Goal: Task Accomplishment & Management: Manage account settings

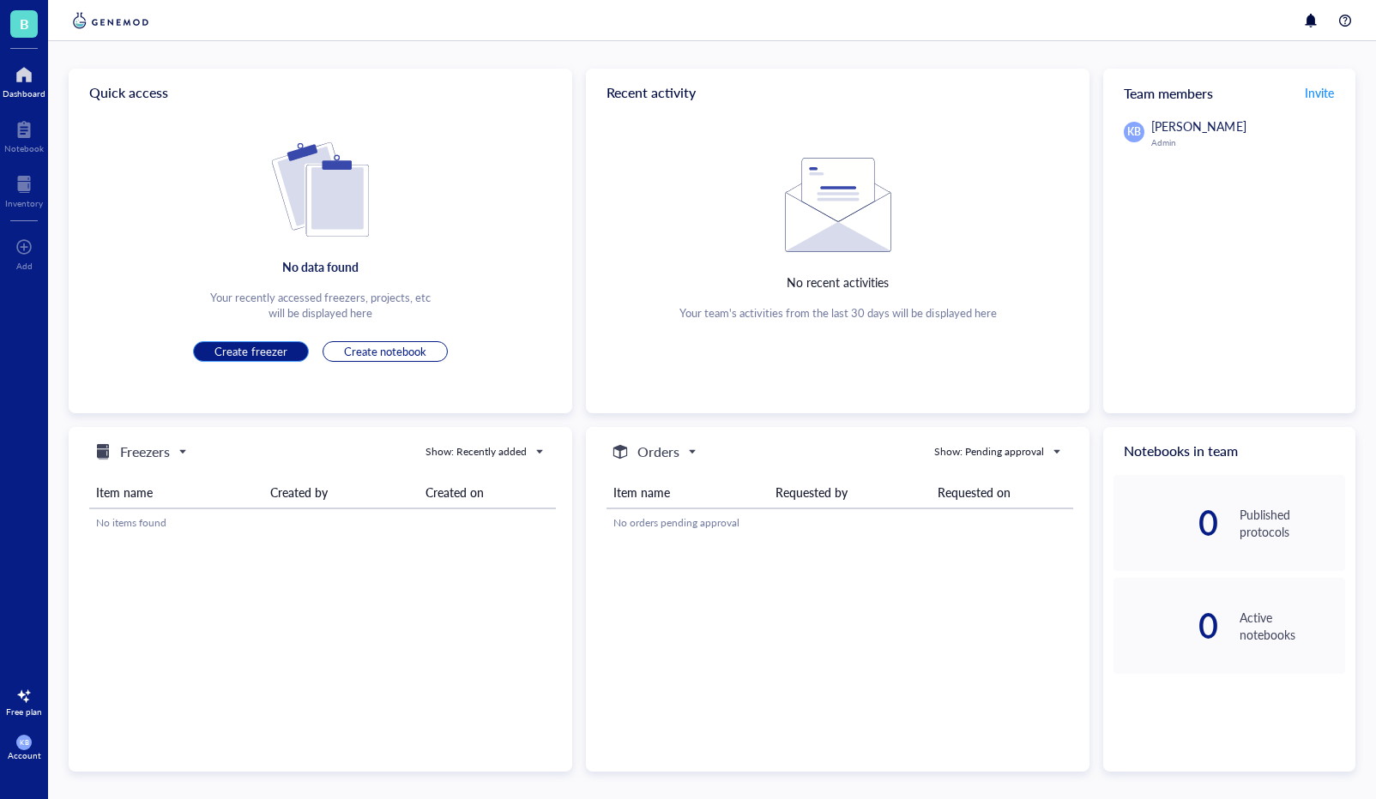
click at [241, 350] on span "Create freezer" at bounding box center [250, 351] width 72 height 15
click at [221, 355] on span "Create freezer" at bounding box center [250, 351] width 72 height 15
click at [166, 453] on h5 "Freezers" at bounding box center [145, 452] width 50 height 21
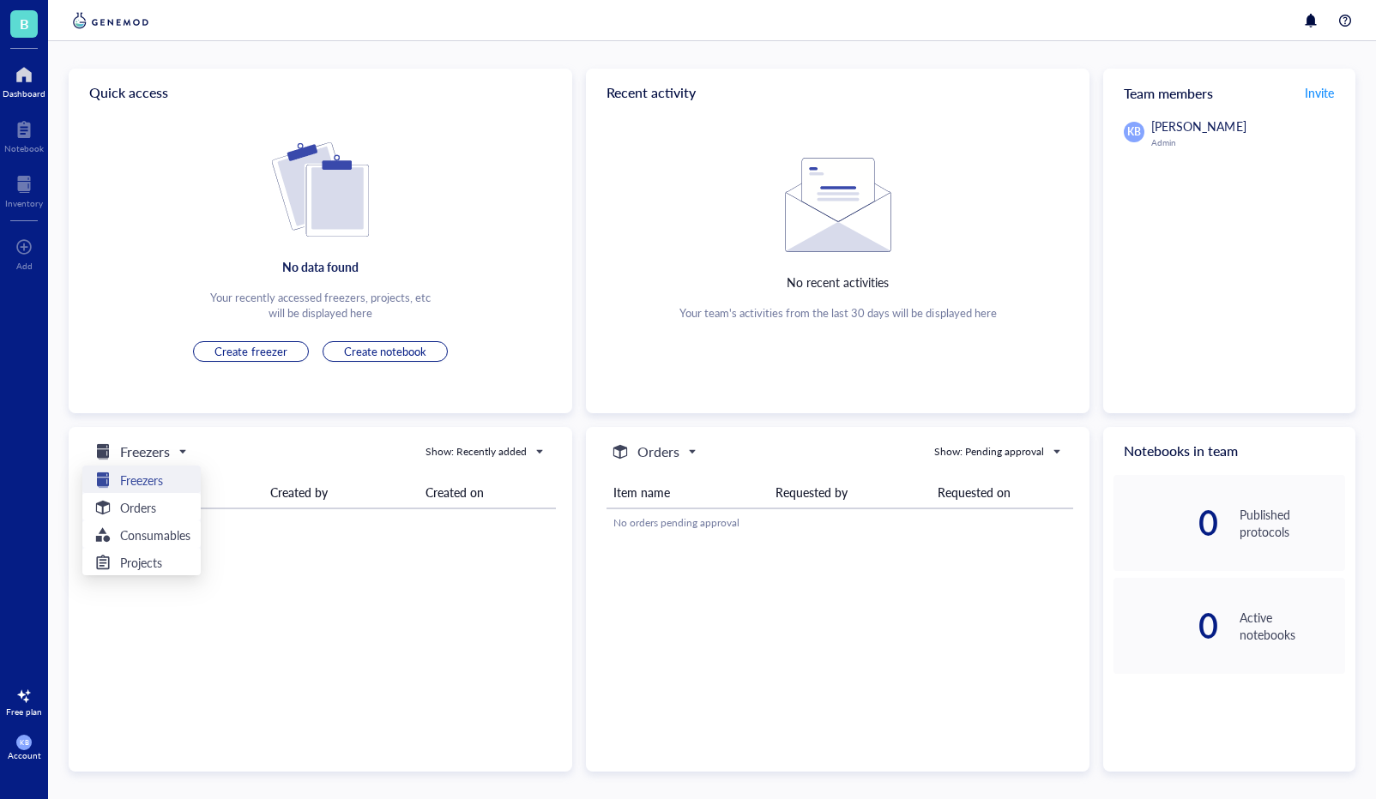
click at [155, 482] on h5 "Freezers" at bounding box center [141, 480] width 43 height 19
click at [143, 517] on div "No items found" at bounding box center [322, 522] width 453 height 15
click at [32, 21] on span "B" at bounding box center [23, 23] width 27 height 27
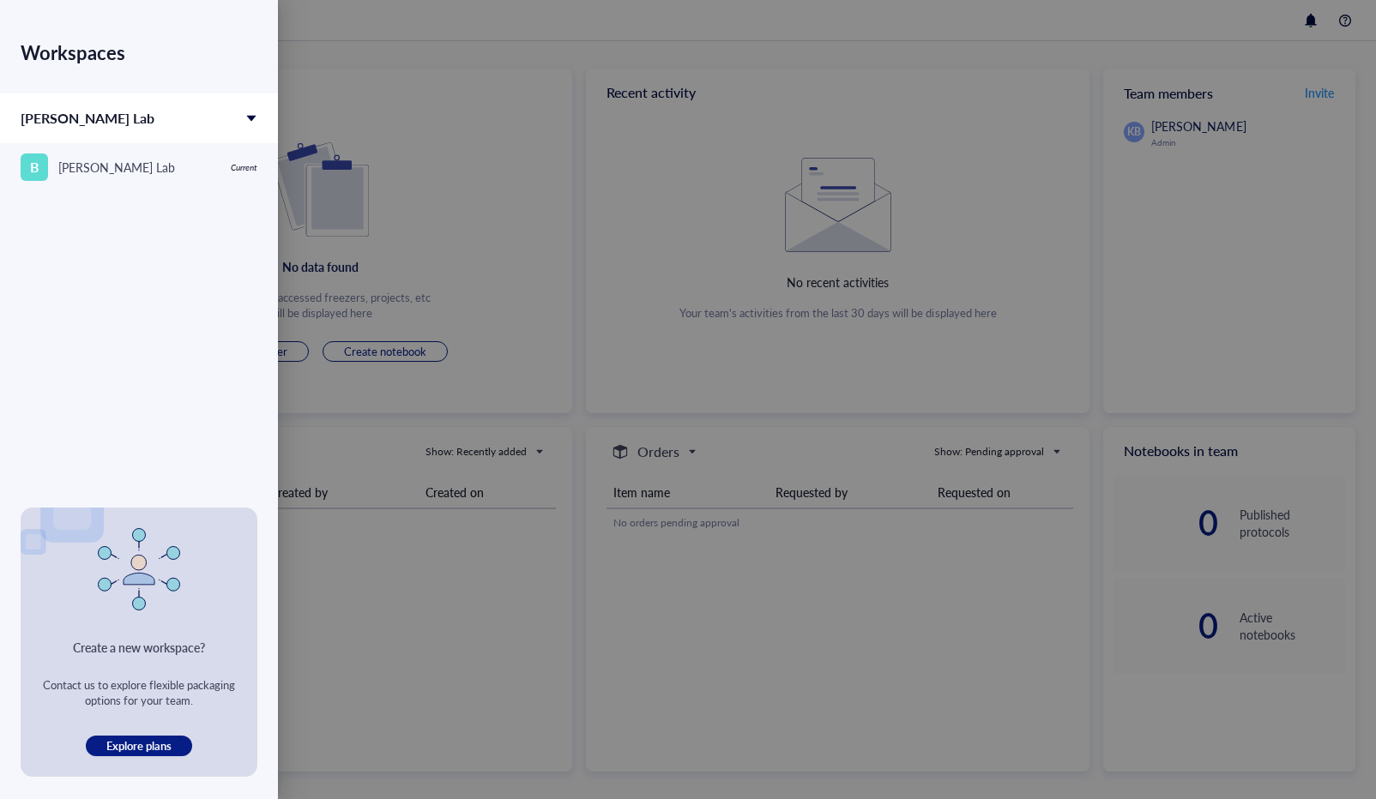
click at [328, 132] on div at bounding box center [688, 399] width 1376 height 799
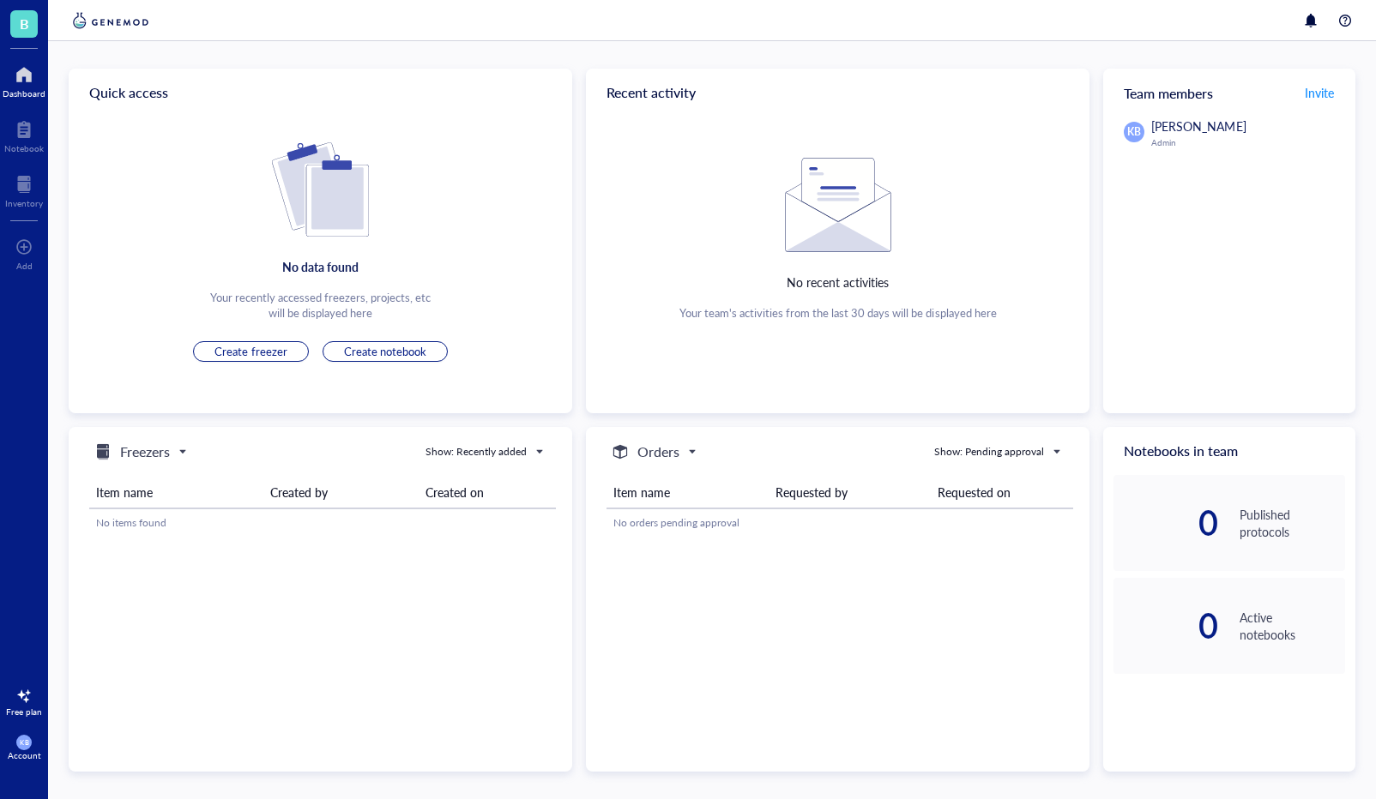
click at [24, 84] on div at bounding box center [24, 74] width 43 height 27
click at [18, 136] on div at bounding box center [23, 129] width 39 height 27
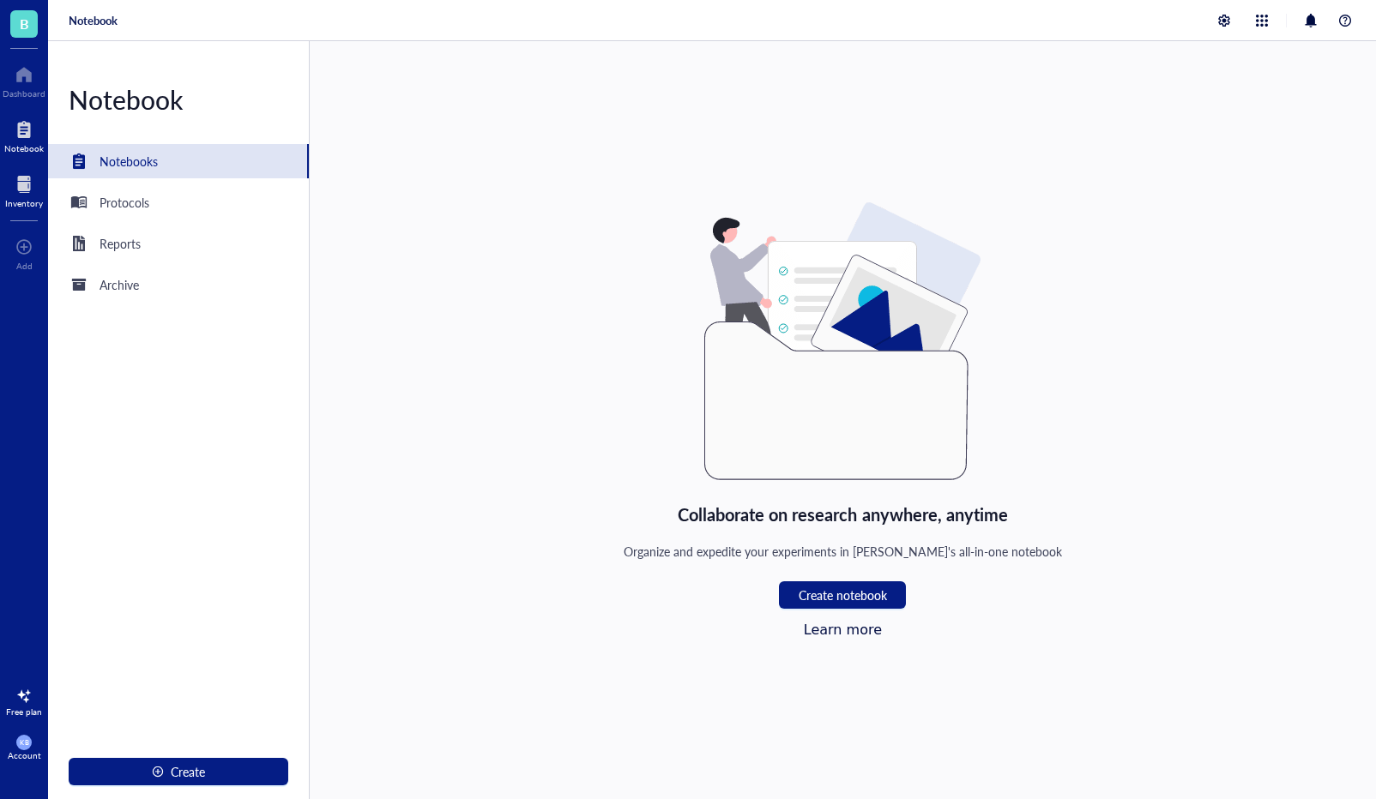
click at [27, 185] on div at bounding box center [24, 184] width 38 height 27
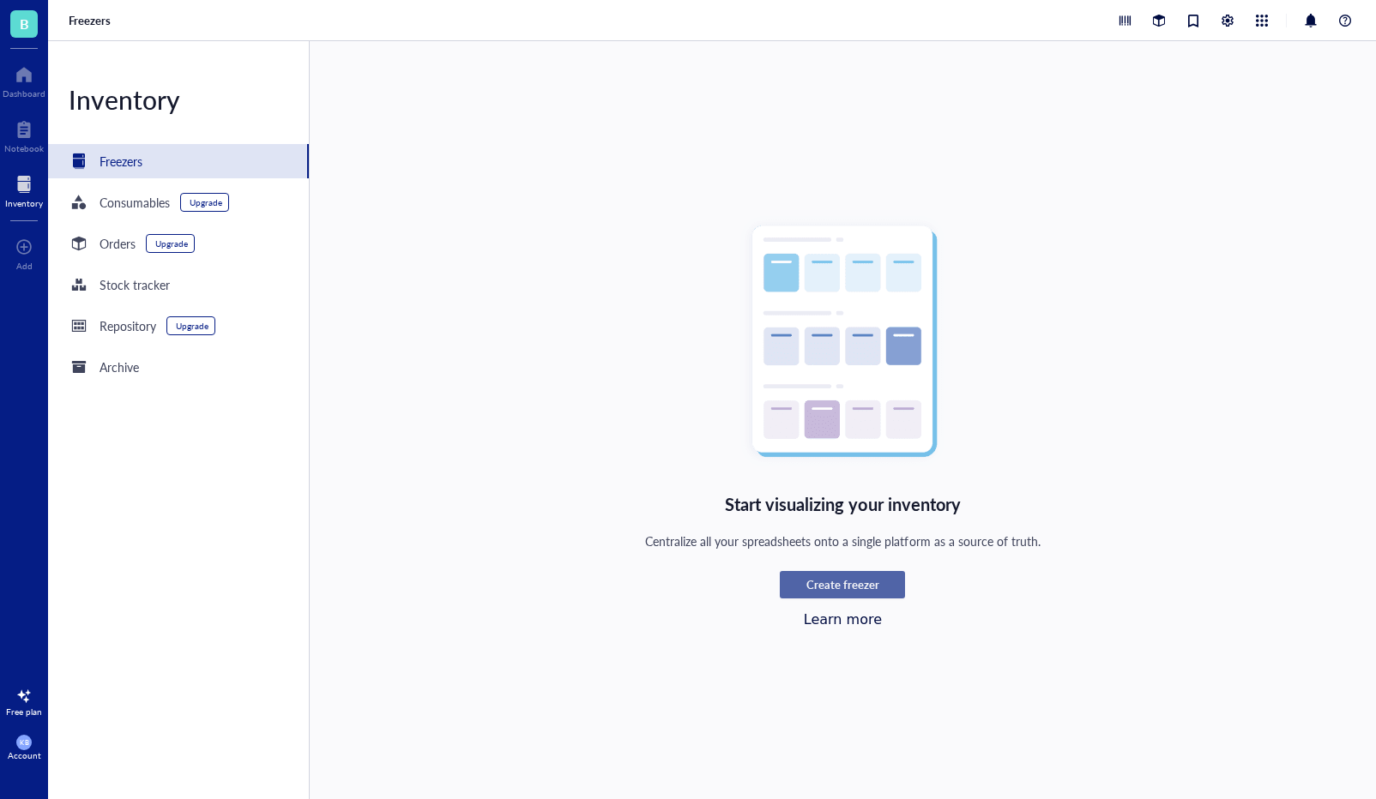
click at [830, 586] on span "Create freezer" at bounding box center [842, 584] width 73 height 15
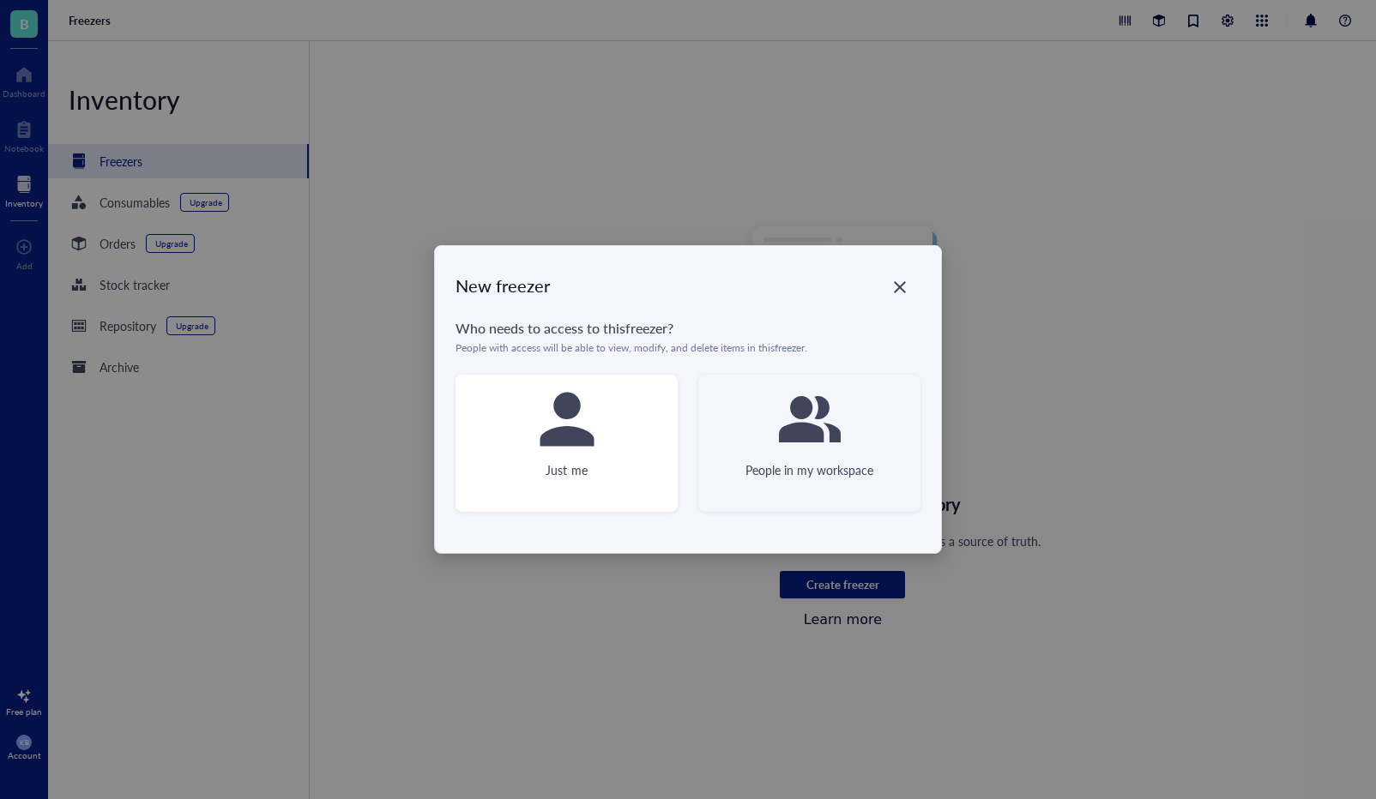
click at [847, 473] on div "People in my workspace" at bounding box center [809, 470] width 128 height 19
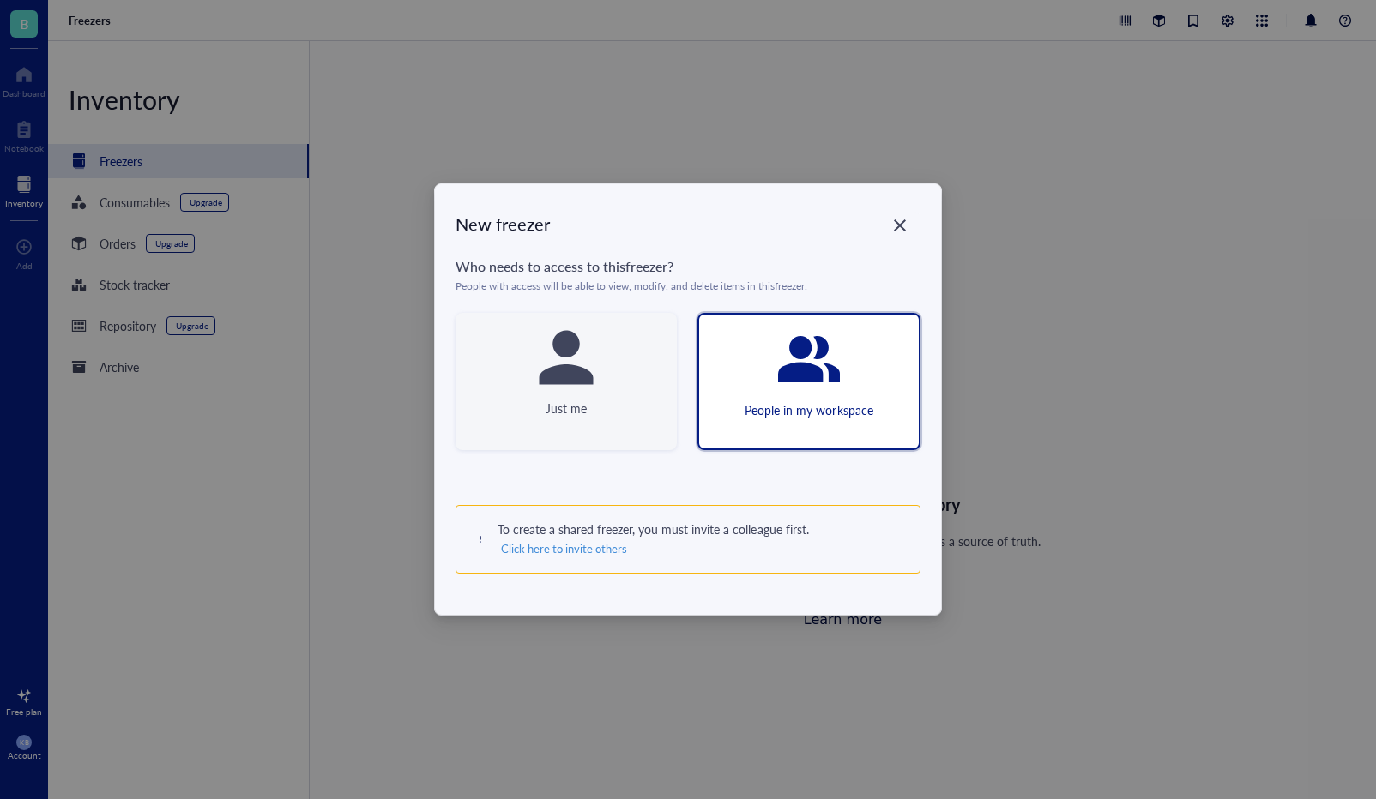
click at [583, 381] on icon at bounding box center [566, 358] width 54 height 54
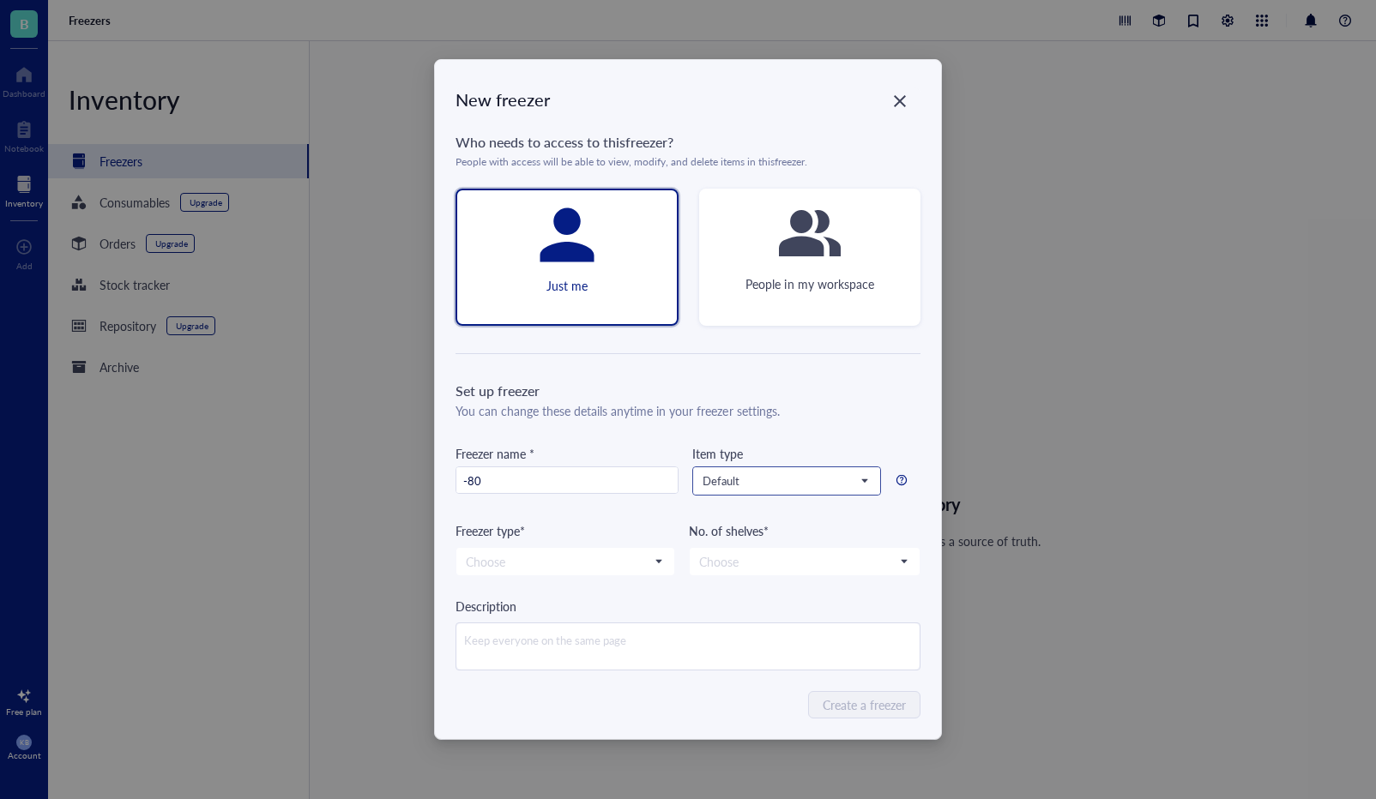
click at [854, 486] on span "Default" at bounding box center [784, 480] width 165 height 15
type input "-80"
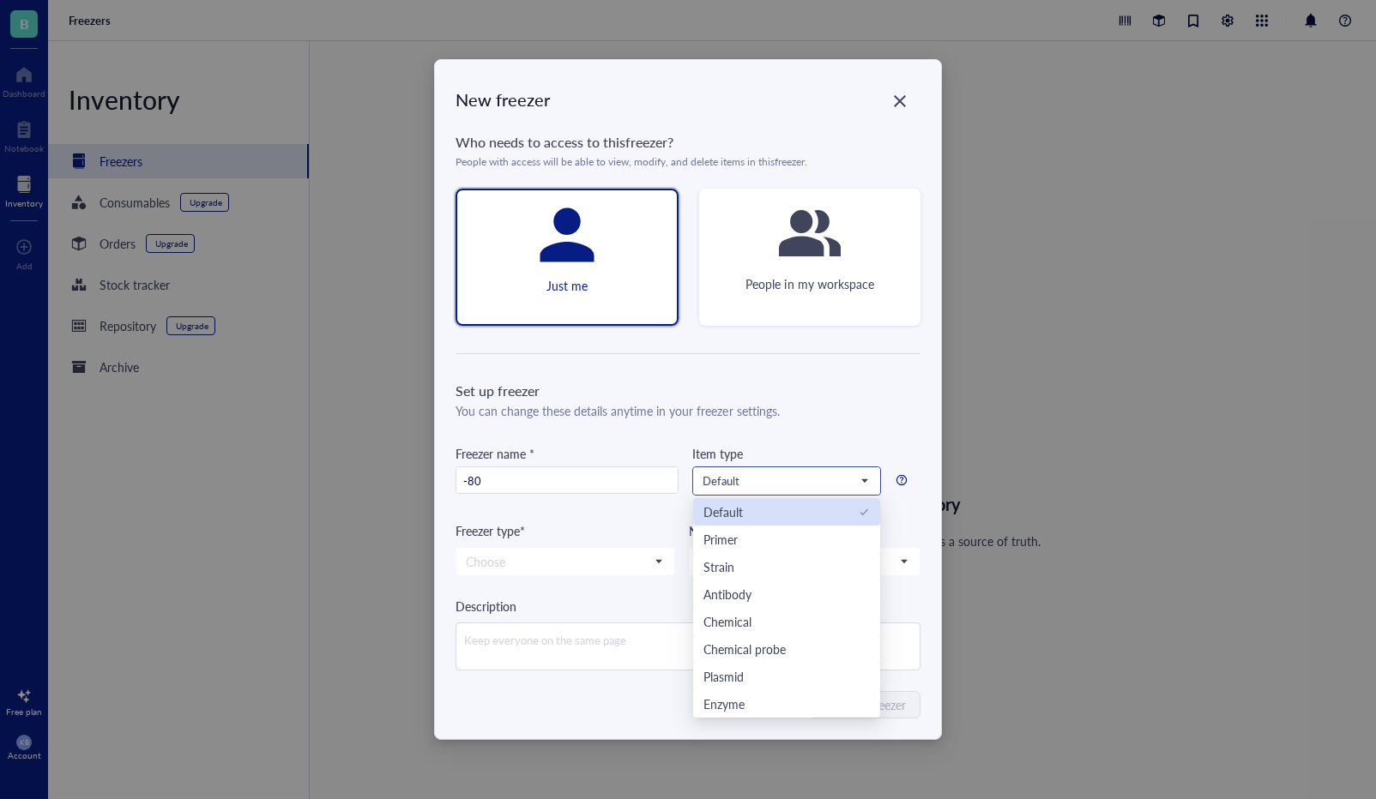
click at [741, 513] on div "Default" at bounding box center [722, 512] width 39 height 19
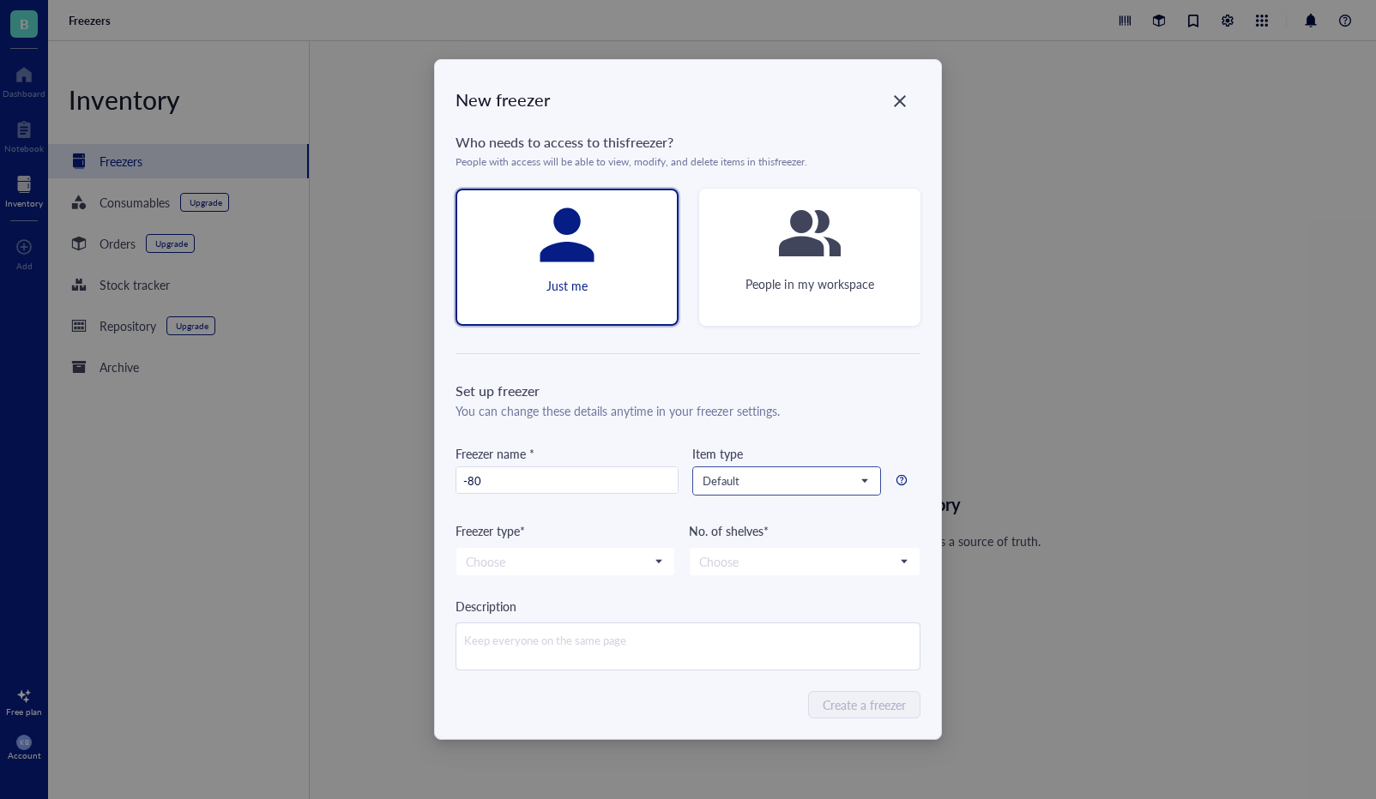
click at [760, 484] on span "Default" at bounding box center [784, 480] width 165 height 15
click at [739, 666] on div "Cell line" at bounding box center [786, 676] width 187 height 27
click at [767, 486] on span "Cell line" at bounding box center [784, 480] width 165 height 15
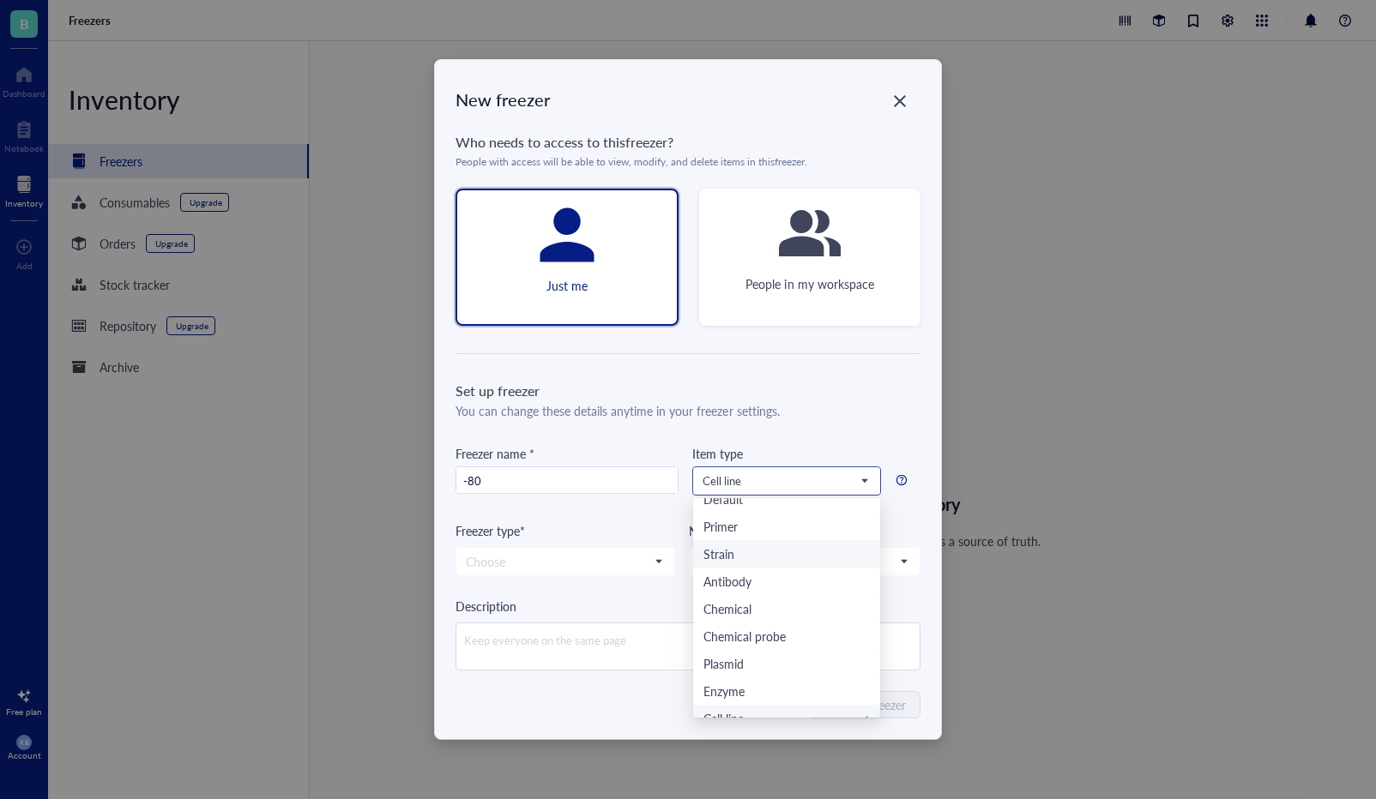
scroll to position [0, 0]
click at [744, 515] on div "Default" at bounding box center [786, 512] width 166 height 19
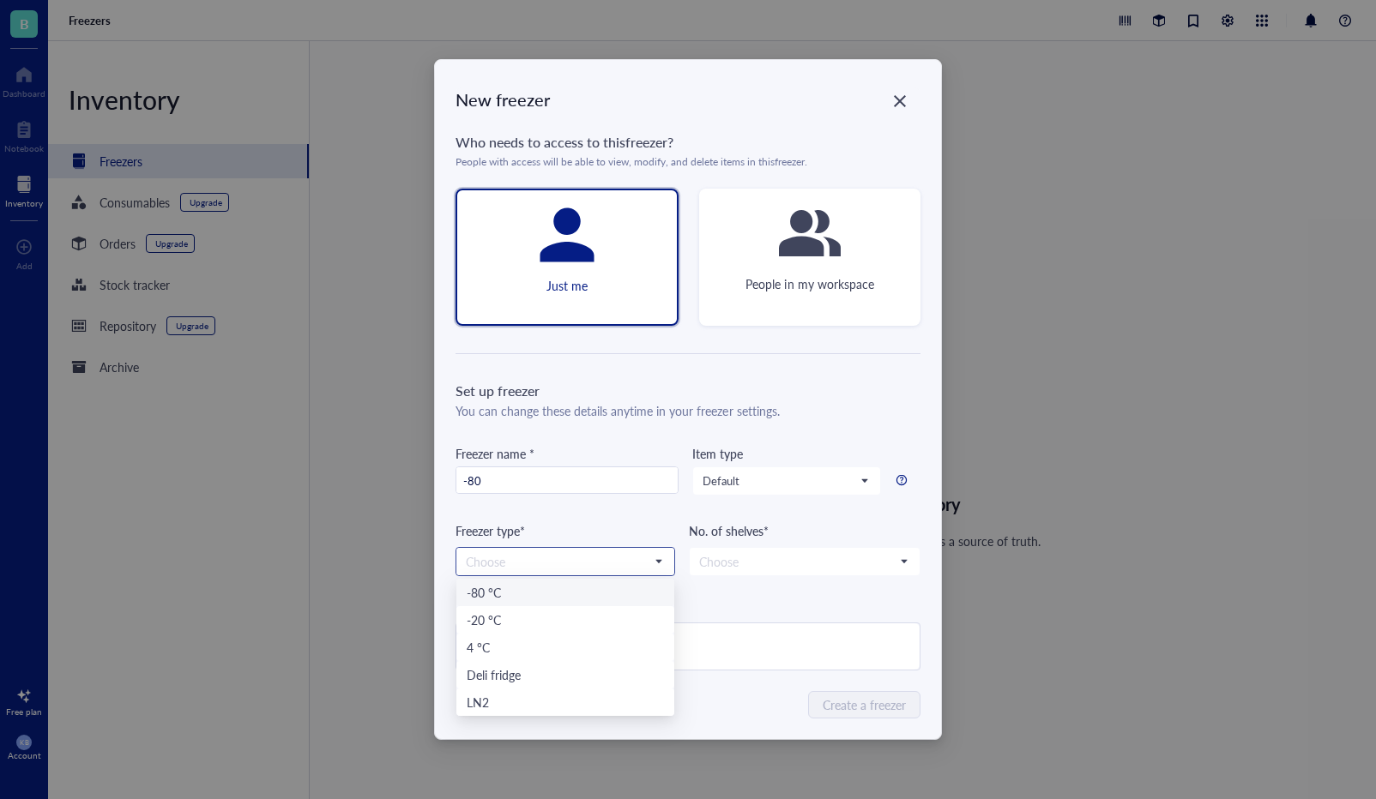
click at [654, 563] on span at bounding box center [565, 562] width 199 height 26
click at [543, 588] on div "-80 °C" at bounding box center [565, 592] width 197 height 19
click at [728, 560] on input "search" at bounding box center [797, 562] width 196 height 26
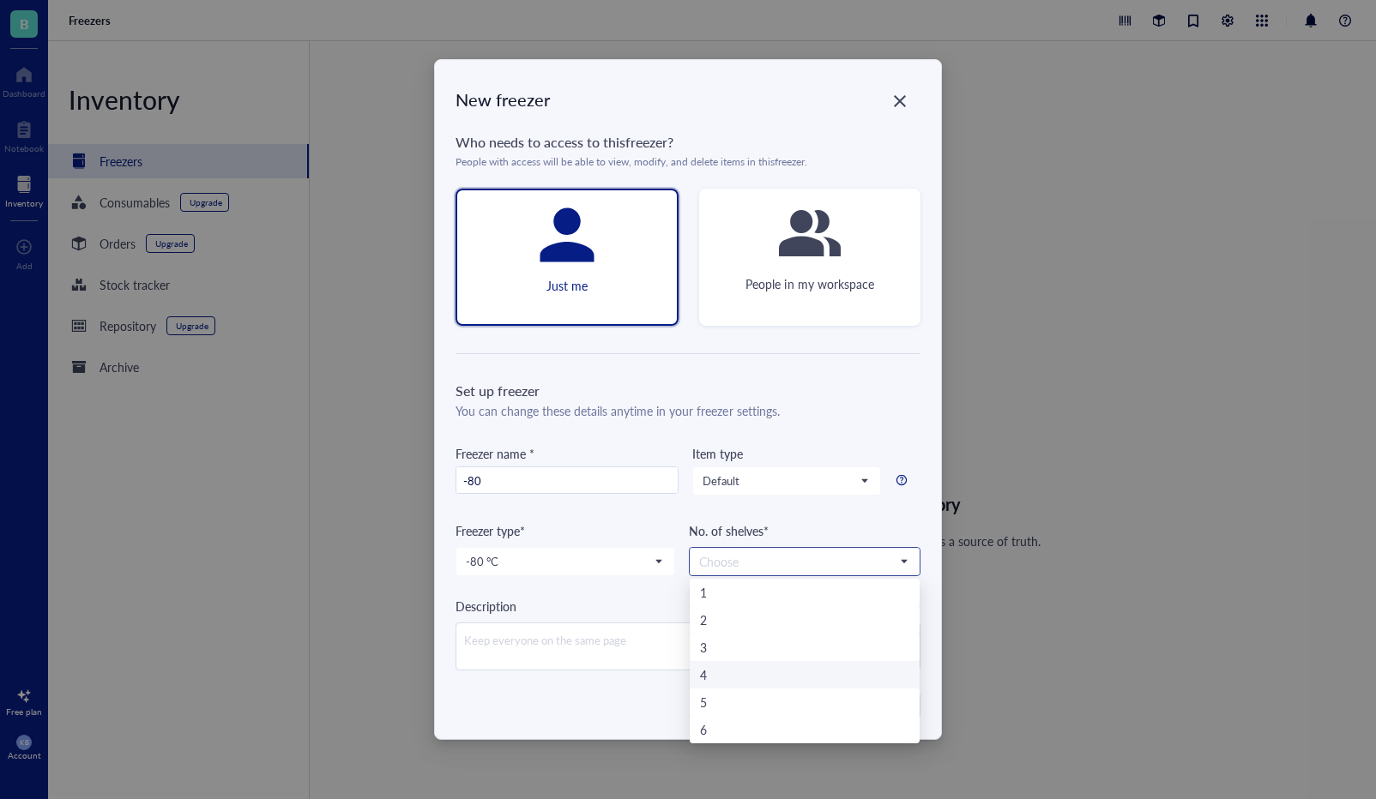
click at [718, 672] on div "4" at bounding box center [804, 675] width 209 height 19
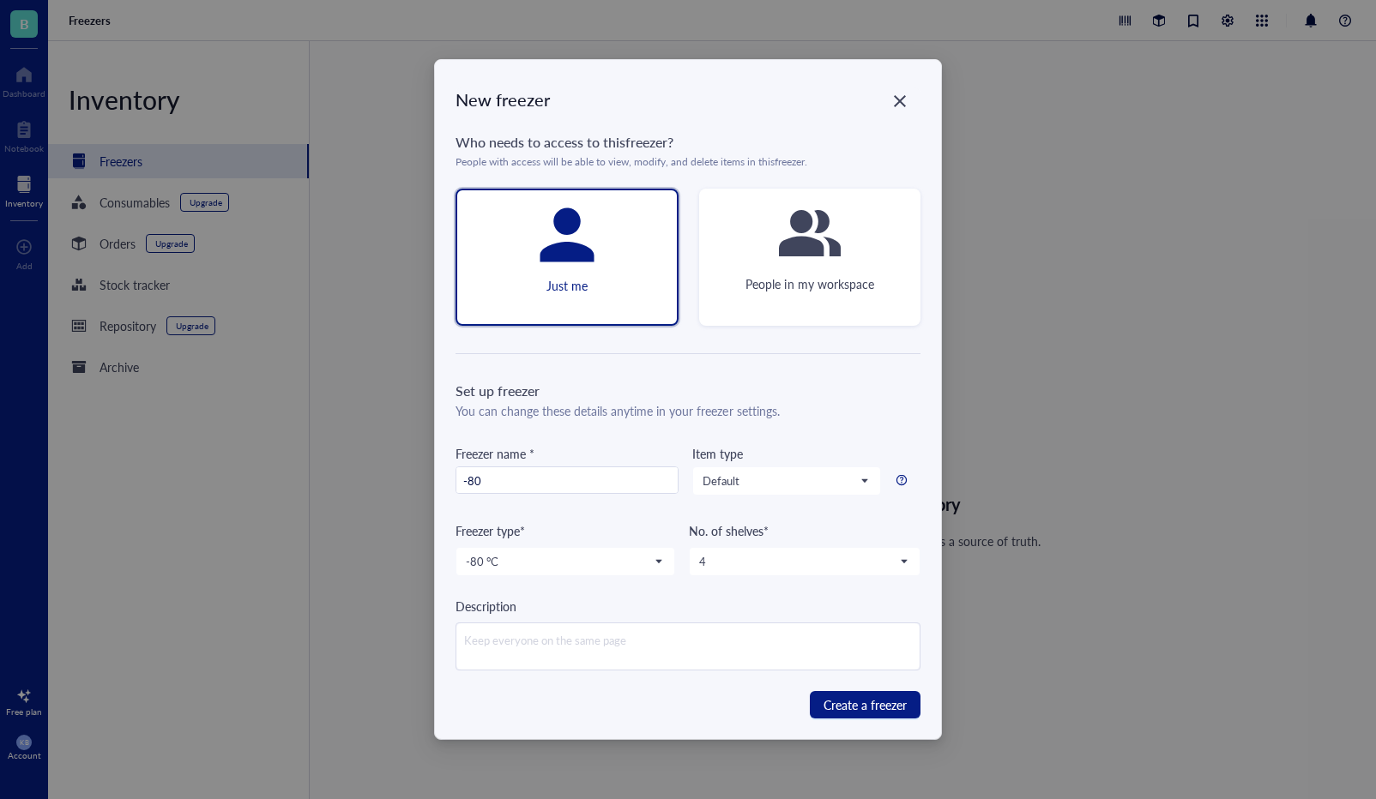
click at [867, 720] on div "New freezer Who needs to access to this freezer ? People with access will be ab…" at bounding box center [688, 399] width 506 height 679
click at [866, 707] on span "Create a freezer" at bounding box center [864, 705] width 83 height 19
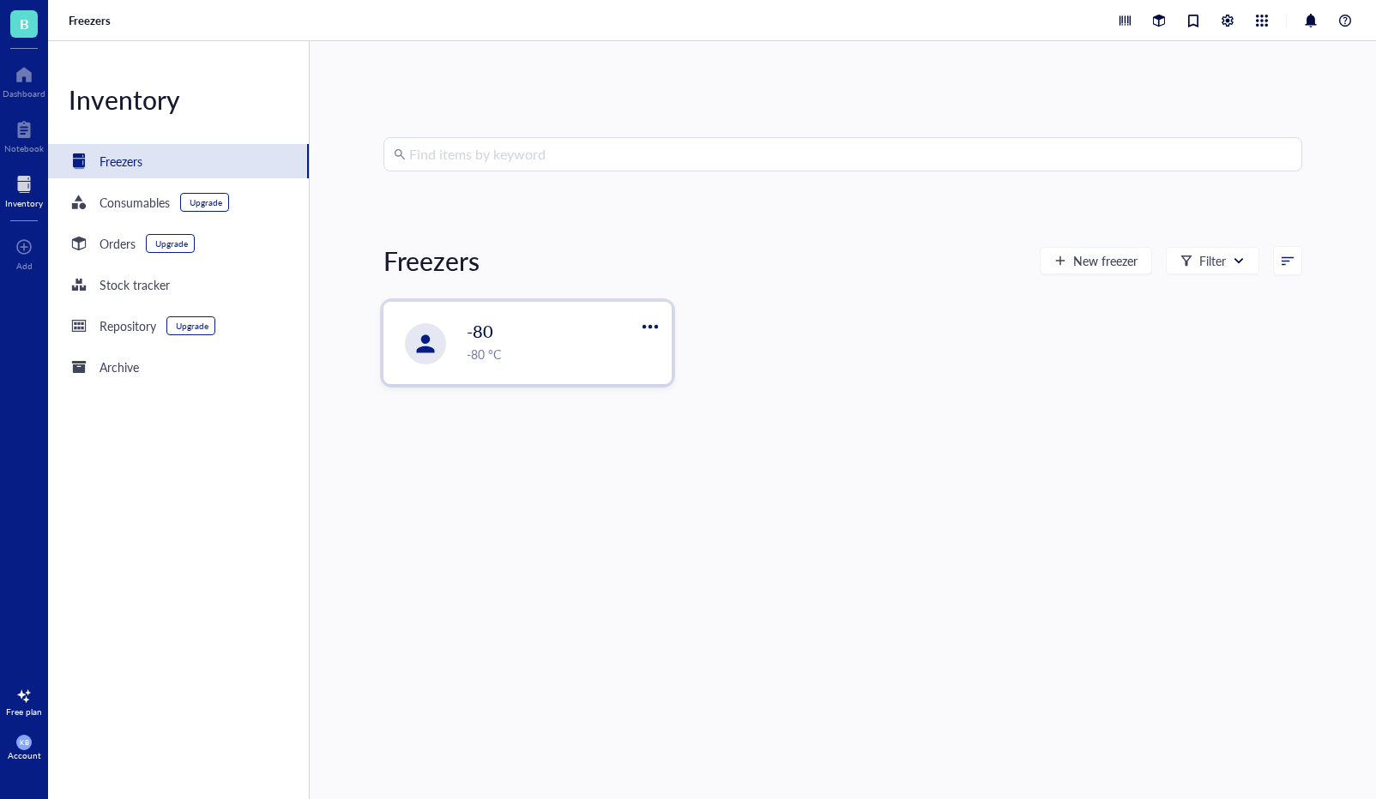
click at [546, 354] on div "-80 °C" at bounding box center [564, 354] width 194 height 19
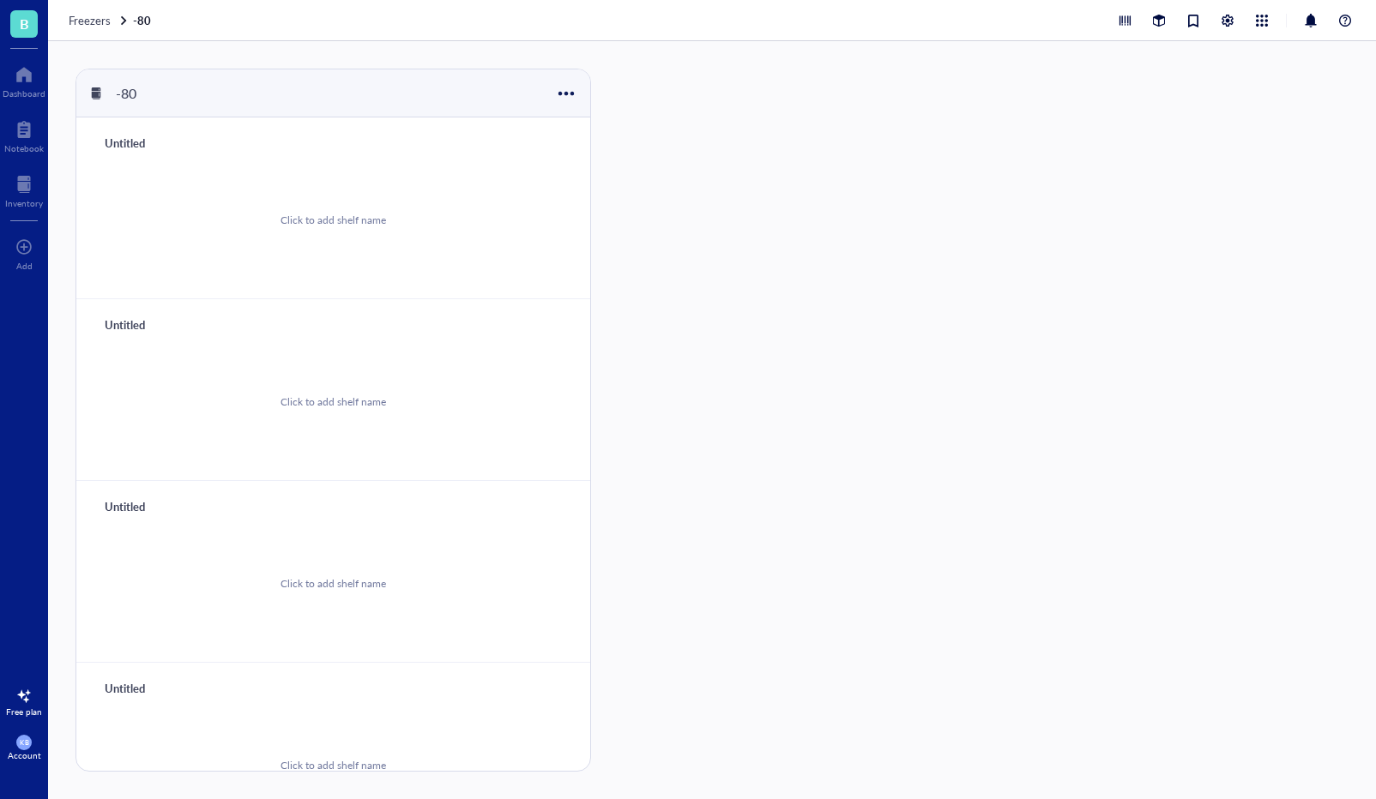
click at [344, 235] on div "Click to add shelf name" at bounding box center [333, 220] width 473 height 130
type input "1 (top)"
click at [210, 311] on div "Untitled Click to add shelf name" at bounding box center [333, 390] width 514 height 182
click at [555, 141] on div at bounding box center [559, 143] width 12 height 12
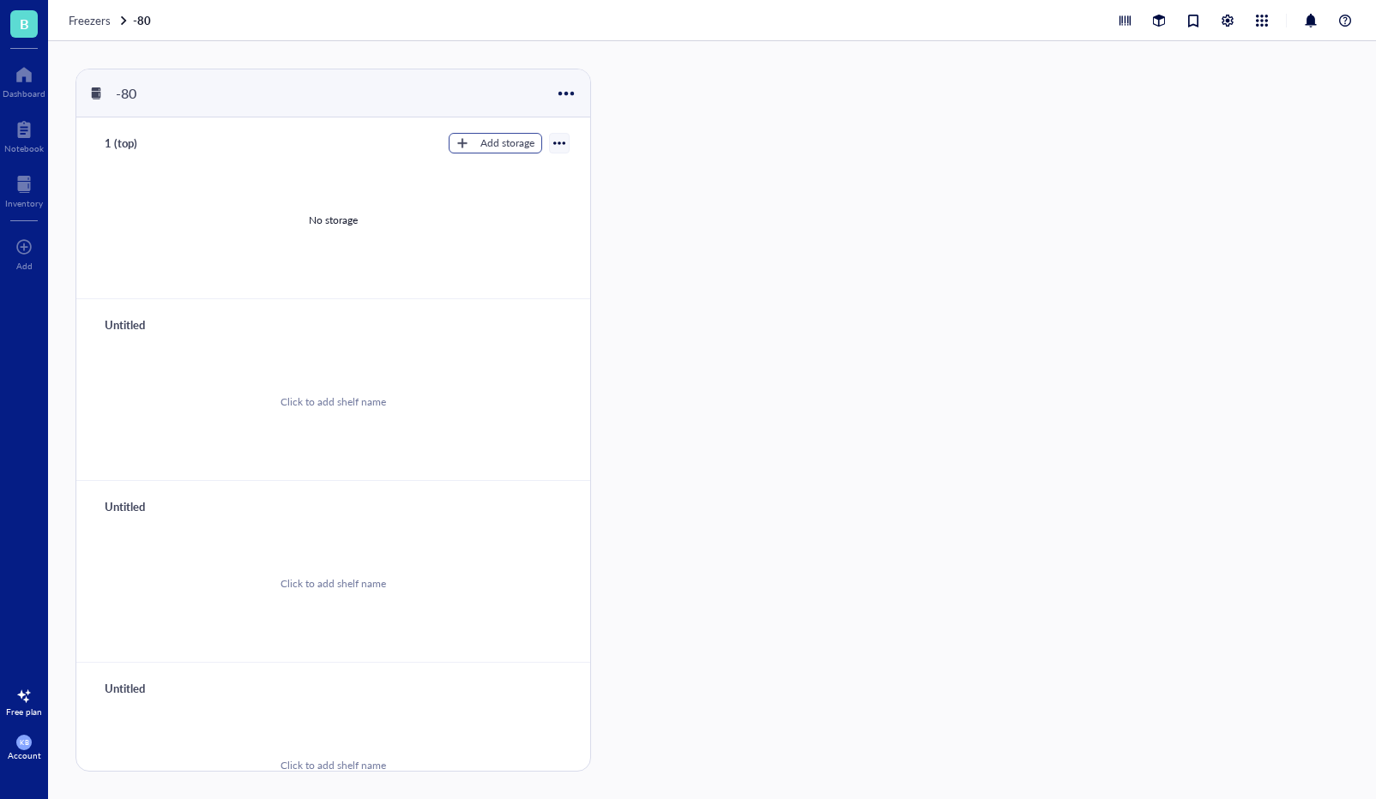
click at [494, 141] on div "Add storage" at bounding box center [507, 143] width 54 height 15
click at [473, 171] on span "Rack" at bounding box center [504, 172] width 98 height 19
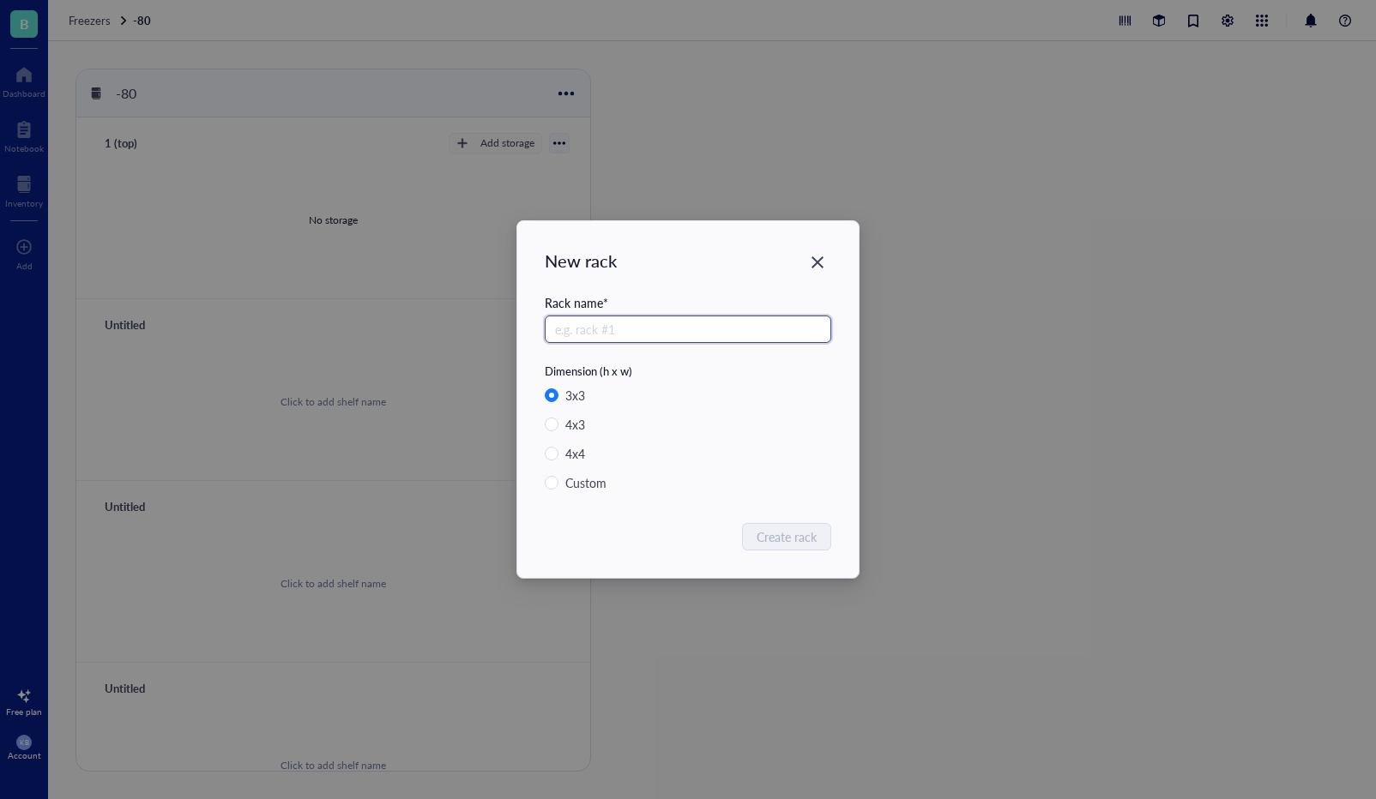
type input "A"
type input "Rack A"
click at [551, 484] on input "Custom" at bounding box center [552, 483] width 14 height 14
radio input "true"
radio input "false"
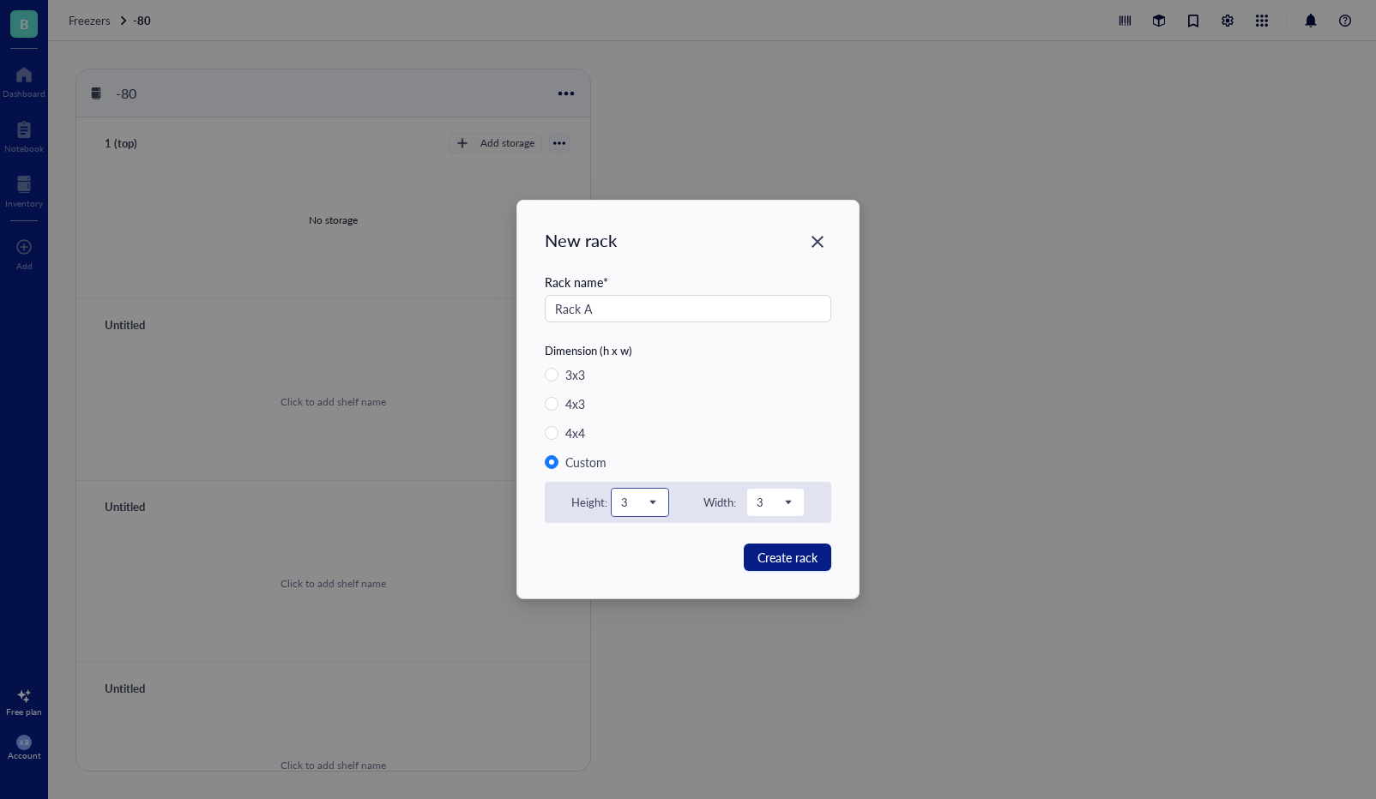
click at [655, 502] on span at bounding box center [640, 503] width 38 height 26
click at [623, 664] on div "6" at bounding box center [640, 670] width 36 height 19
click at [791, 504] on span at bounding box center [775, 503] width 38 height 26
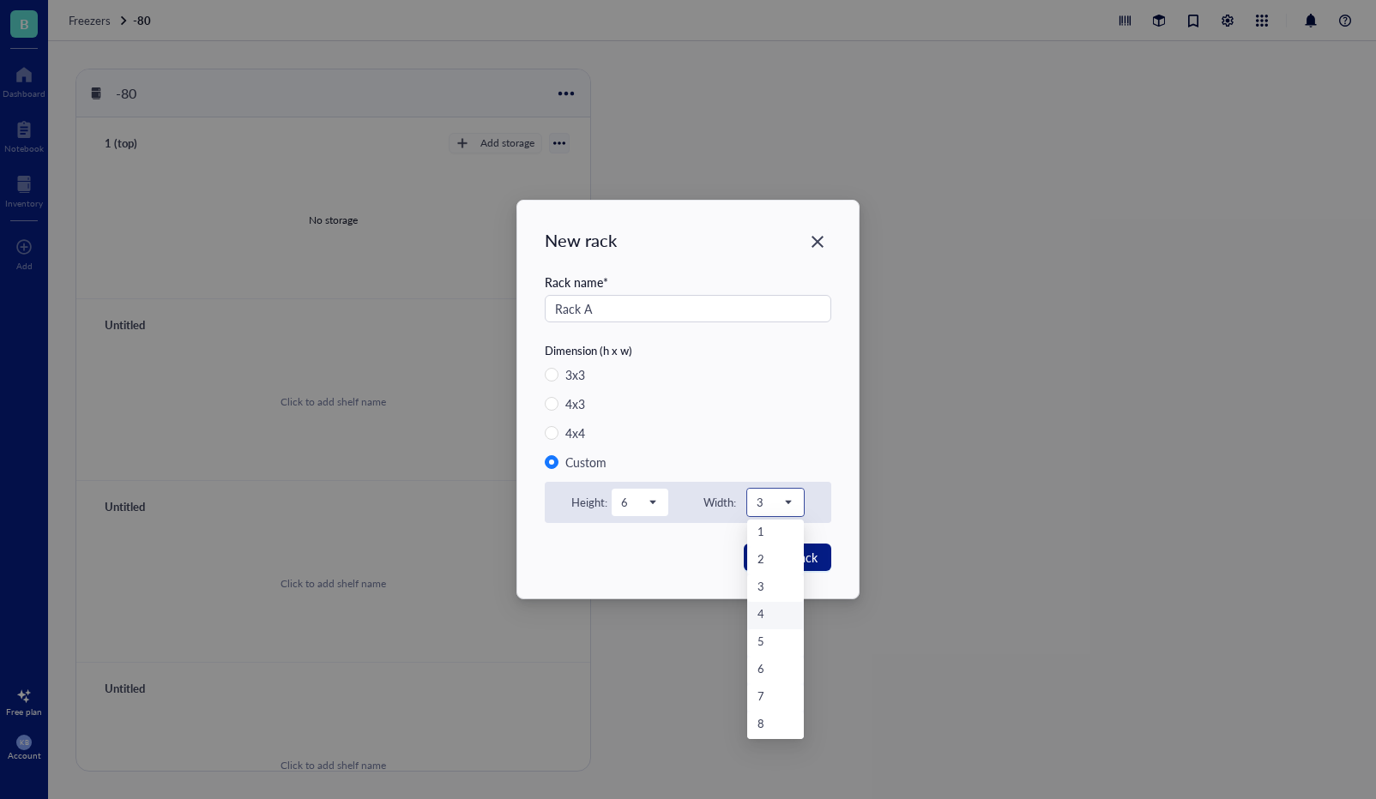
click at [765, 619] on div "4" at bounding box center [775, 615] width 36 height 19
click at [778, 557] on span "Create rack" at bounding box center [787, 557] width 60 height 19
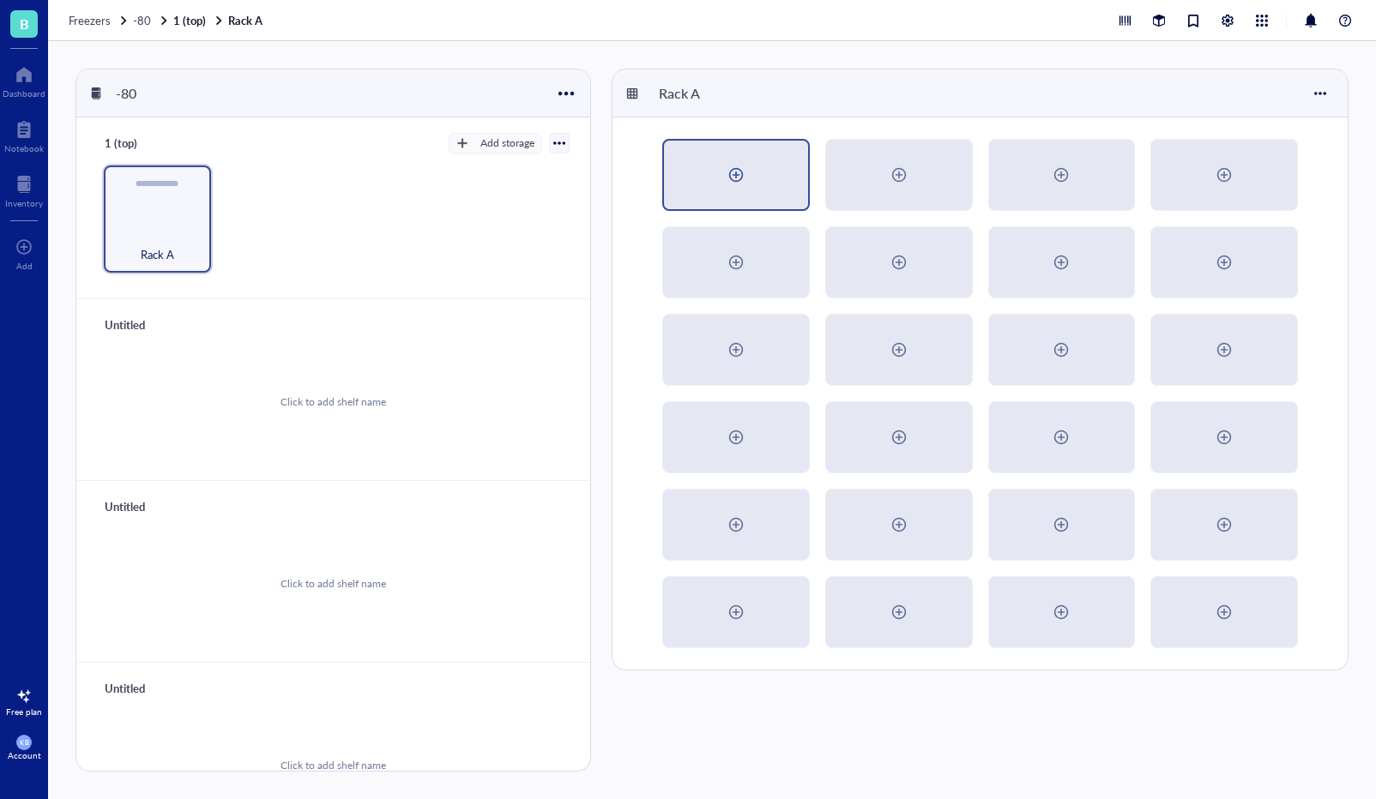
click at [709, 179] on div at bounding box center [736, 175] width 144 height 69
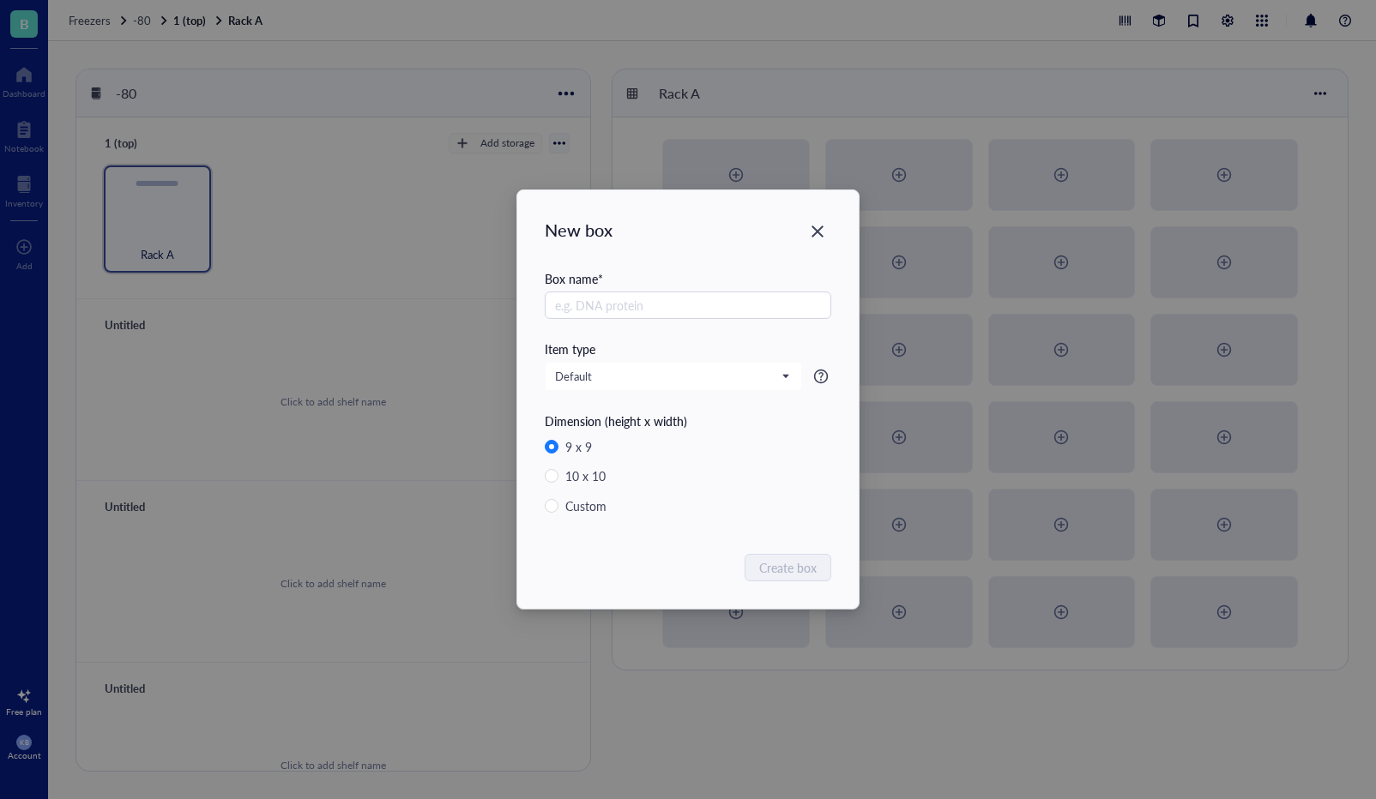
click at [1233, 181] on div "New box Box name * Item type Default Dimension (height x width) 9 x 9 10 x 10 C…" at bounding box center [688, 399] width 1376 height 799
click at [816, 223] on div "Close" at bounding box center [817, 231] width 27 height 27
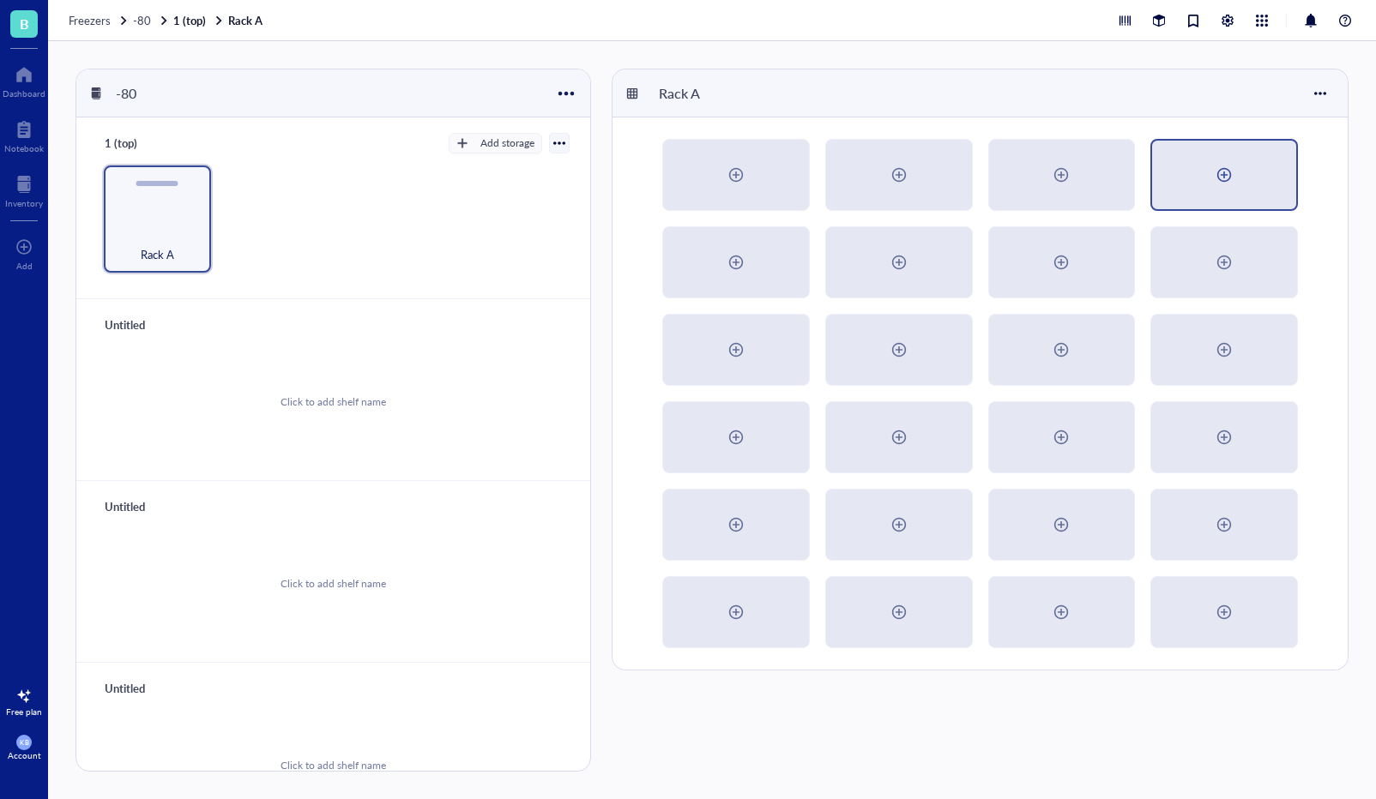
click at [1199, 184] on div at bounding box center [1224, 175] width 144 height 69
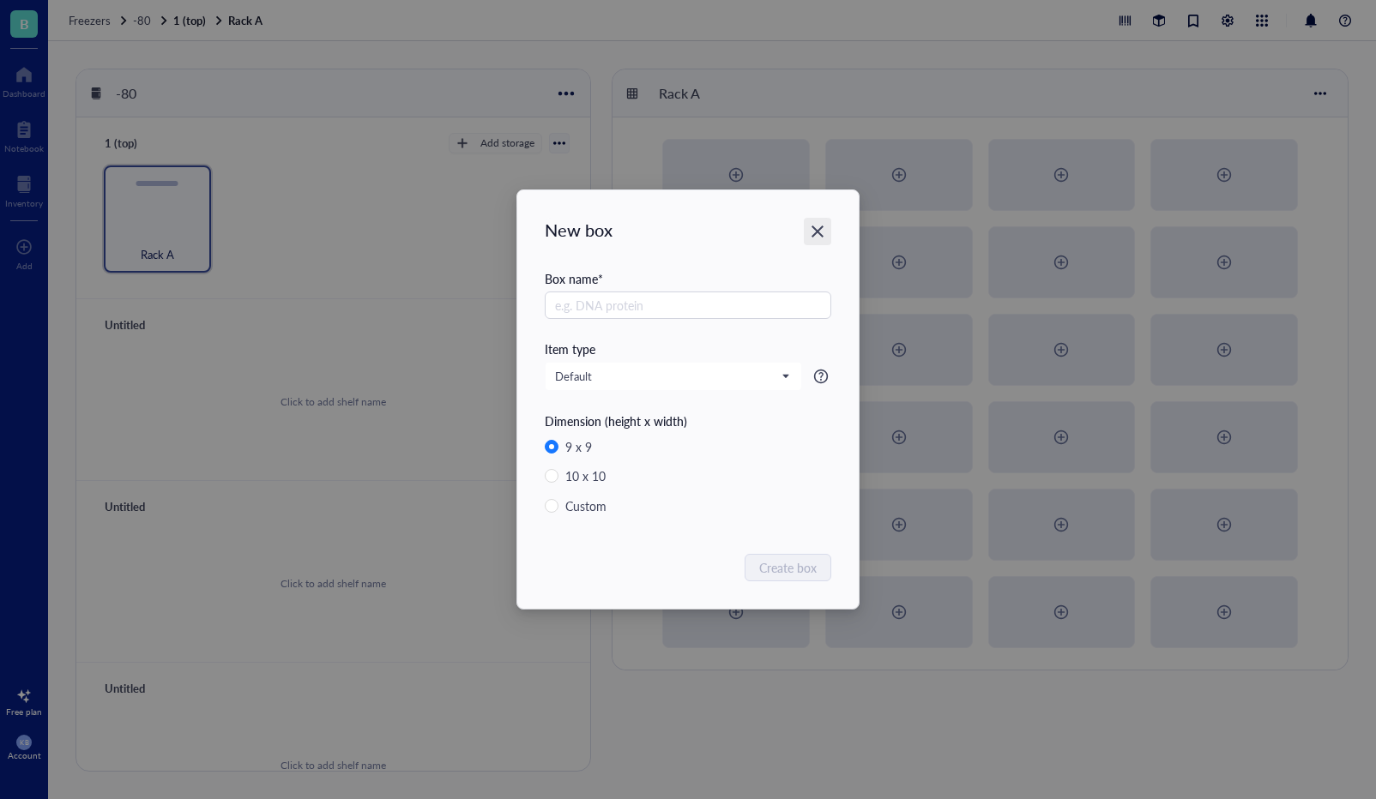
click at [823, 232] on icon "Close" at bounding box center [818, 232] width 16 height 16
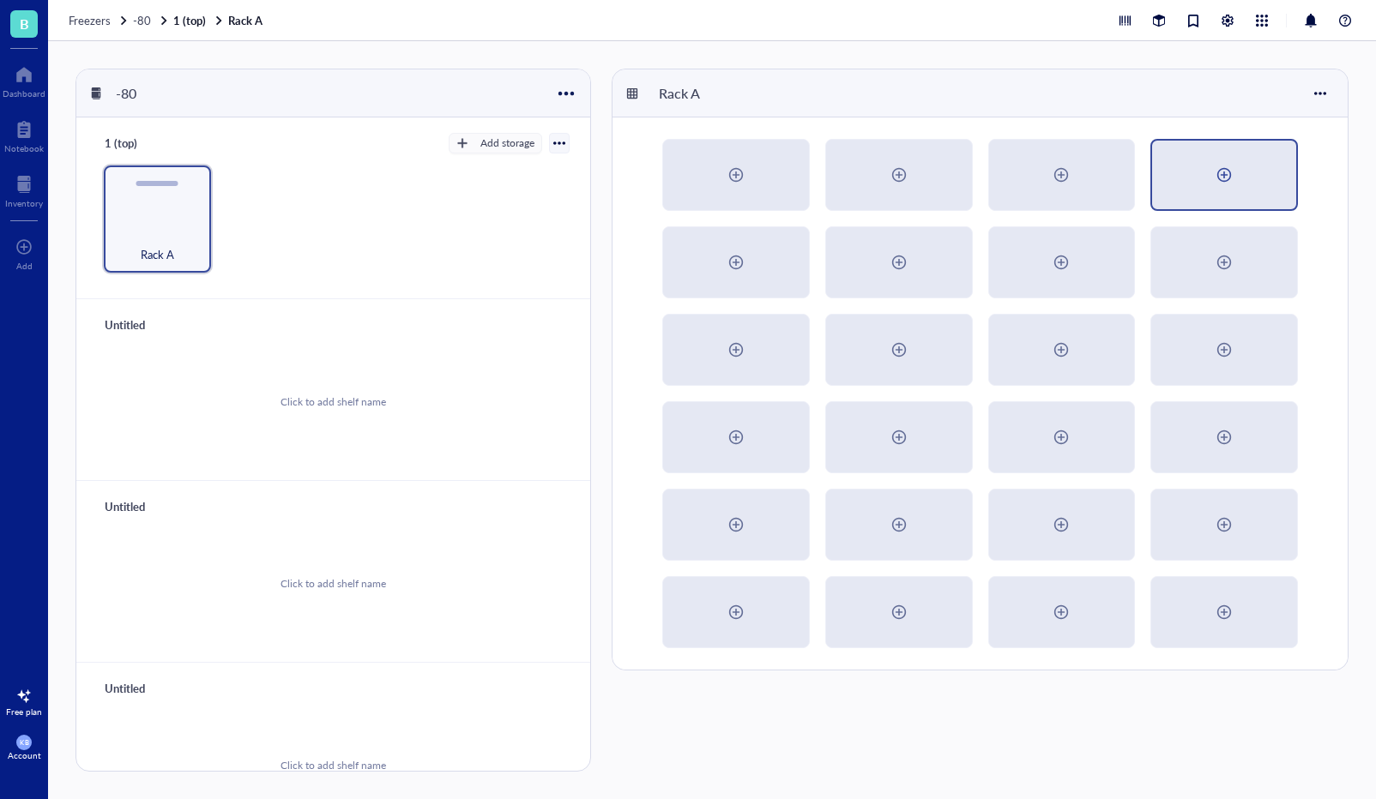
click at [1222, 190] on div at bounding box center [1224, 175] width 144 height 69
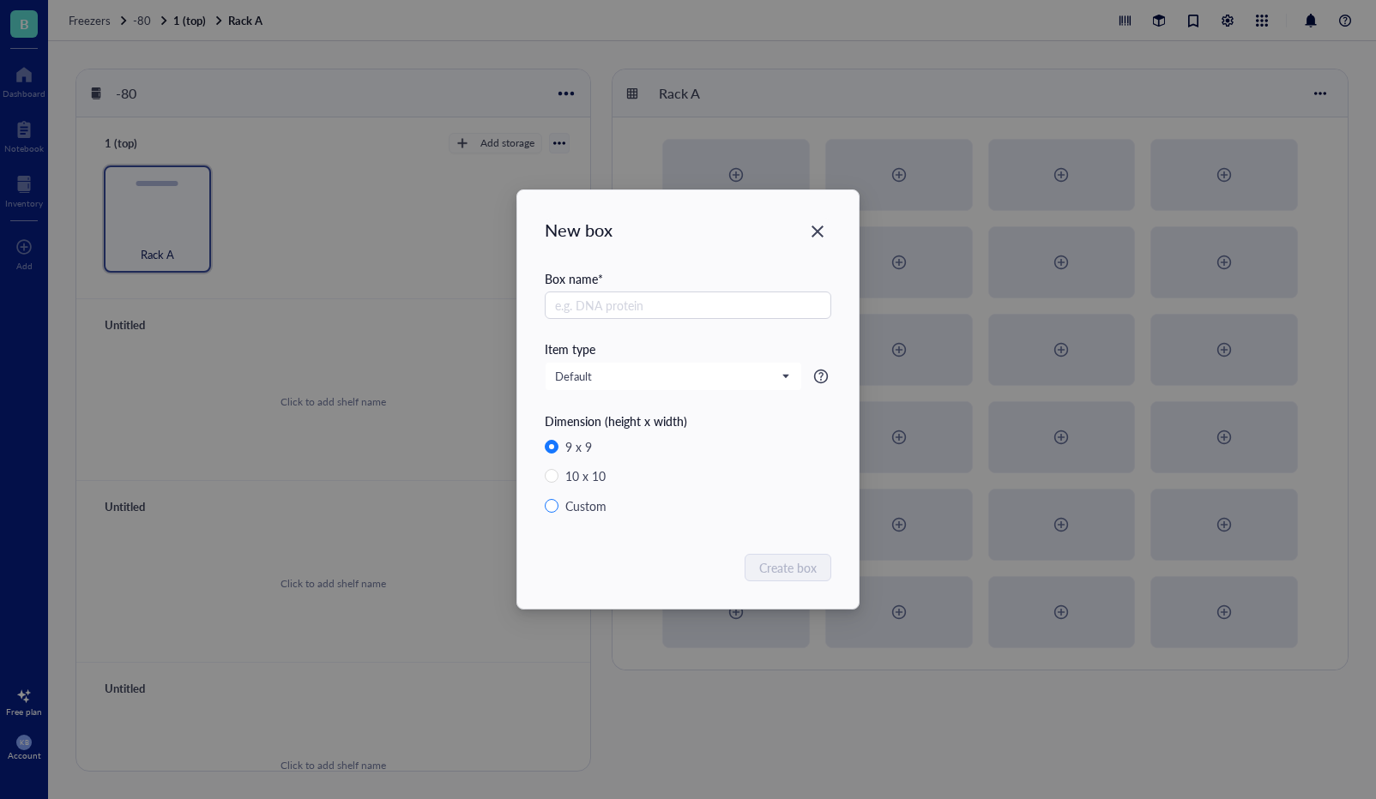
click at [583, 509] on div "Custom" at bounding box center [585, 506] width 41 height 19
click at [558, 509] on input "Custom" at bounding box center [552, 506] width 14 height 14
radio input "true"
radio input "false"
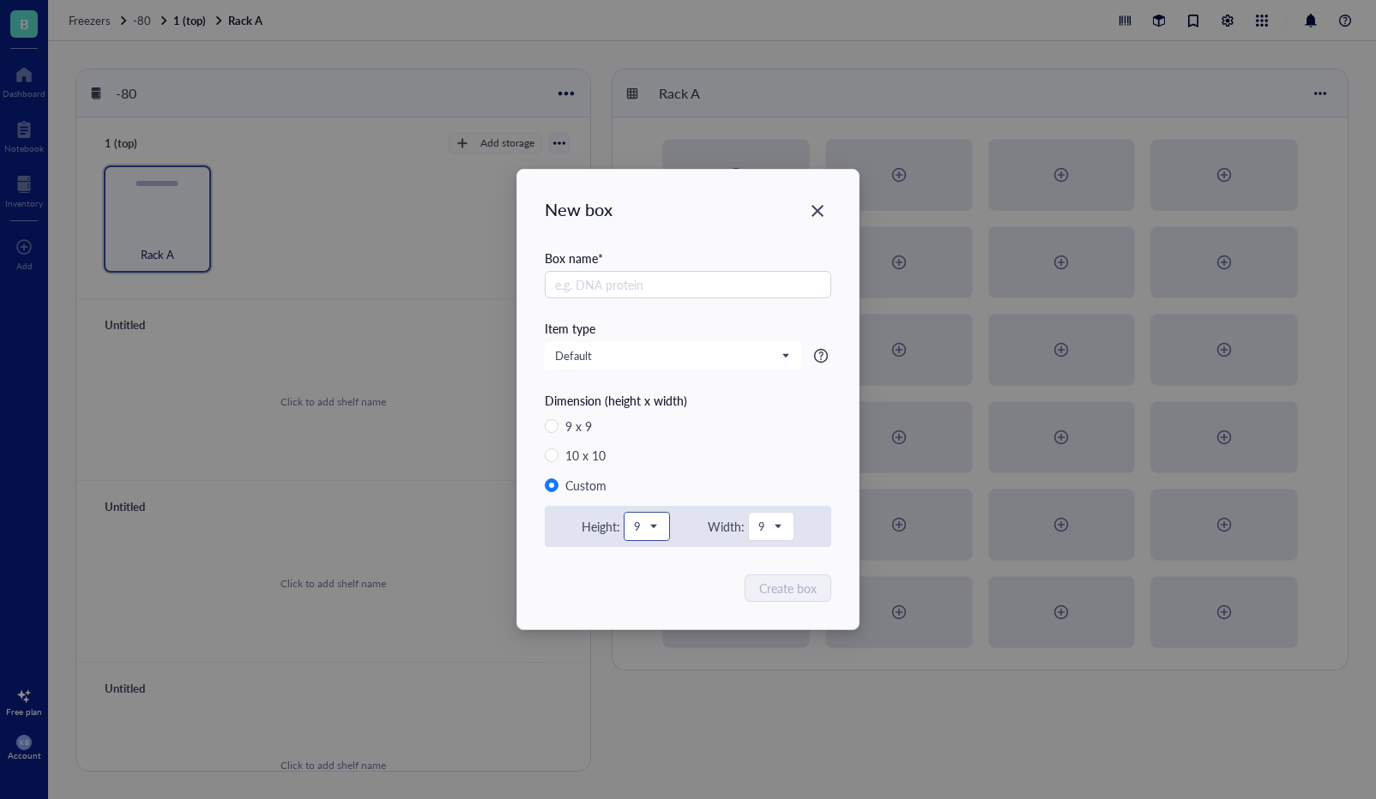
click at [654, 530] on span "9" at bounding box center [645, 526] width 22 height 15
click at [652, 630] on div "10" at bounding box center [646, 626] width 43 height 36
click at [659, 525] on span "10" at bounding box center [646, 526] width 29 height 15
click at [647, 665] on div "11" at bounding box center [647, 661] width 21 height 15
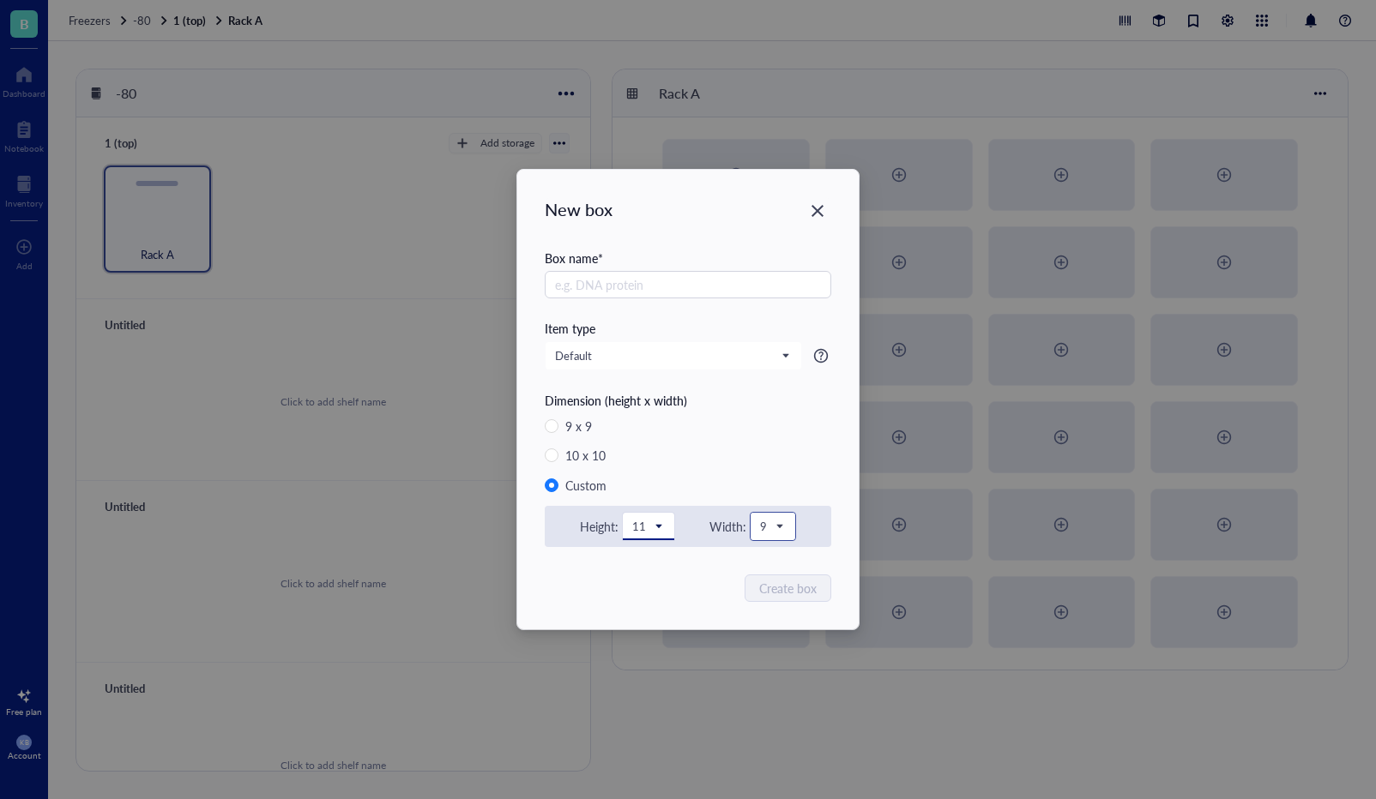
click at [773, 527] on span "9" at bounding box center [771, 526] width 22 height 15
click at [770, 575] on div "10" at bounding box center [772, 566] width 43 height 36
click at [782, 524] on span "10" at bounding box center [770, 526] width 29 height 15
click at [771, 599] on div "11" at bounding box center [771, 601] width 21 height 15
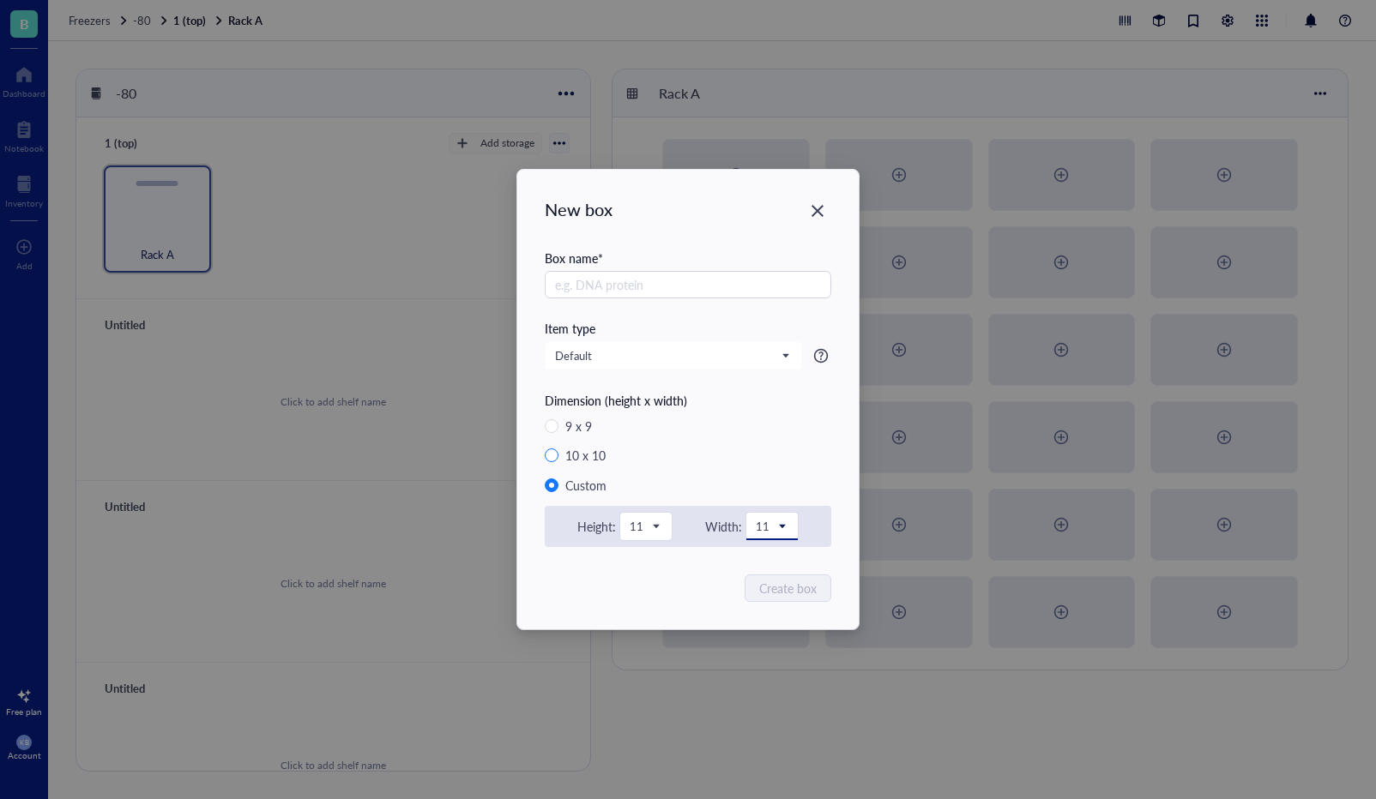
click at [564, 454] on span "10 x 10" at bounding box center [585, 455] width 54 height 19
click at [558, 454] on input "10 x 10" at bounding box center [552, 456] width 14 height 14
radio input "true"
radio input "false"
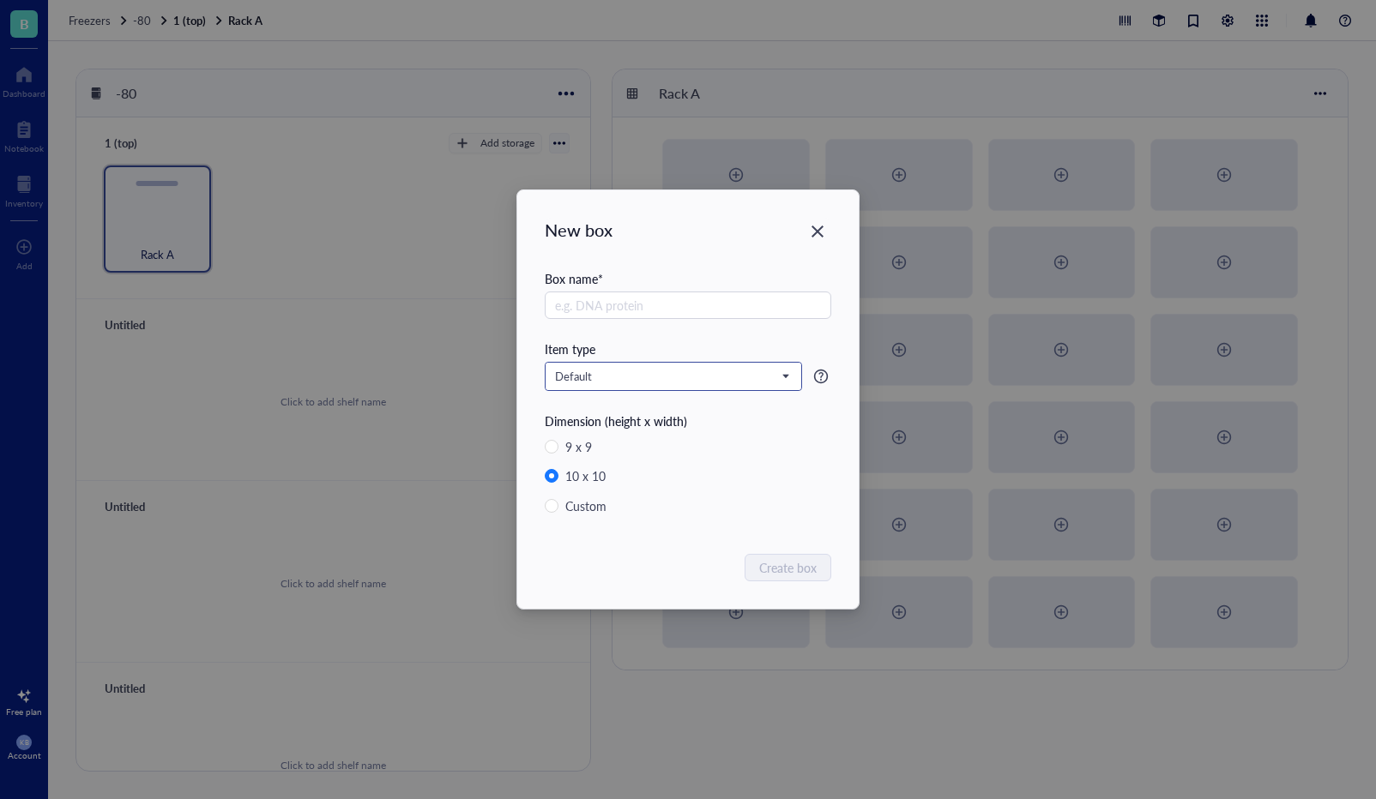
click at [757, 379] on span "Default" at bounding box center [671, 376] width 233 height 15
click at [751, 462] on div "9 x 9 10 x 10 Custom" at bounding box center [688, 481] width 286 height 89
click at [616, 304] on input "text" at bounding box center [688, 305] width 286 height 27
click at [821, 237] on icon "Close" at bounding box center [818, 232] width 16 height 16
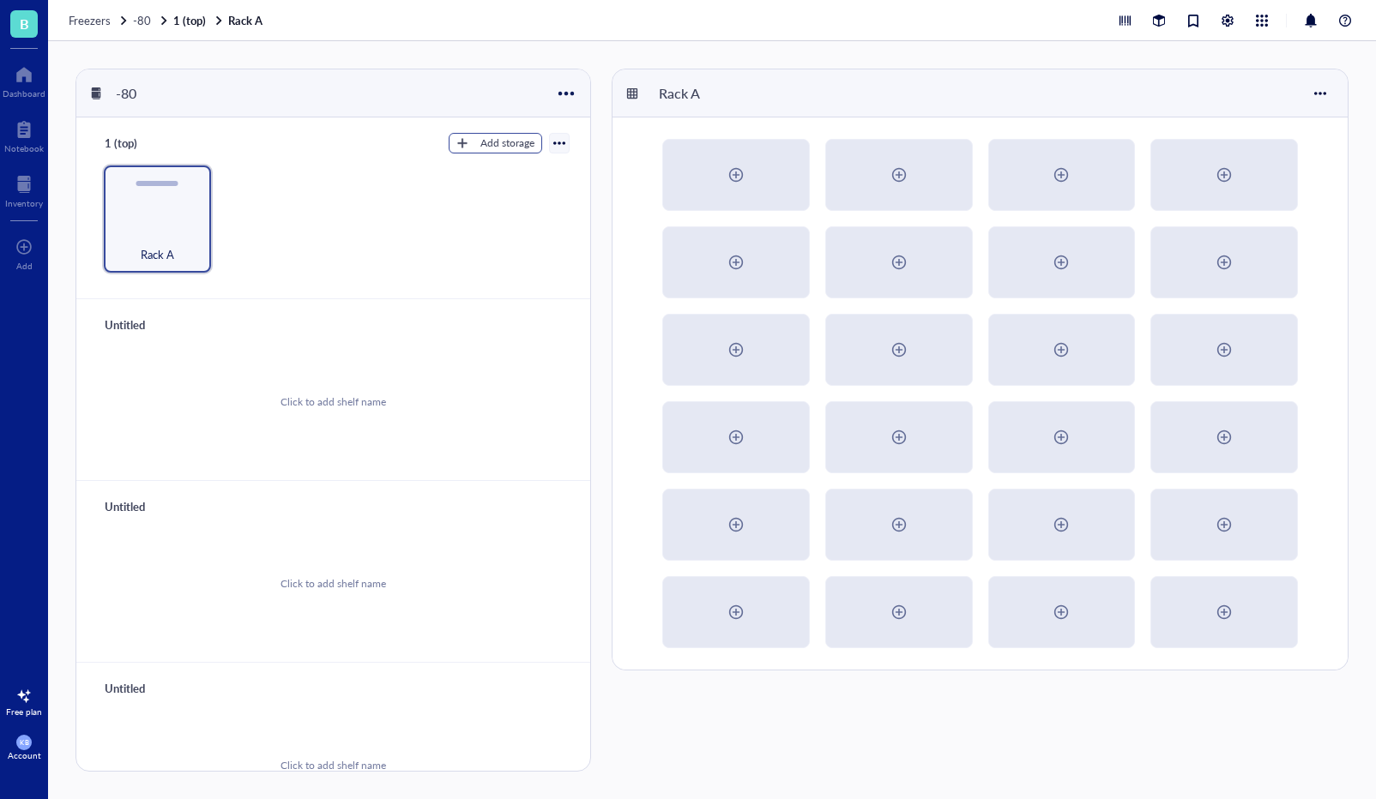
click at [480, 143] on div "Add storage" at bounding box center [507, 143] width 54 height 15
click at [482, 203] on span "Category" at bounding box center [504, 199] width 98 height 19
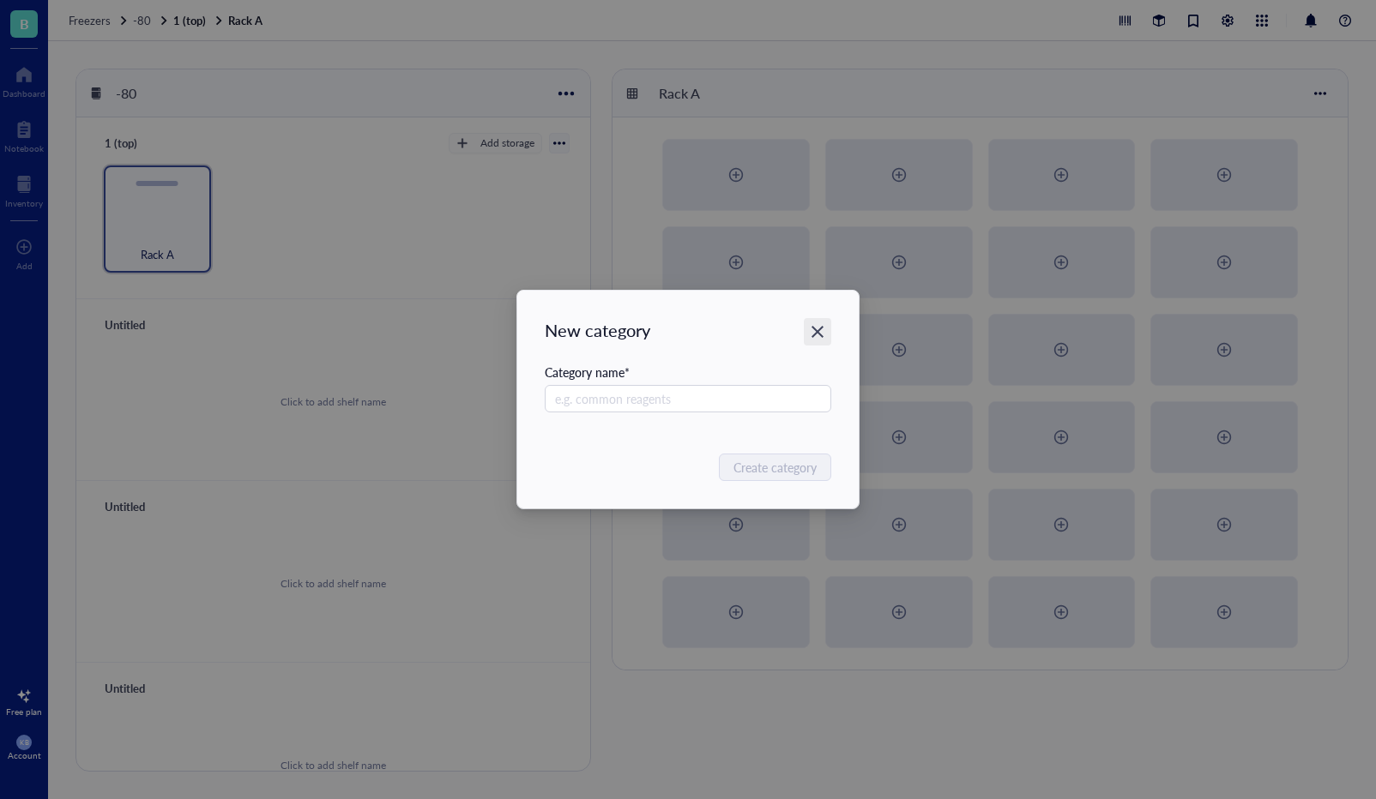
click at [817, 336] on icon "Close" at bounding box center [818, 332] width 16 height 16
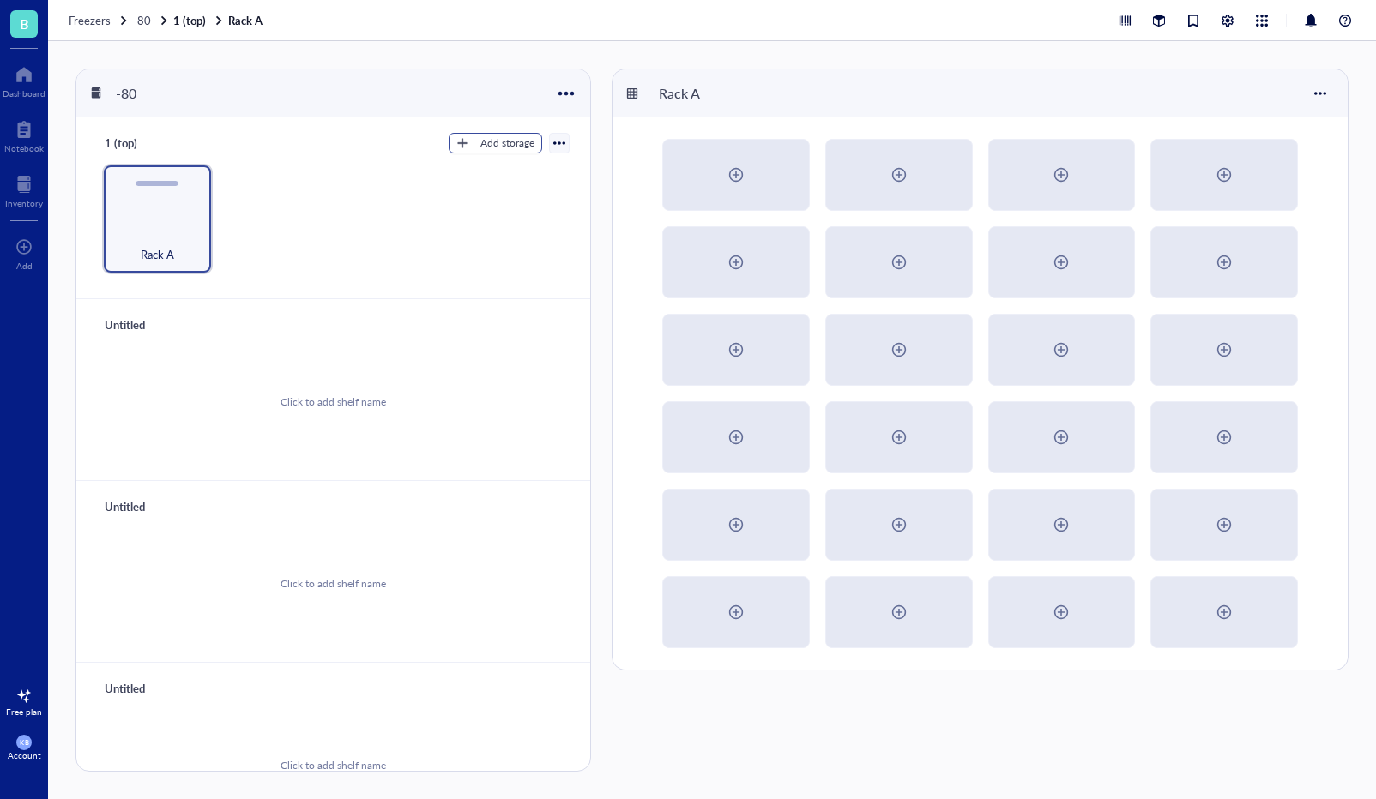
click at [481, 152] on button "Add storage" at bounding box center [495, 143] width 93 height 21
click at [479, 175] on span "Rack" at bounding box center [504, 172] width 98 height 19
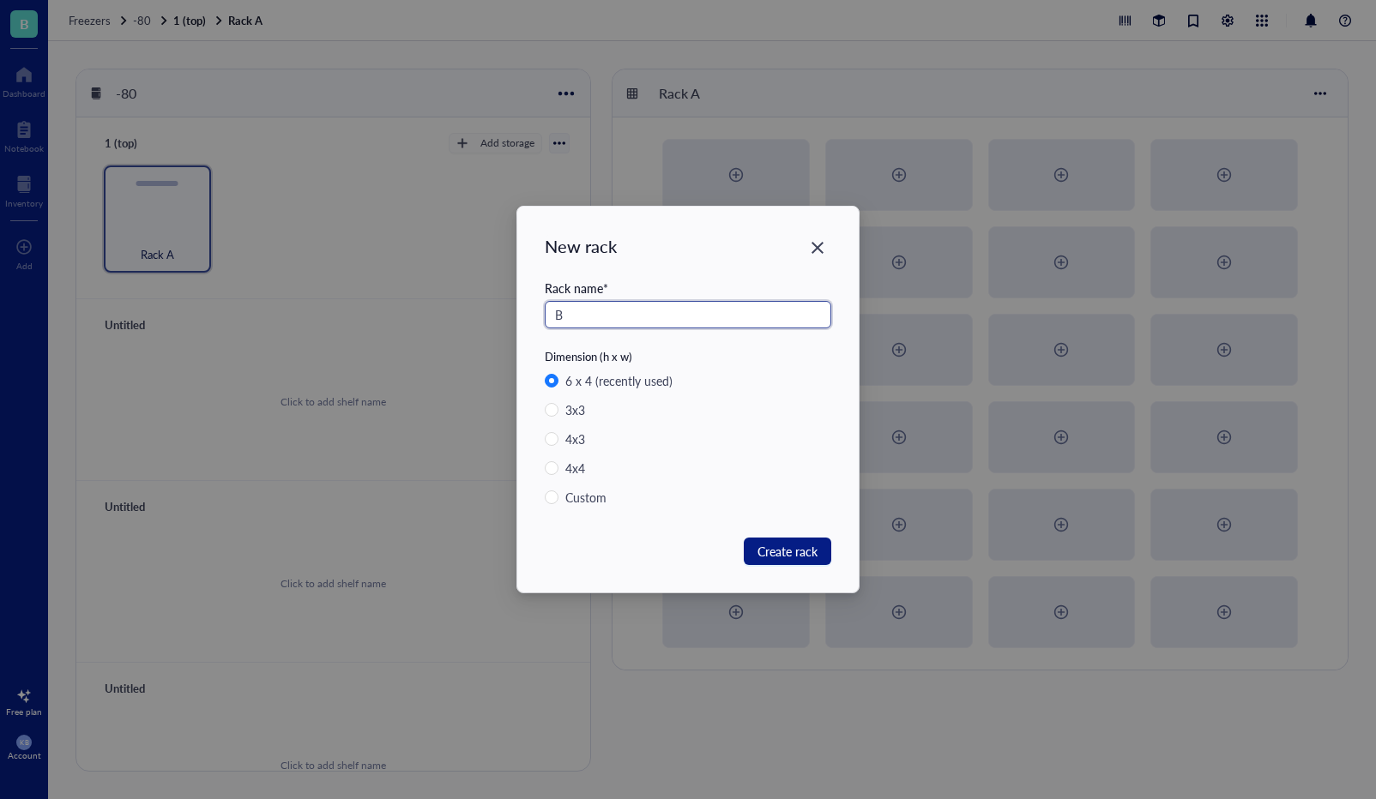
type input "B"
click at [731, 350] on div "Dimension (h x w)" at bounding box center [688, 356] width 286 height 15
click at [788, 546] on span "Create rack" at bounding box center [787, 551] width 60 height 19
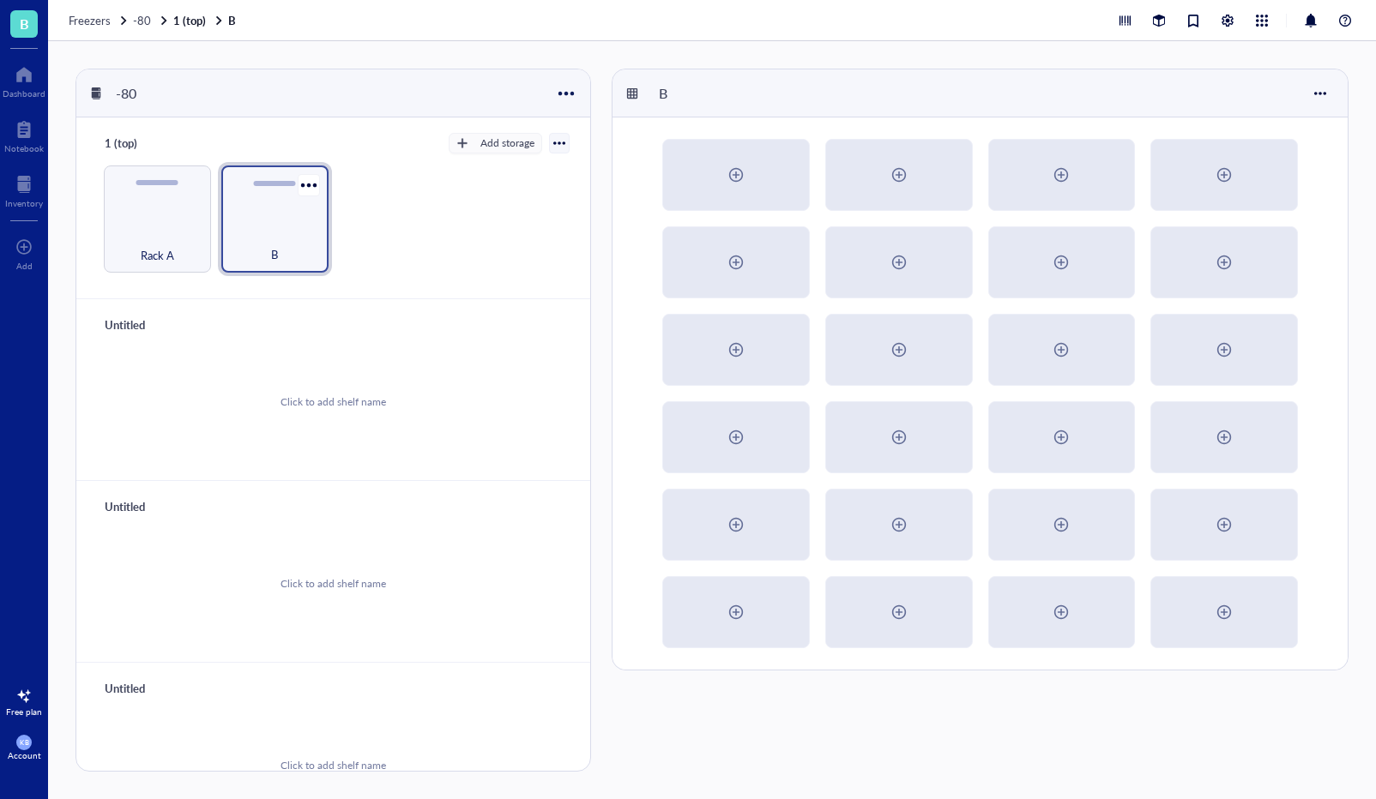
click at [292, 244] on div "B" at bounding box center [275, 245] width 90 height 38
click at [304, 188] on div at bounding box center [308, 184] width 25 height 25
click at [337, 257] on div "Settings" at bounding box center [346, 250] width 40 height 15
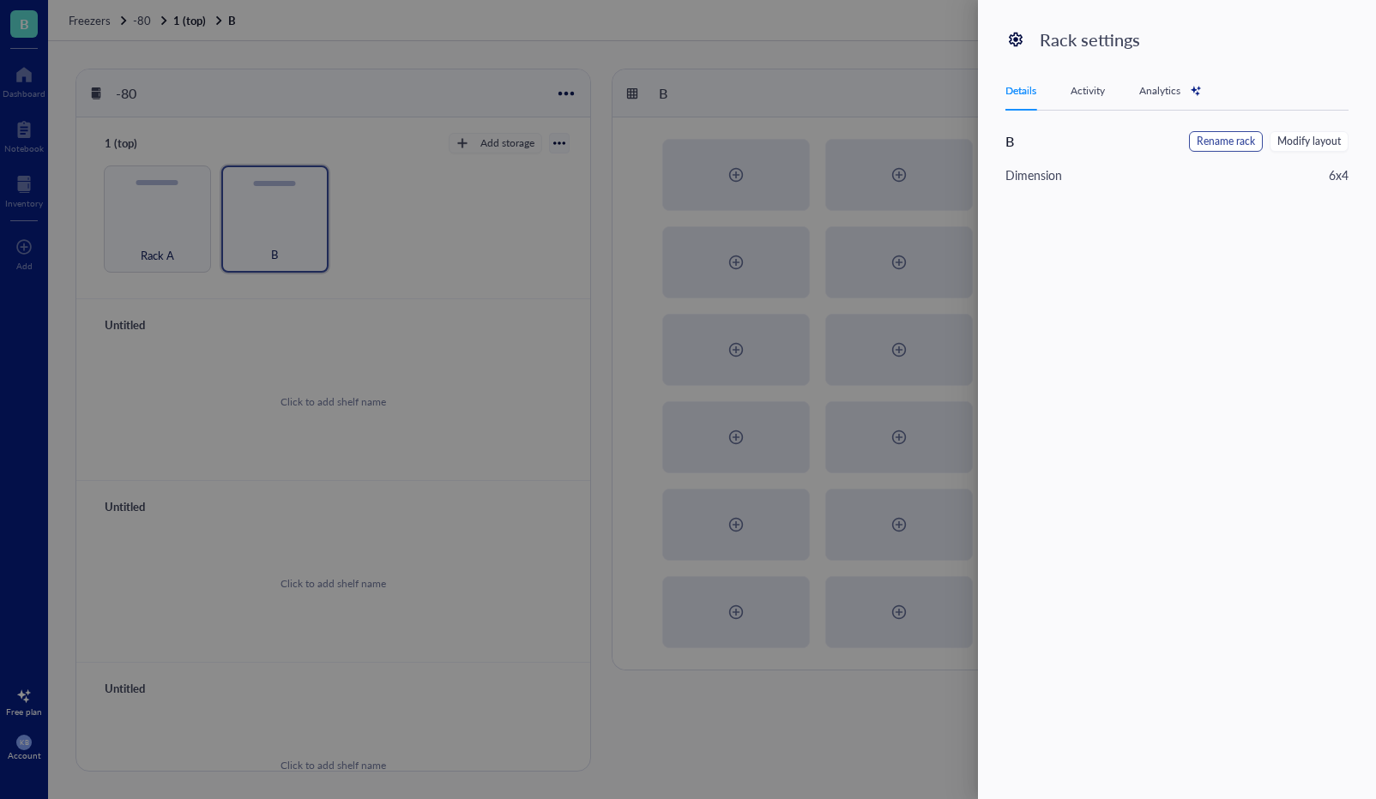
click at [1220, 136] on span "Rename rack" at bounding box center [1225, 142] width 58 height 16
click at [1016, 145] on input "B" at bounding box center [1091, 144] width 173 height 27
type input "Rack B"
click at [1086, 86] on div "Activity" at bounding box center [1087, 90] width 34 height 17
click at [1164, 93] on div "Analytics" at bounding box center [1170, 90] width 63 height 17
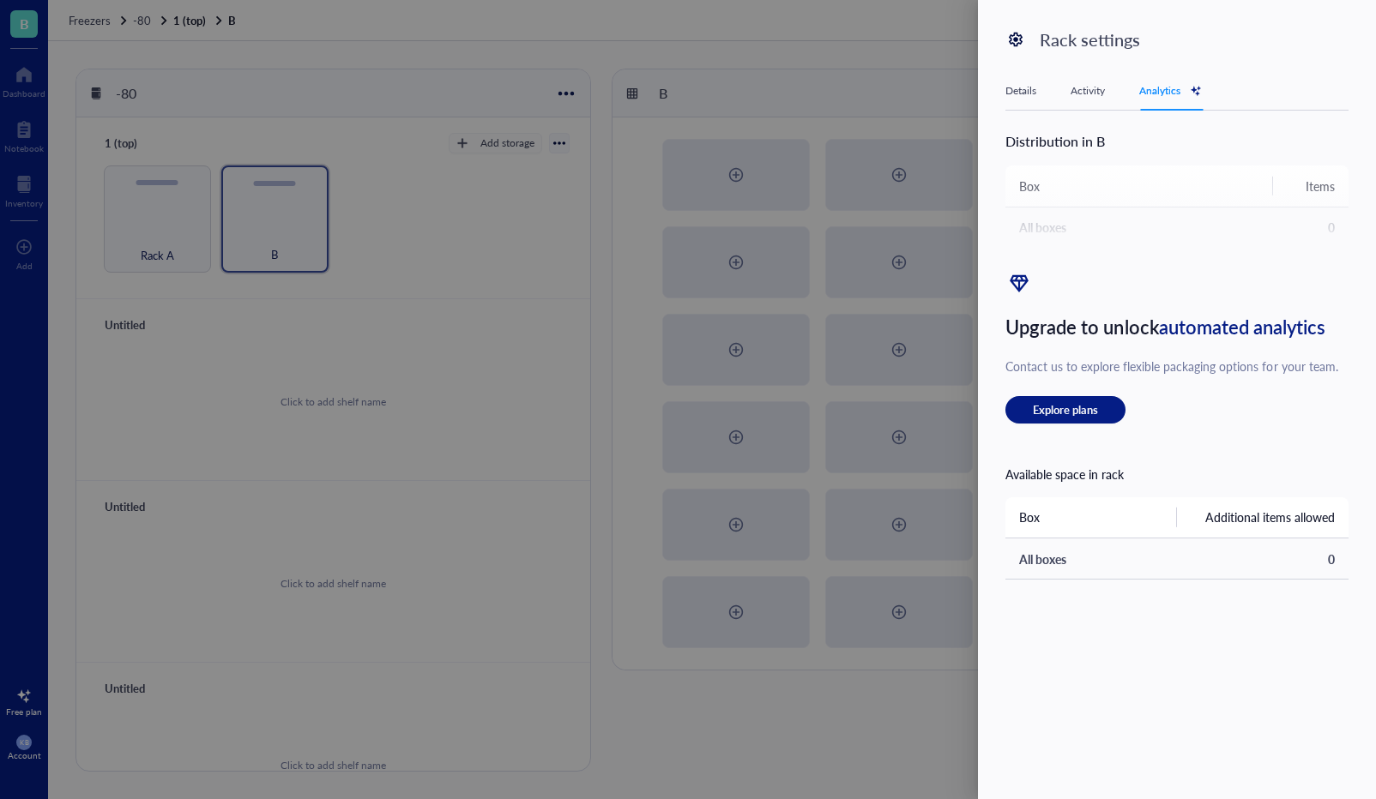
click at [1022, 85] on div "Details" at bounding box center [1020, 90] width 31 height 17
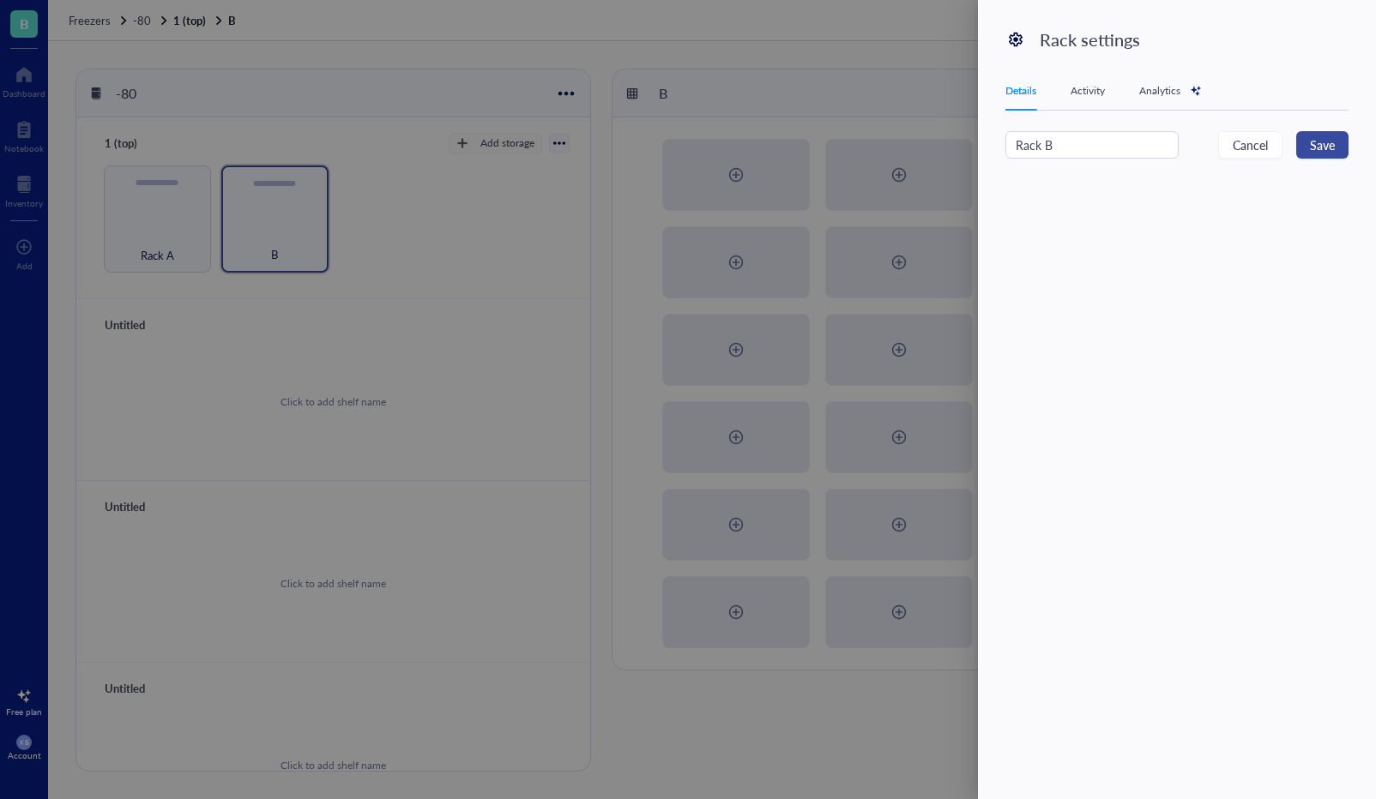
click at [1313, 149] on span "Save" at bounding box center [1322, 145] width 25 height 19
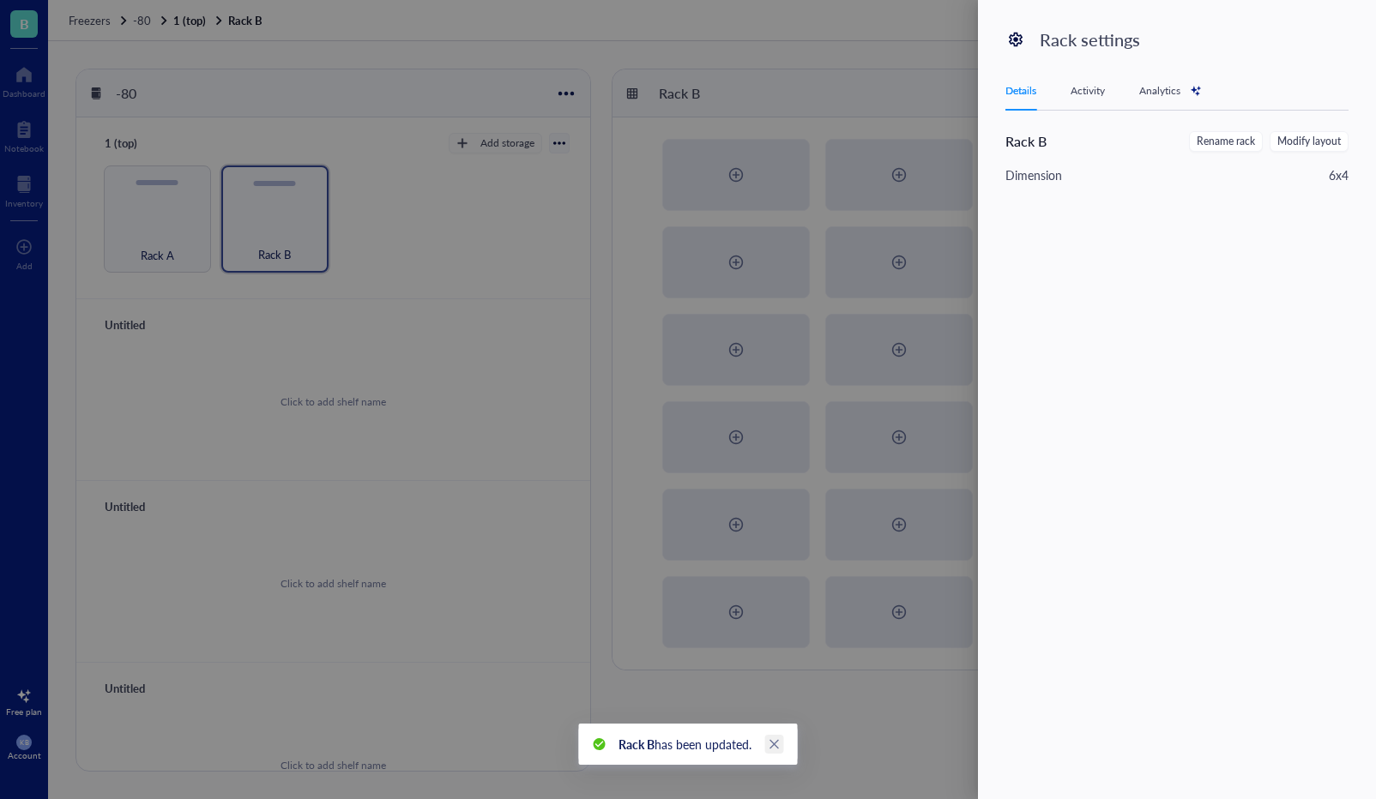
click at [779, 747] on icon "close" at bounding box center [773, 744] width 9 height 9
click at [222, 295] on div at bounding box center [688, 399] width 1376 height 799
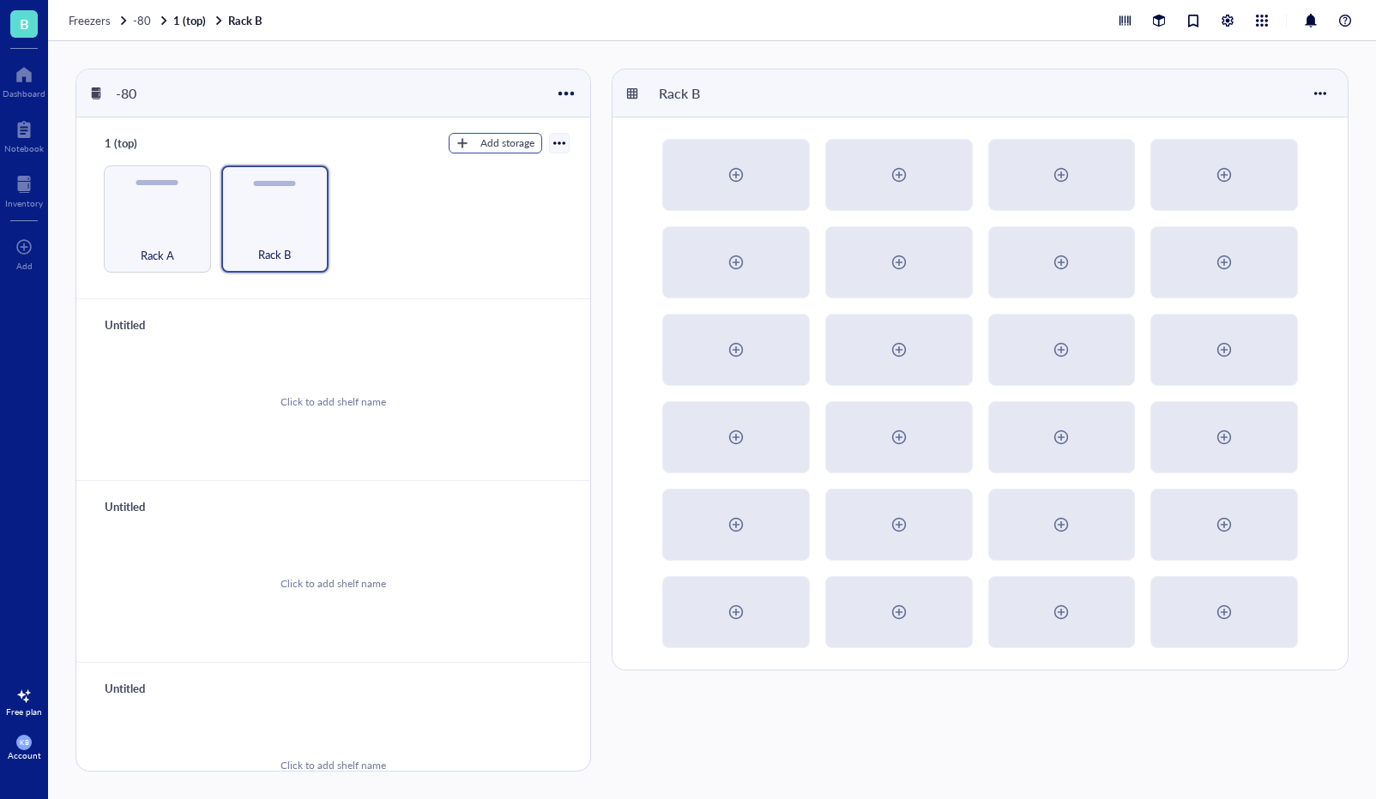
click at [506, 146] on div "Add storage" at bounding box center [507, 143] width 54 height 15
click at [459, 169] on span "Rack" at bounding box center [504, 172] width 98 height 19
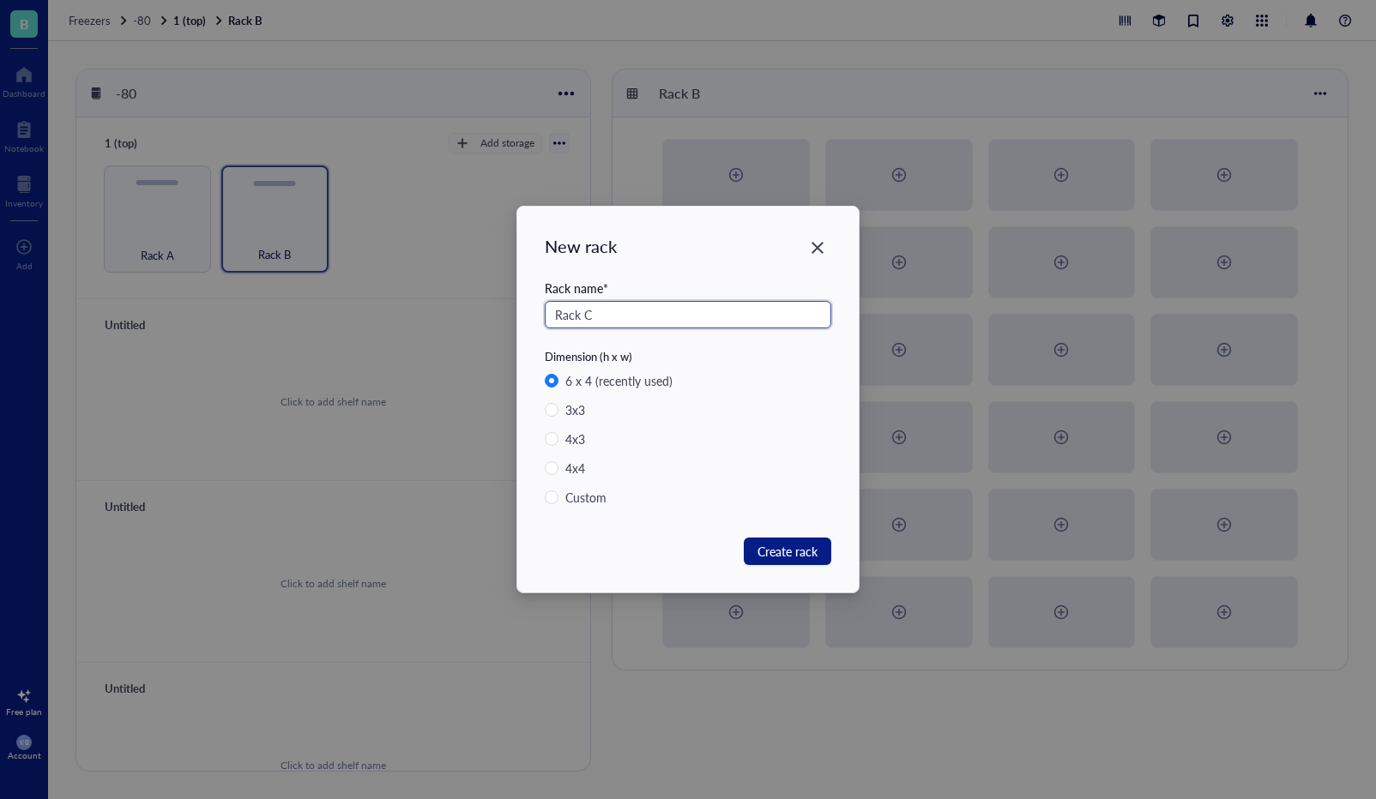
type input "Rack C"
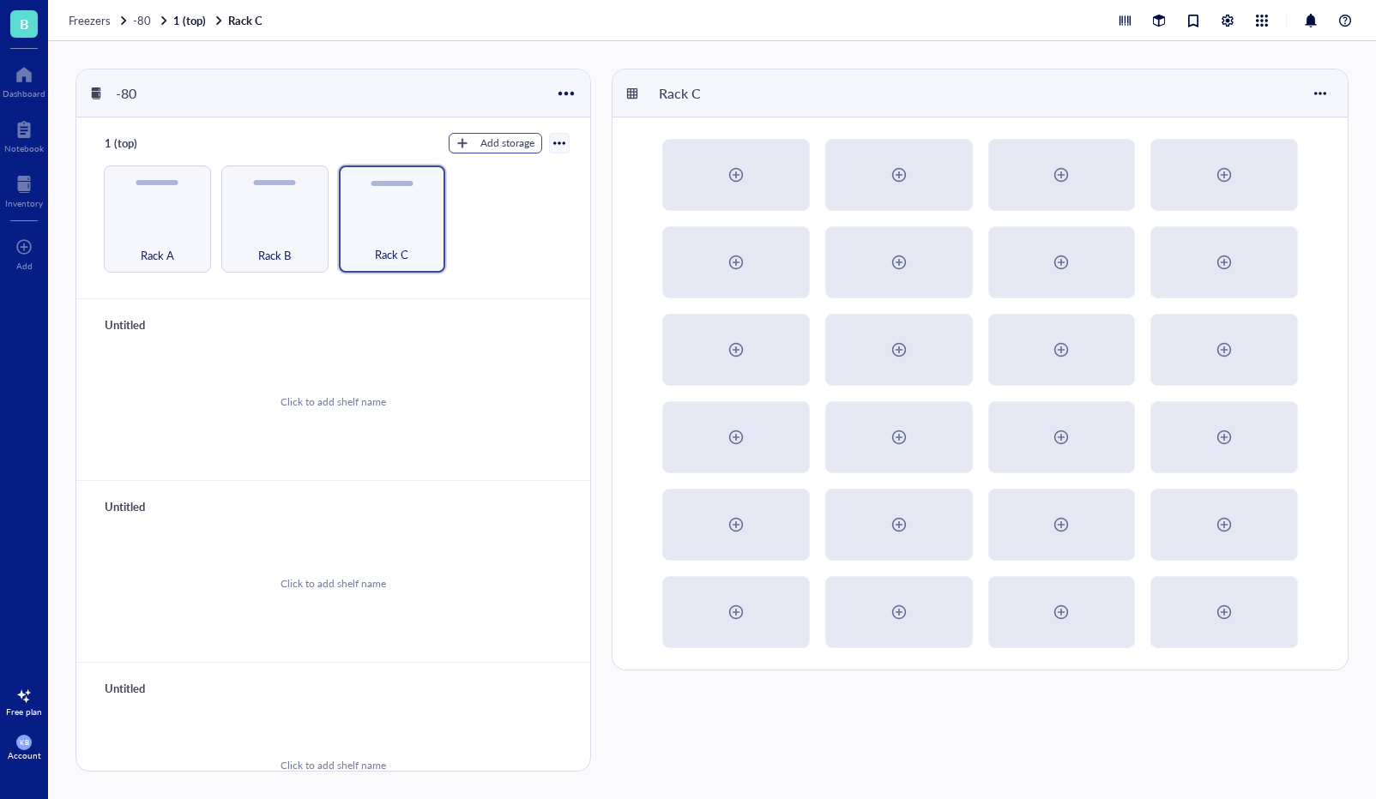
click at [480, 136] on div "Add storage" at bounding box center [507, 143] width 54 height 15
click at [496, 182] on li "Rack" at bounding box center [503, 172] width 120 height 27
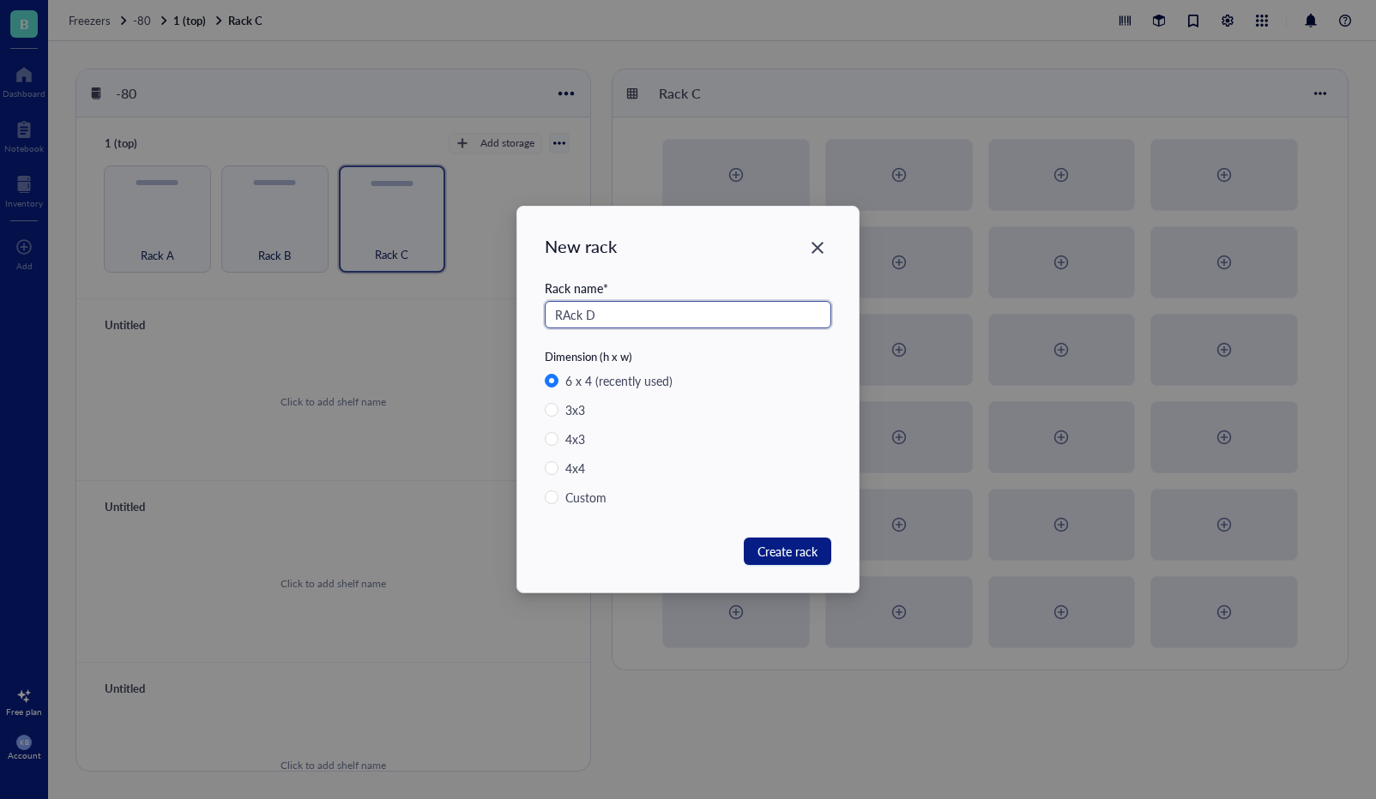
type input "RAck D"
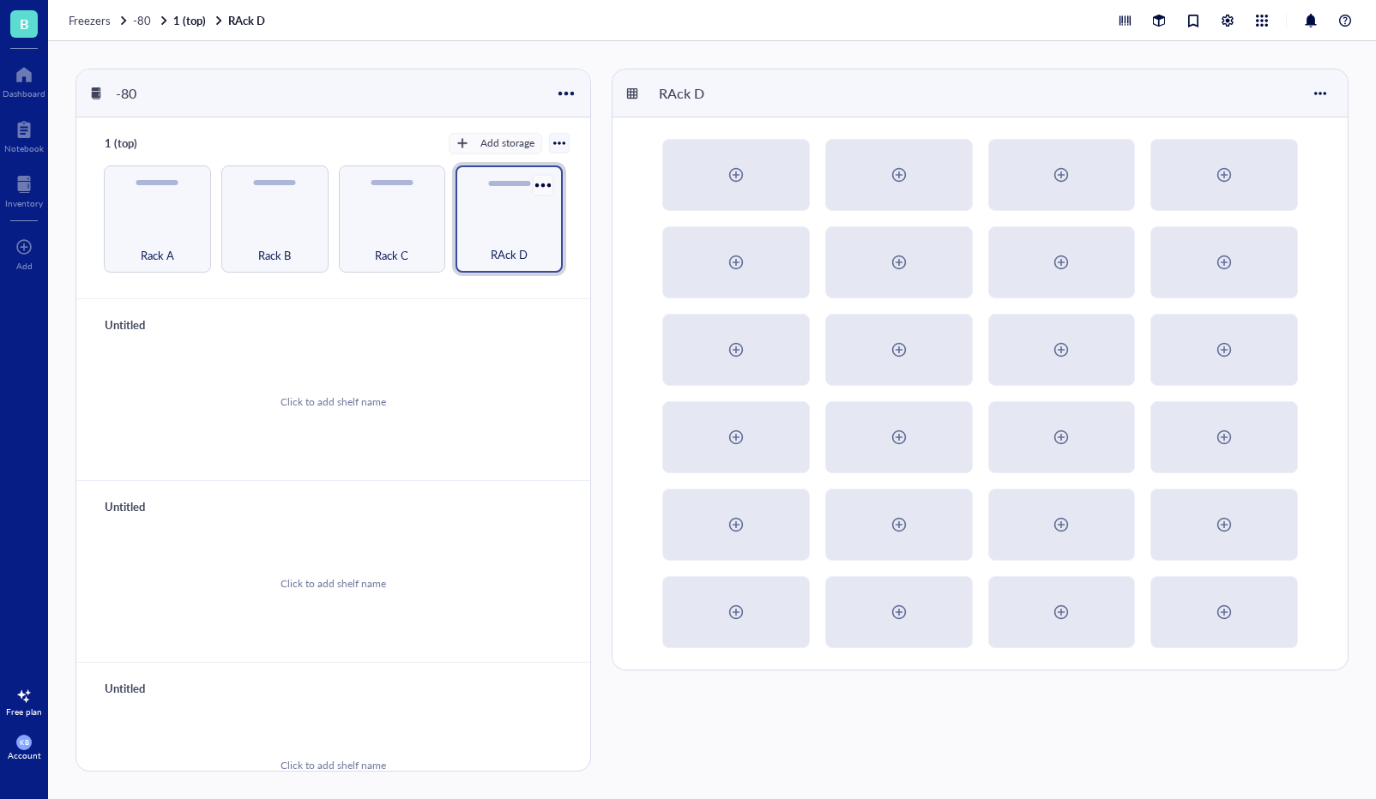
click at [545, 180] on div at bounding box center [542, 184] width 25 height 25
click at [566, 253] on div "Settings" at bounding box center [577, 250] width 40 height 15
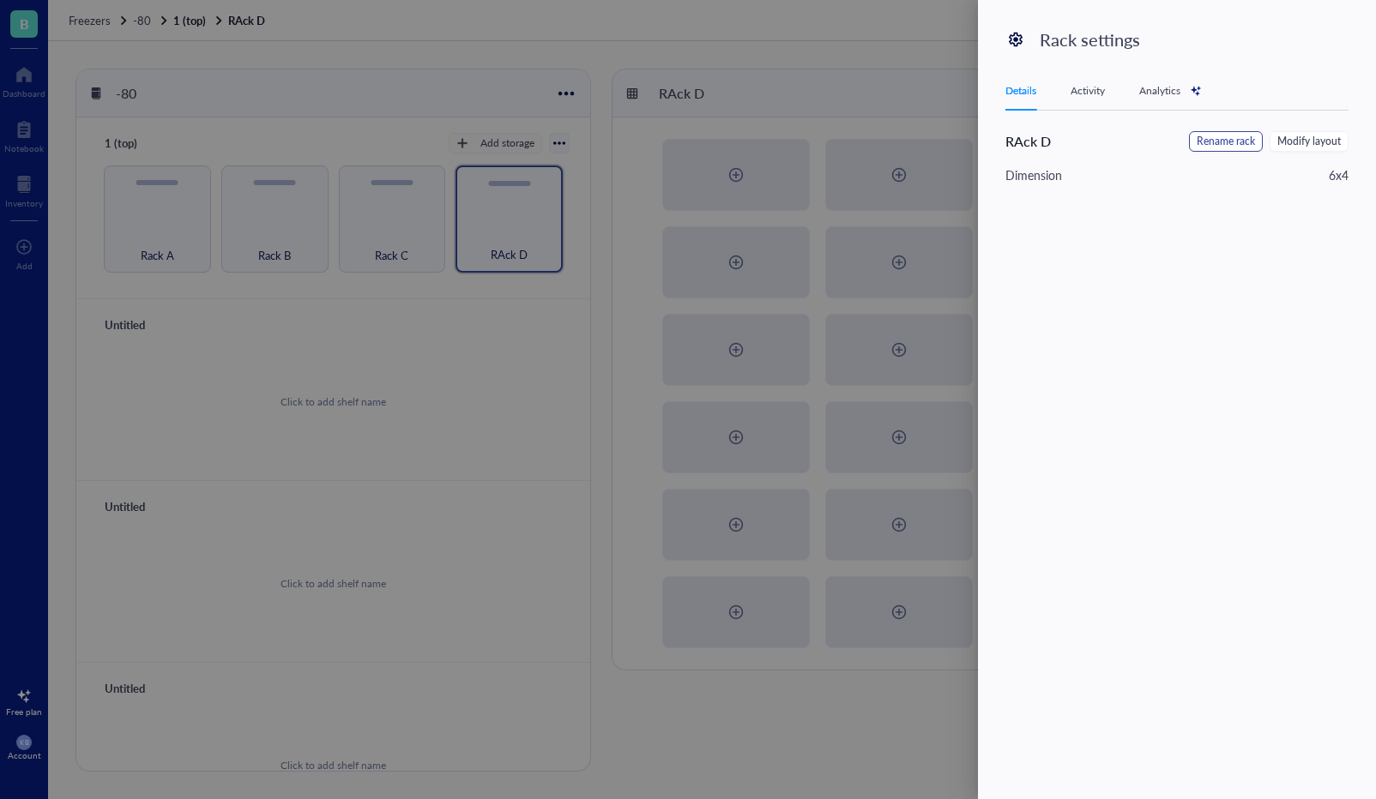
click at [1206, 149] on button "Rename rack" at bounding box center [1226, 141] width 74 height 21
click at [1026, 148] on input "RAck D" at bounding box center [1091, 144] width 173 height 27
click at [1030, 147] on input "RAck D" at bounding box center [1091, 144] width 173 height 27
type input "Rack D"
click at [1314, 145] on span "Save" at bounding box center [1322, 145] width 25 height 19
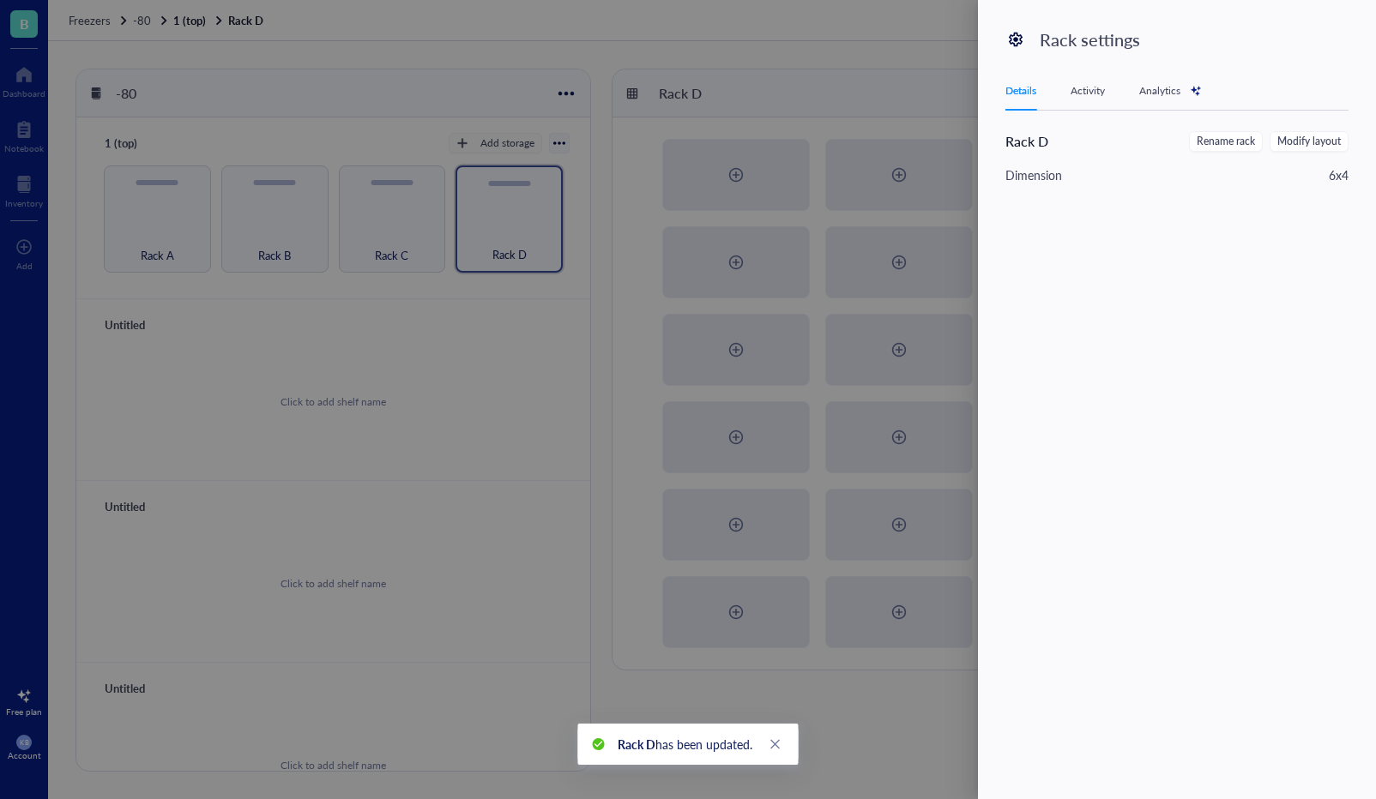
click at [506, 151] on div at bounding box center [688, 399] width 1376 height 799
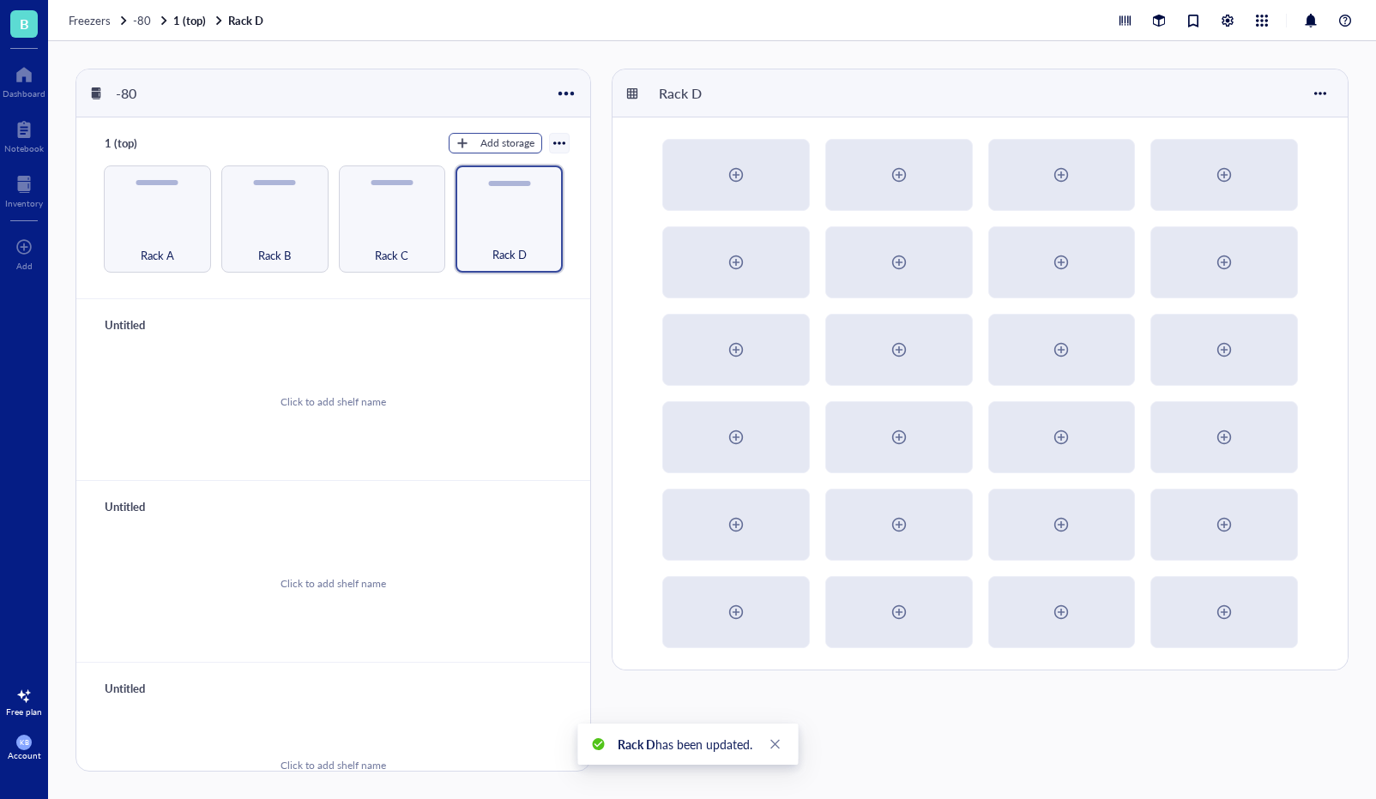
click at [504, 147] on div "Add storage" at bounding box center [507, 143] width 54 height 15
click at [499, 174] on span "Rack" at bounding box center [504, 172] width 98 height 19
radio input "true"
radio input "false"
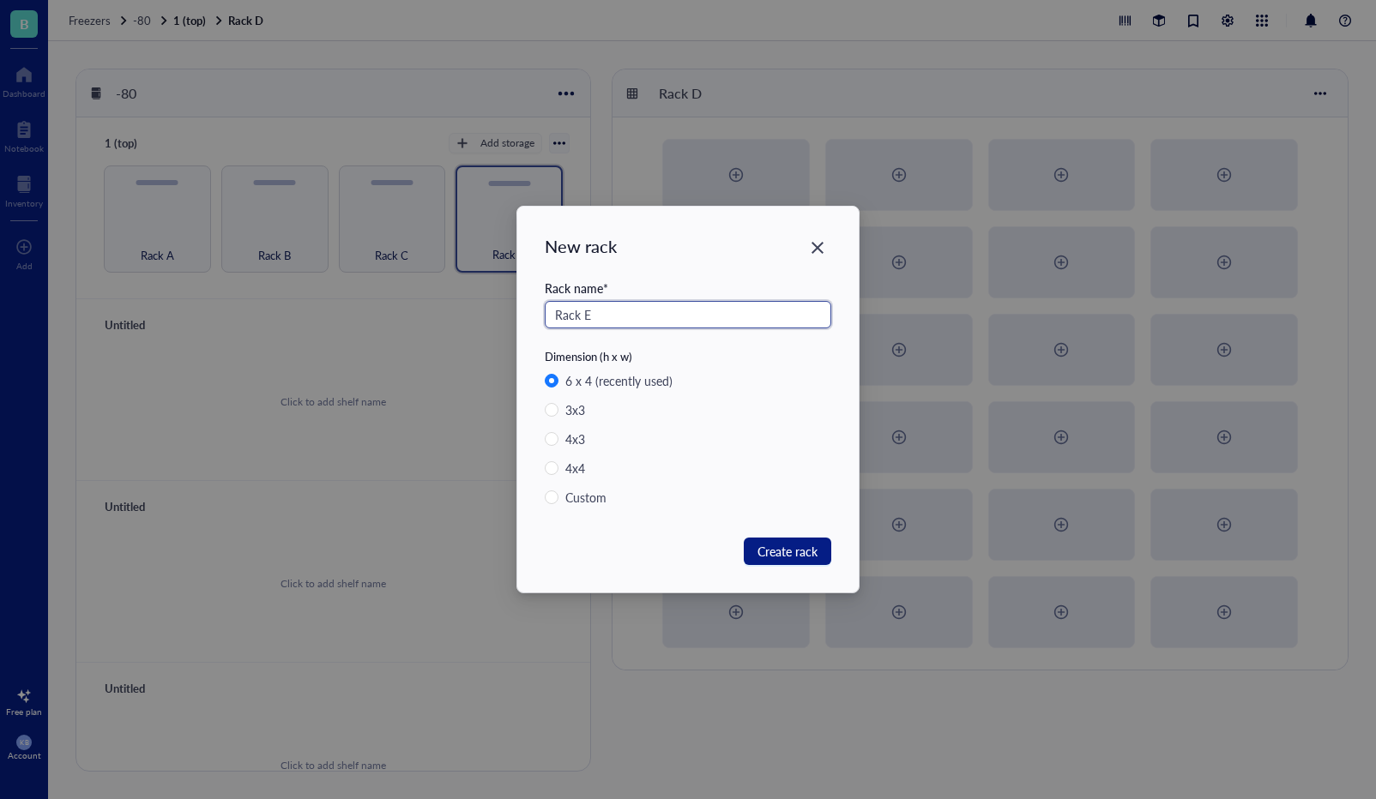
type input "Rack E"
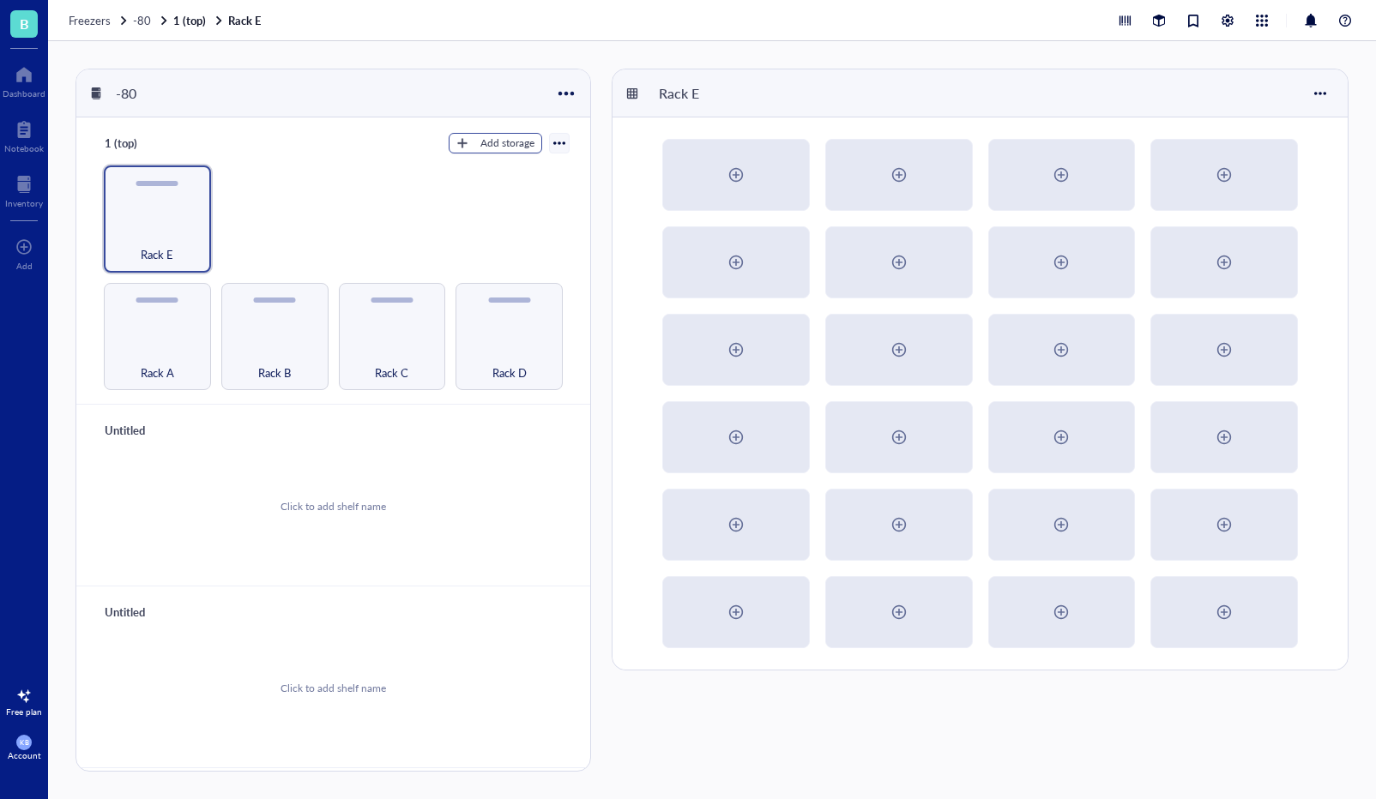
click at [499, 150] on div "Add storage" at bounding box center [507, 143] width 54 height 15
click at [489, 170] on span "Rack" at bounding box center [504, 172] width 98 height 19
radio input "true"
radio input "false"
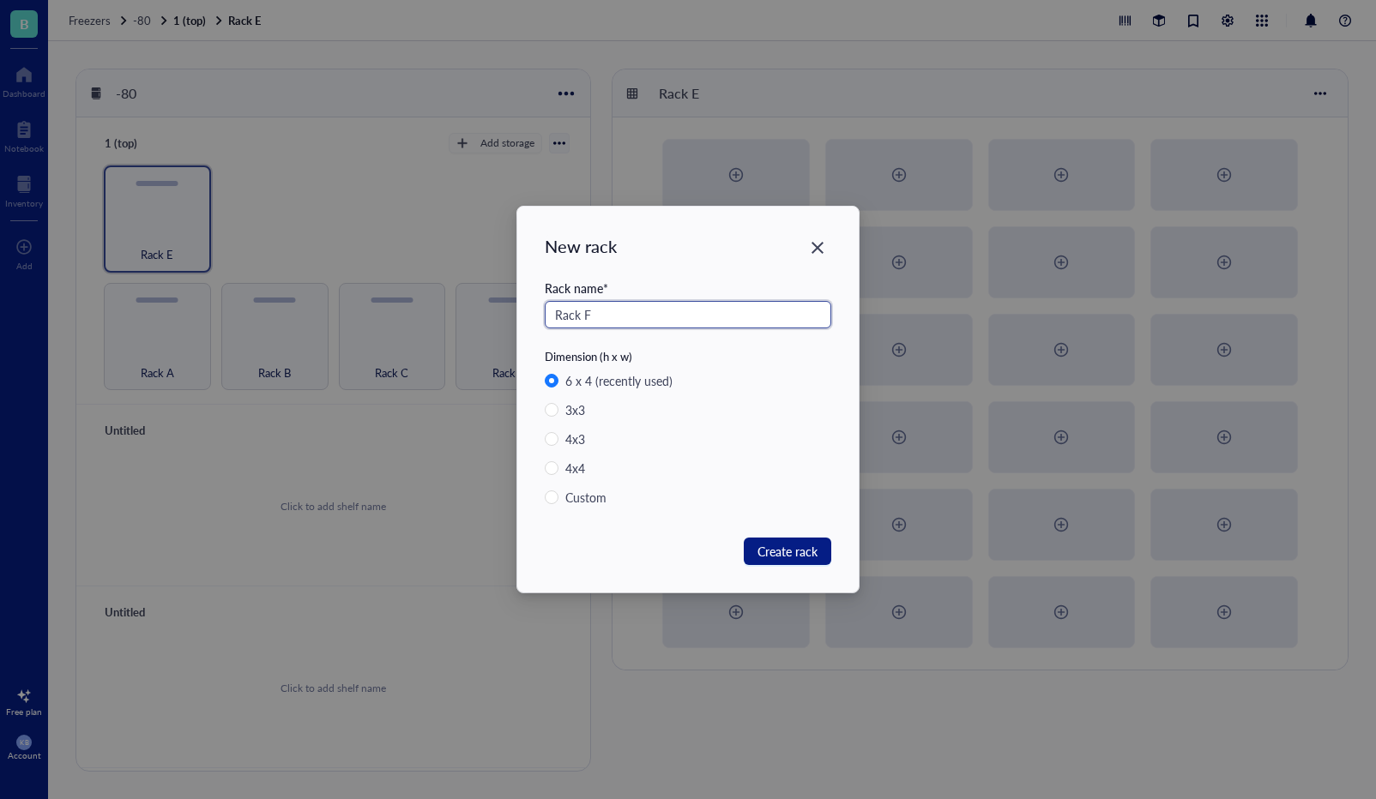
type input "Rack F"
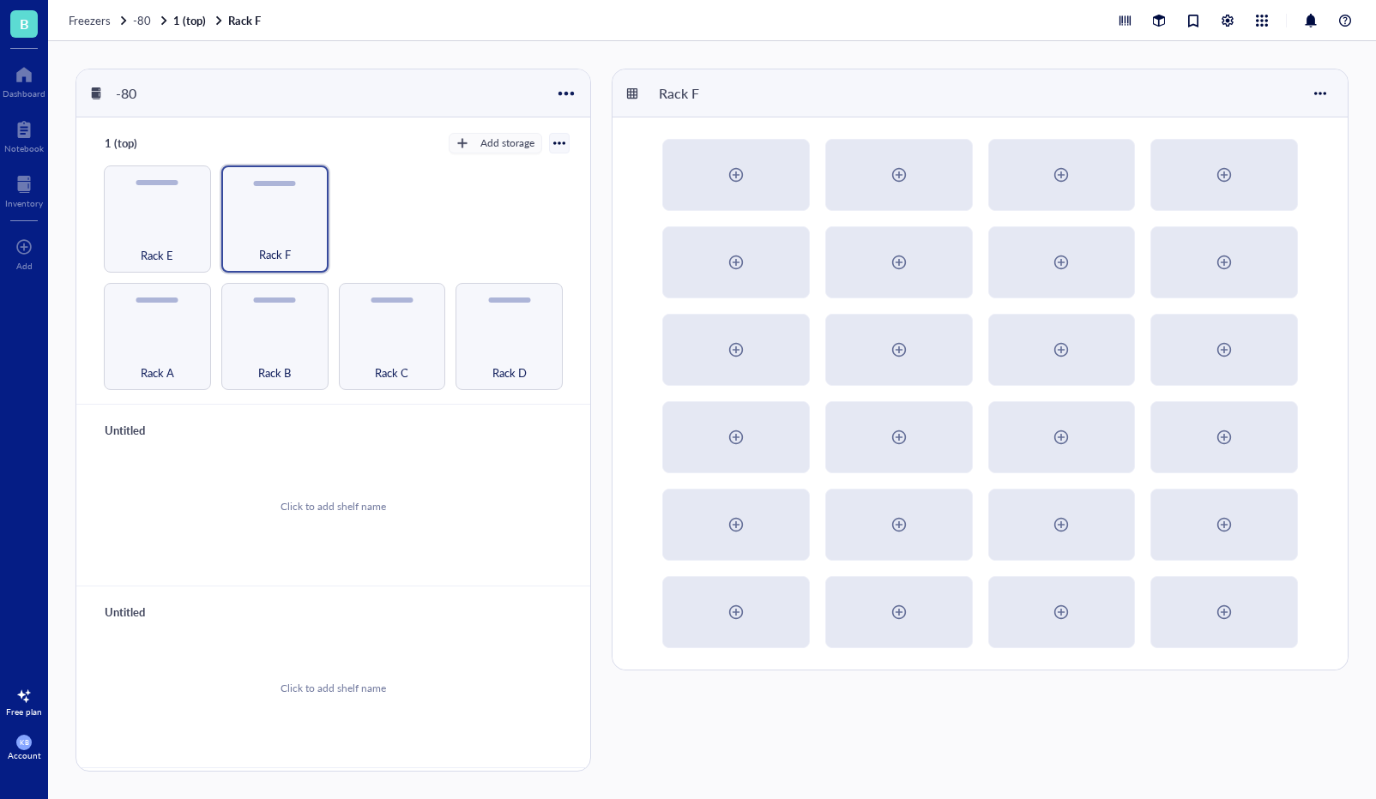
click at [554, 146] on div at bounding box center [559, 143] width 12 height 12
click at [376, 165] on div "1 (top) Add storage Settings Export Restore rack Restore category Delete Rack C…" at bounding box center [333, 260] width 514 height 287
click at [570, 96] on div at bounding box center [565, 93] width 25 height 25
click at [587, 148] on div "Settings" at bounding box center [589, 149] width 40 height 15
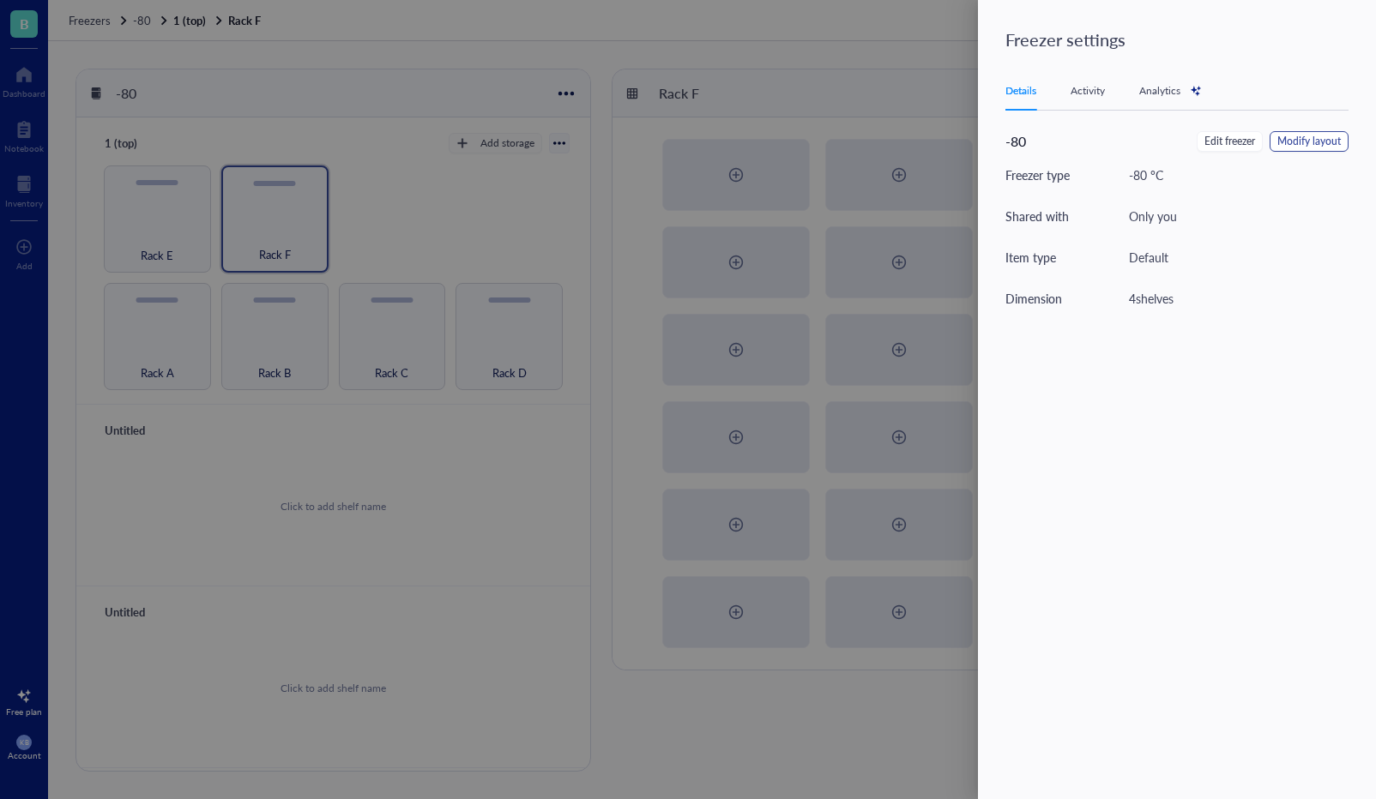
click at [1331, 143] on span "Modify layout" at bounding box center [1308, 142] width 63 height 16
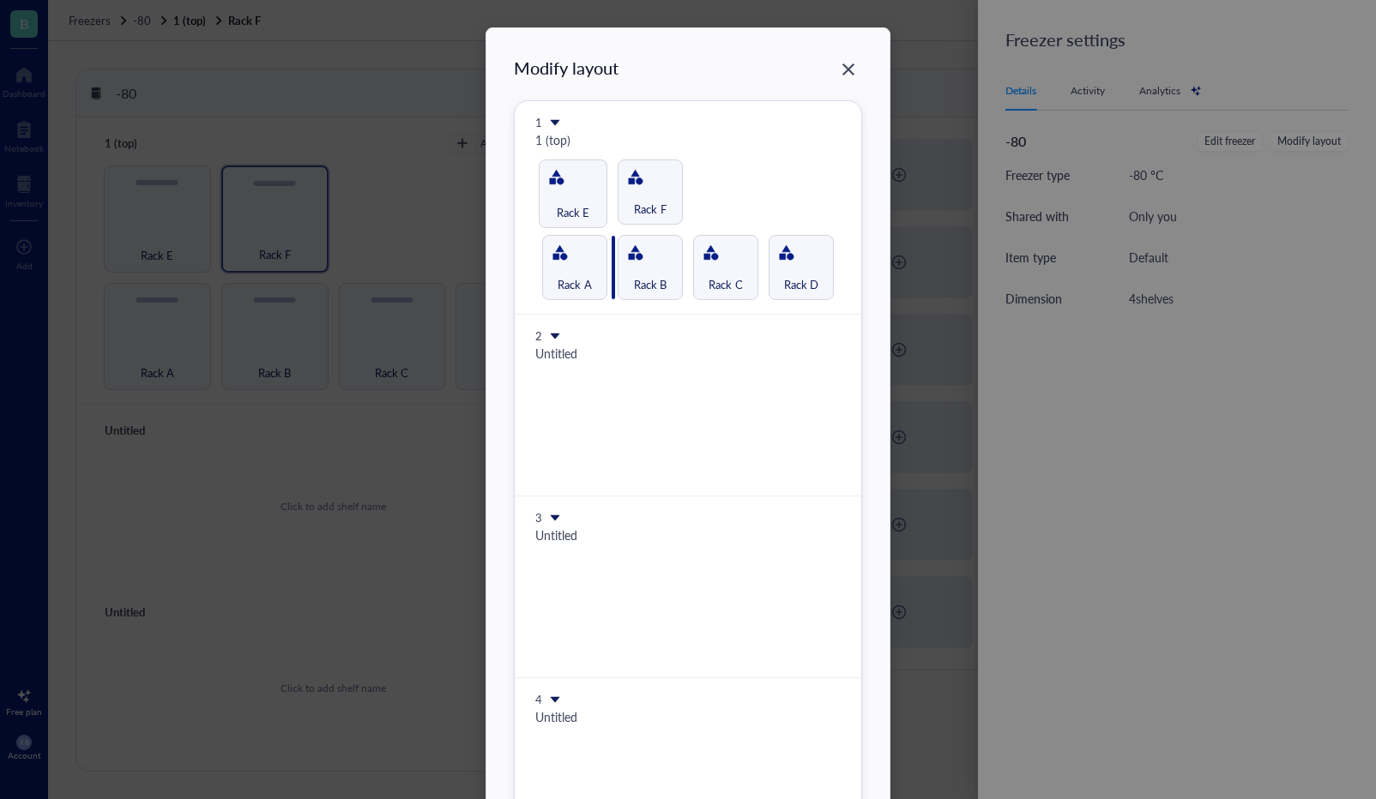
drag, startPoint x: 579, startPoint y: 196, endPoint x: 576, endPoint y: 323, distance: 127.0
click at [576, 323] on div "Modify layout 1 1 (top) Rack A Rack B Rack C Rack D Rack E Rack F 2 Untitled 3 …" at bounding box center [688, 458] width 348 height 805
drag, startPoint x: 581, startPoint y: 276, endPoint x: 580, endPoint y: 185, distance: 90.9
click at [580, 185] on div "Modify layout 1 1 (top) Rack A Rack E Rack B Rack C Rack D Rack F 2 Untitled 3 …" at bounding box center [688, 458] width 348 height 805
drag, startPoint x: 584, startPoint y: 268, endPoint x: 585, endPoint y: 211, distance: 56.6
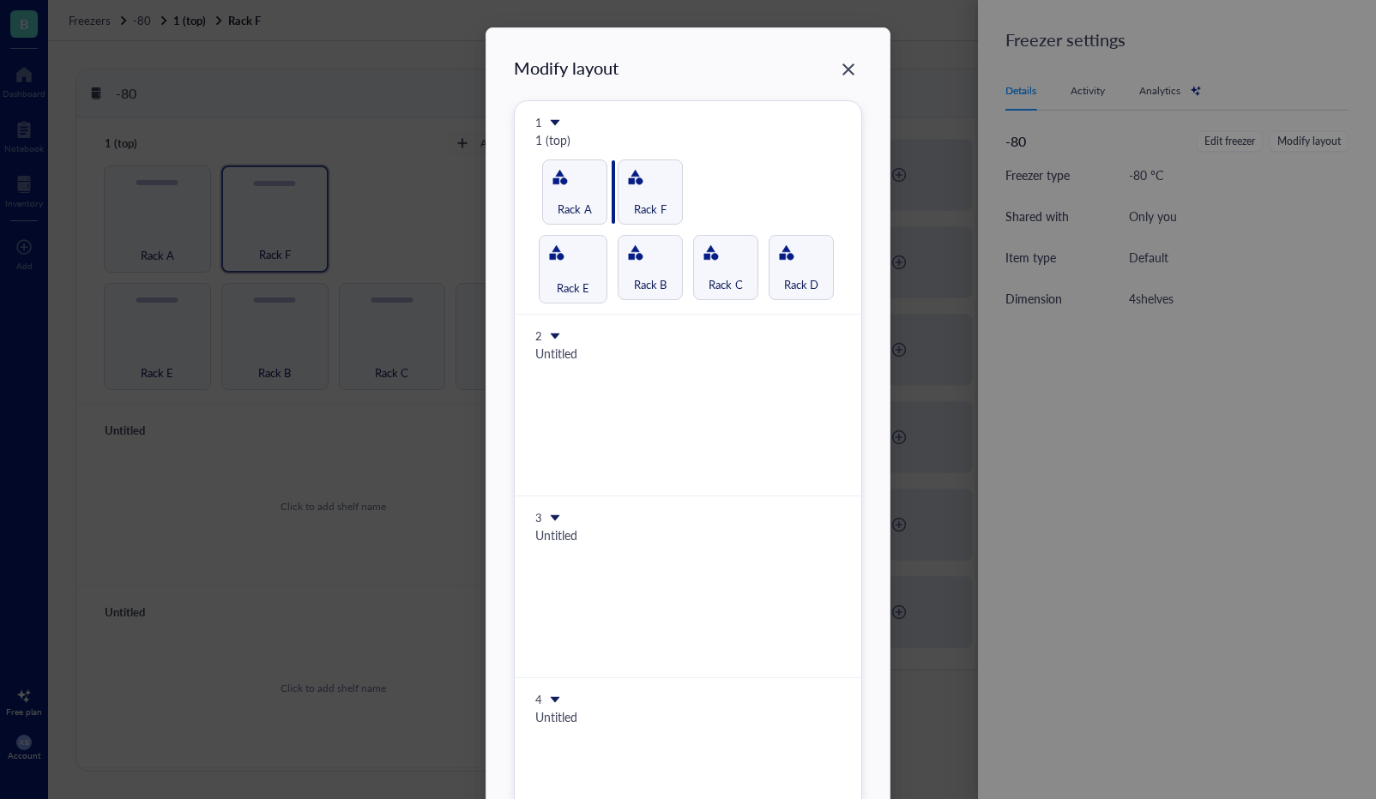
click at [585, 211] on div "Modify layout 1 1 (top) Rack E Rack B Rack C Rack D Rack A Rack F 2 Untitled 3 …" at bounding box center [688, 458] width 348 height 805
drag, startPoint x: 648, startPoint y: 272, endPoint x: 649, endPoint y: 202, distance: 69.5
click at [649, 202] on div "Modify layout 1 1 (top) Rack B Rack C Rack D Rack A Rack E Rack F 2 Untitled 3 …" at bounding box center [688, 458] width 348 height 805
drag, startPoint x: 736, startPoint y: 280, endPoint x: 564, endPoint y: 268, distance: 172.0
click at [564, 268] on div "Modify layout 1 1 (top) Rack B Rack D Rack A Rack E Rack F Rack C 2 Untitled 3 …" at bounding box center [688, 458] width 348 height 805
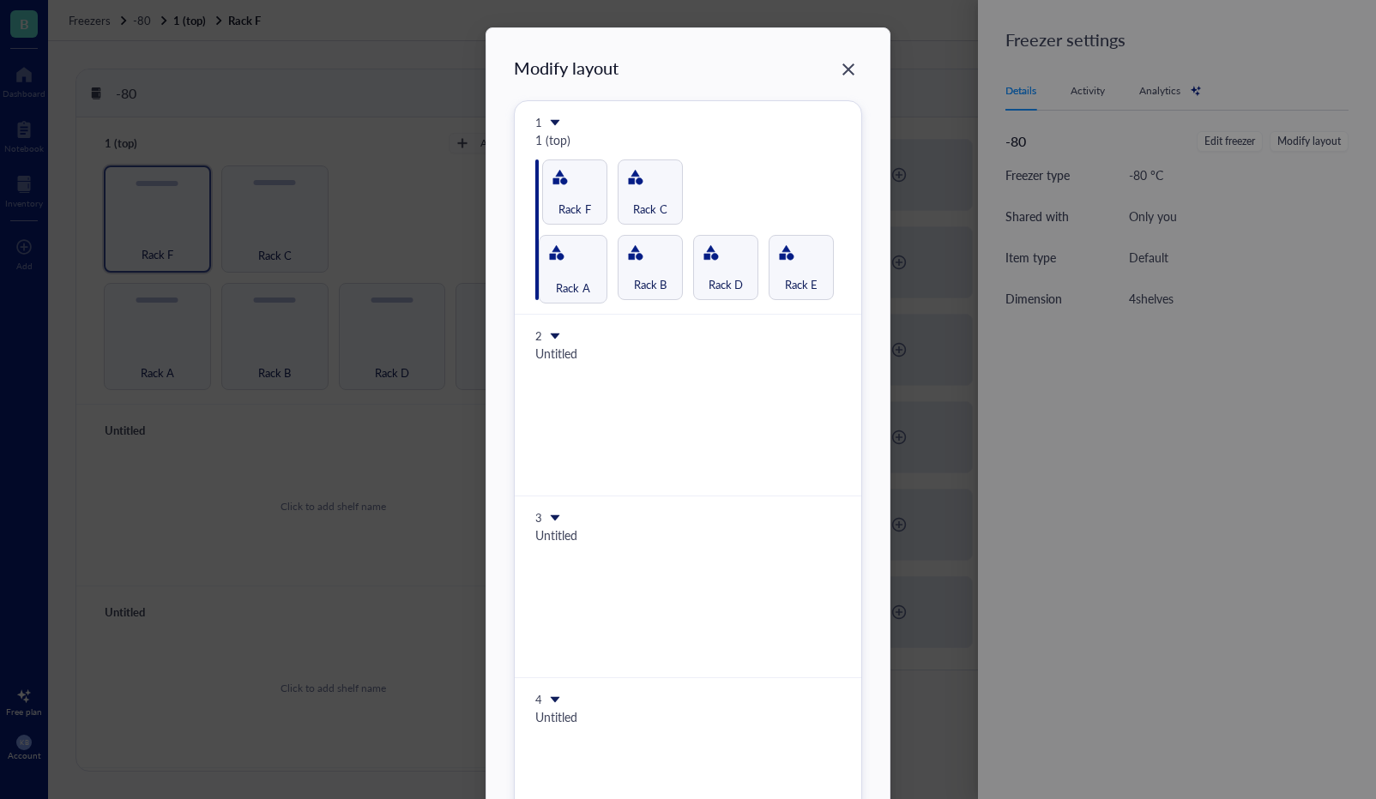
drag, startPoint x: 582, startPoint y: 253, endPoint x: 556, endPoint y: 183, distance: 75.2
click at [556, 183] on div "Modify layout 1 1 (top) Rack A Rack B Rack D Rack E Rack F Rack C 2 Untitled 3 …" at bounding box center [688, 458] width 348 height 805
drag, startPoint x: 571, startPoint y: 207, endPoint x: 800, endPoint y: 281, distance: 240.8
click at [800, 281] on div "Modify layout 1 1 (top) Rack A Rack B Rack D Rack E Rack F Rack C 2 Untitled 3 …" at bounding box center [688, 458] width 348 height 805
drag, startPoint x: 593, startPoint y: 264, endPoint x: 597, endPoint y: 238, distance: 26.0
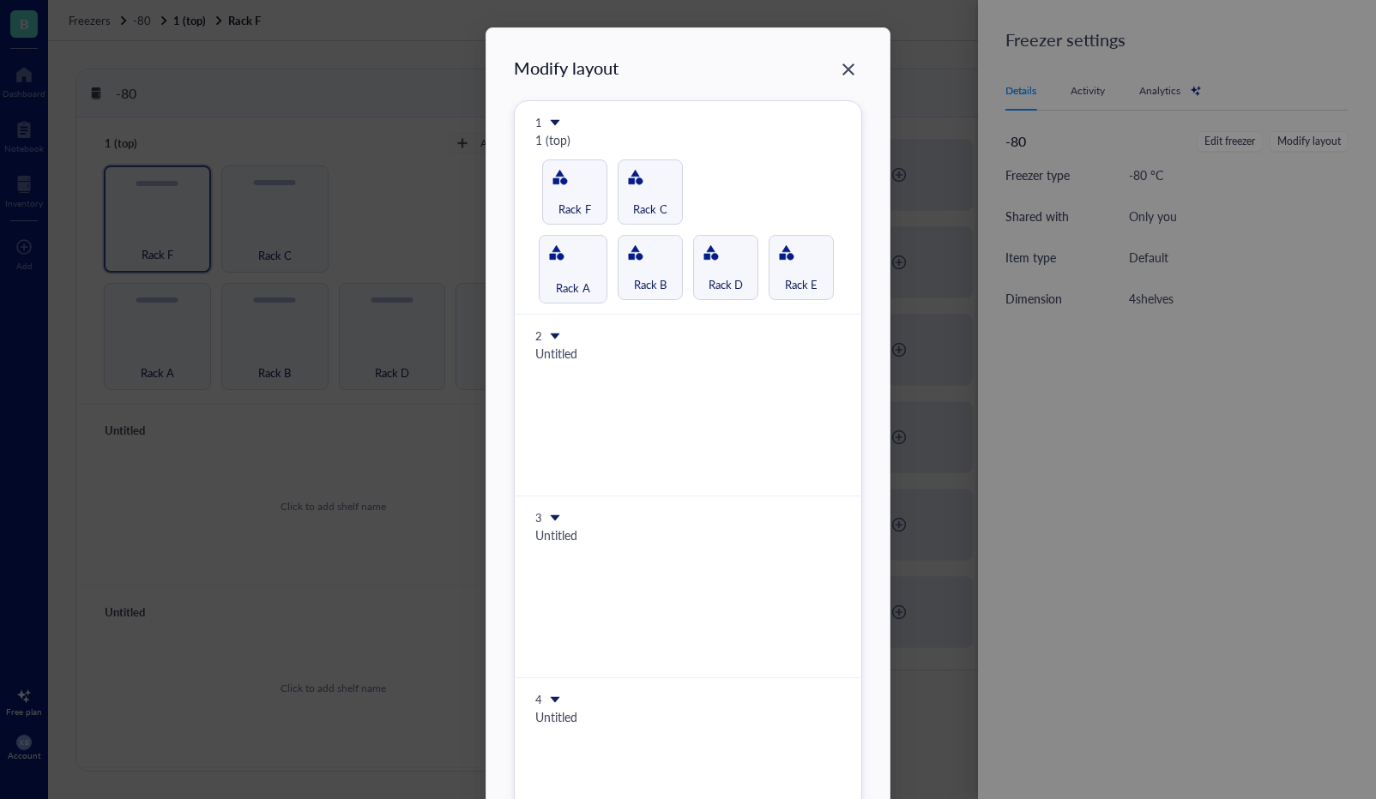
click at [598, 238] on div "Modify layout 1 1 (top) Rack A Rack B Rack D Rack E Rack F Rack C 2 Untitled 3 …" at bounding box center [688, 458] width 348 height 805
drag, startPoint x: 713, startPoint y: 258, endPoint x: 714, endPoint y: 193, distance: 65.2
click at [714, 193] on div "Modify layout 1 1 (top) Rack A Rack B Rack D Rack E Rack F Rack C 2 Untitled 3 …" at bounding box center [688, 458] width 348 height 805
drag, startPoint x: 580, startPoint y: 218, endPoint x: 714, endPoint y: 286, distance: 151.1
click at [714, 286] on div "Modify layout 1 1 (top) Rack A Rack B Rack E Rack F Rack C Rack D 2 Untitled 3 …" at bounding box center [688, 458] width 348 height 805
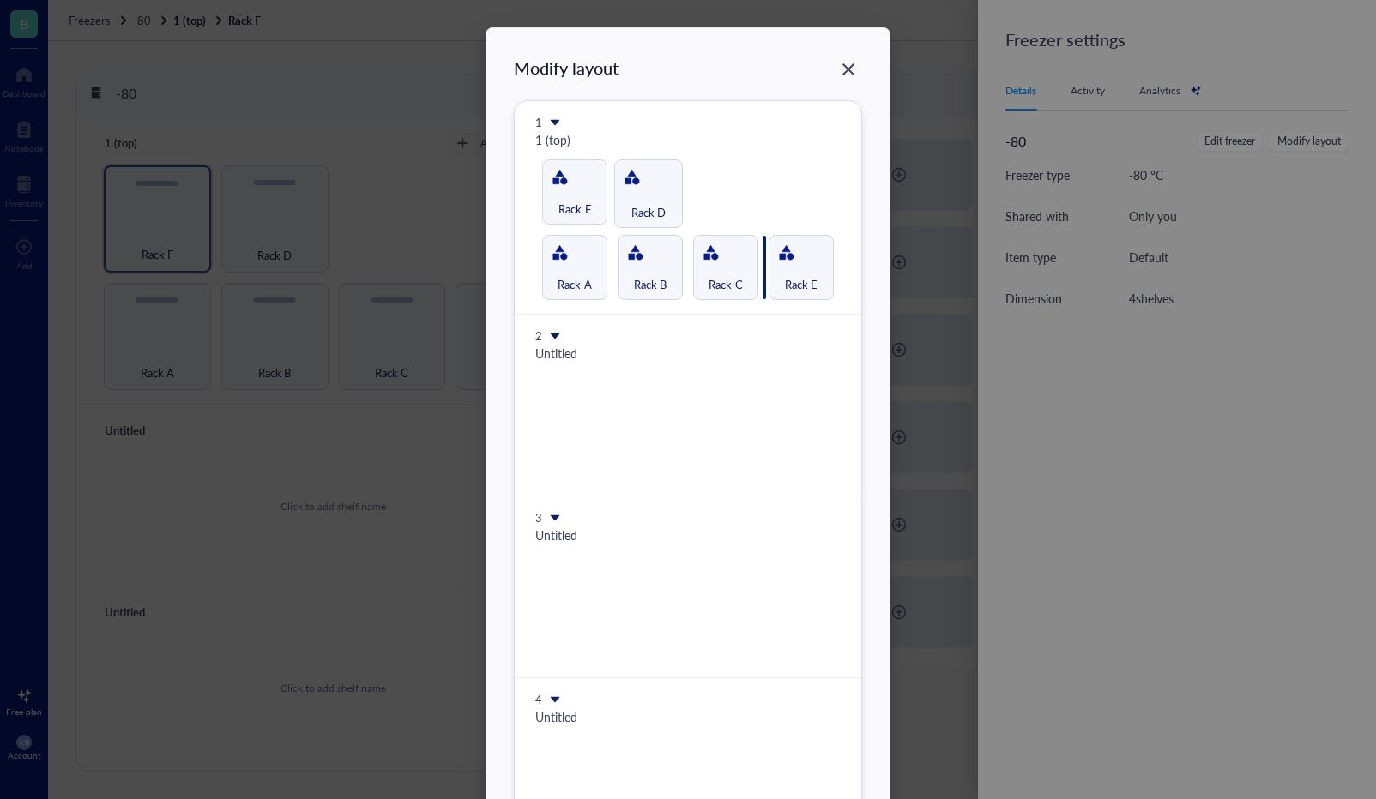
drag, startPoint x: 650, startPoint y: 196, endPoint x: 772, endPoint y: 253, distance: 134.7
click at [771, 254] on div "Modify layout 1 1 (top) Rack A Rack B Rack C Rack E Rack F Rack D 2 Untitled 3 …" at bounding box center [688, 458] width 348 height 805
click at [847, 75] on icon "Close" at bounding box center [848, 70] width 16 height 16
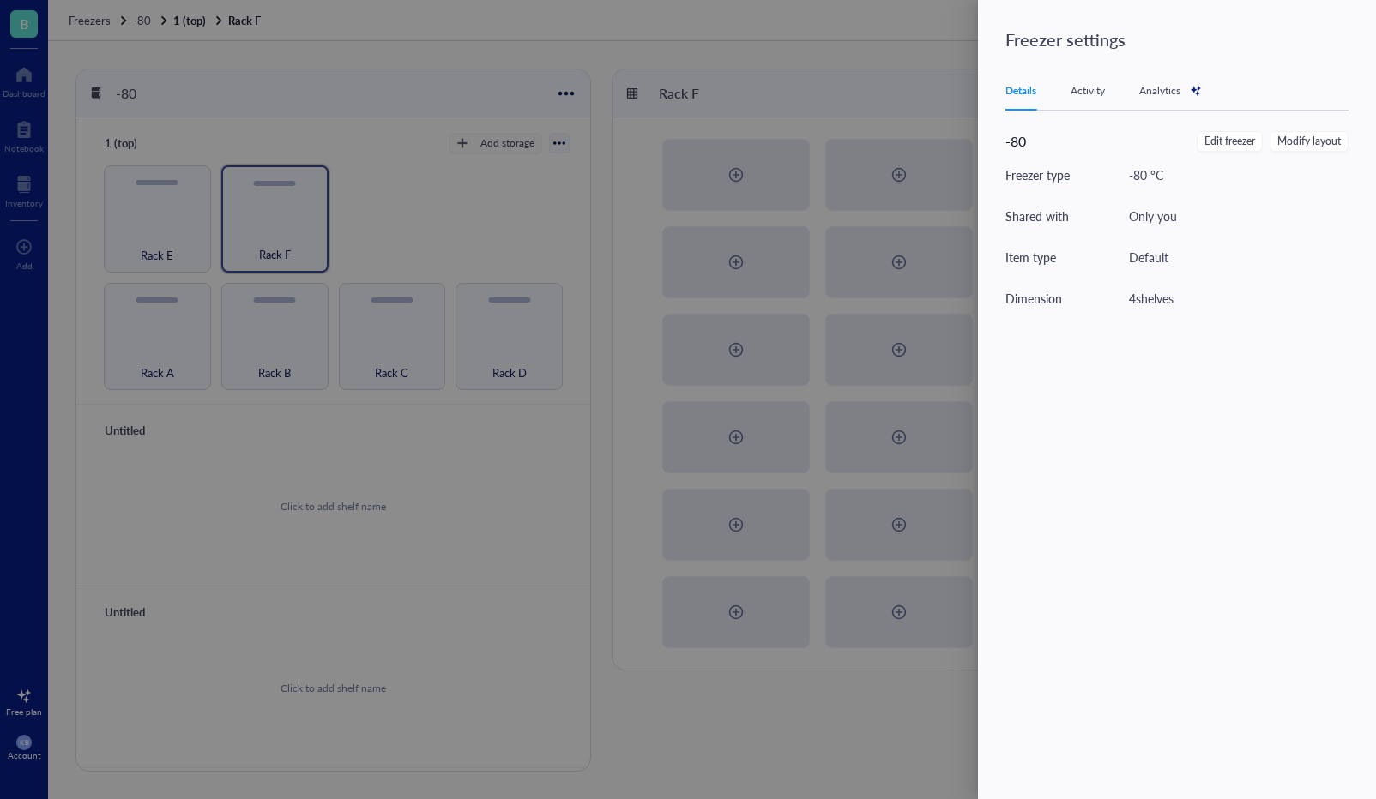
click at [461, 218] on div at bounding box center [688, 399] width 1376 height 799
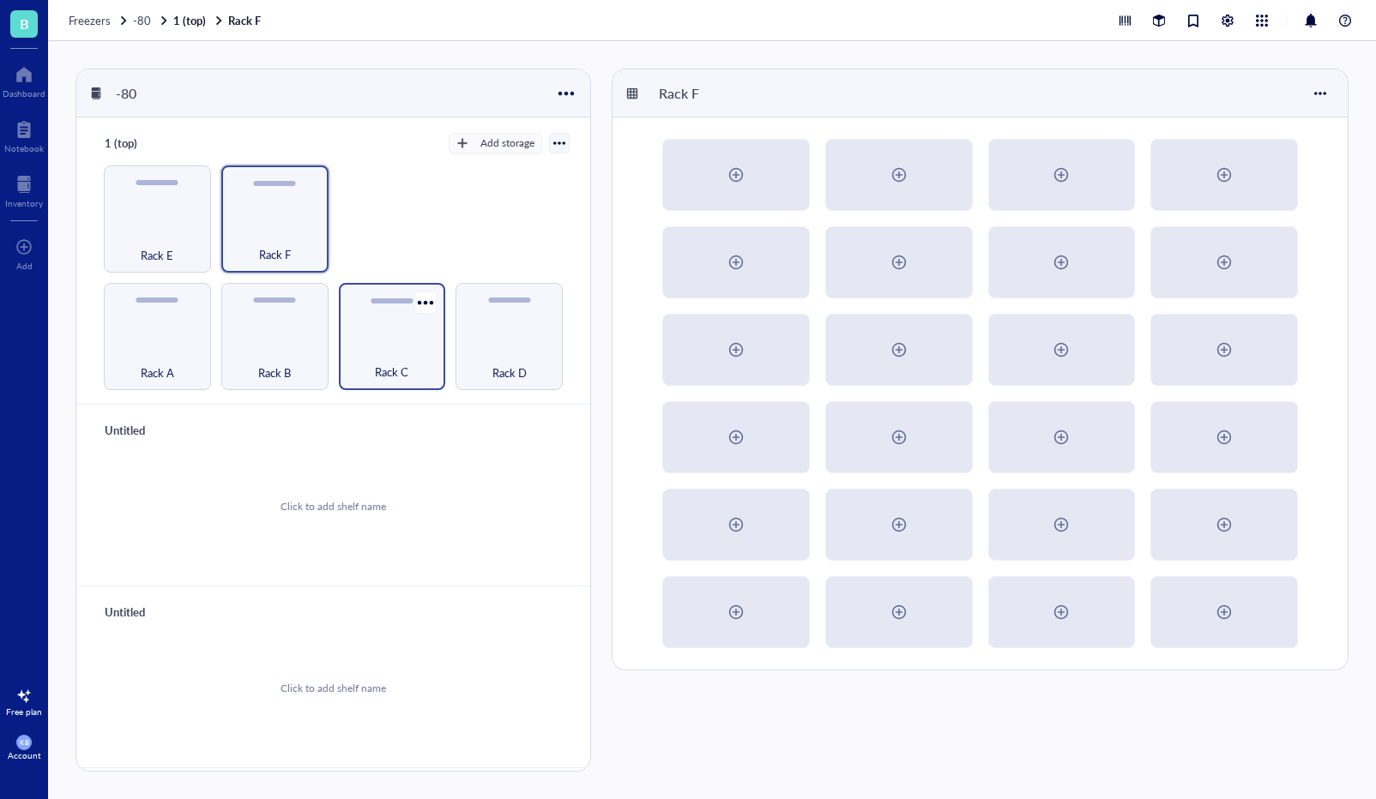
click at [371, 358] on div "Rack C" at bounding box center [392, 363] width 90 height 38
click at [1227, 188] on div at bounding box center [1223, 174] width 27 height 27
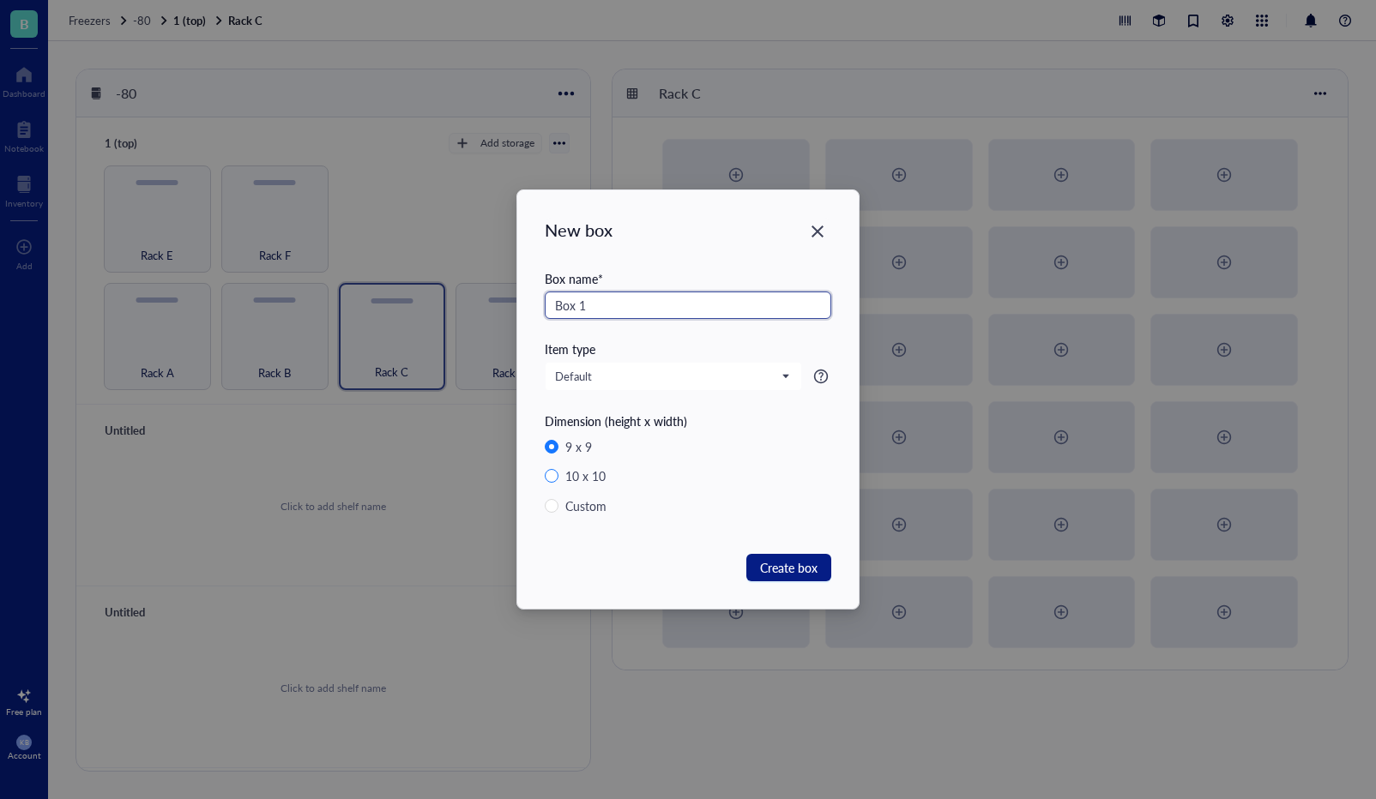
type input "Box 1"
click at [588, 467] on div "10 x 10" at bounding box center [585, 476] width 40 height 19
click at [558, 469] on input "10 x 10" at bounding box center [552, 476] width 14 height 14
radio input "true"
radio input "false"
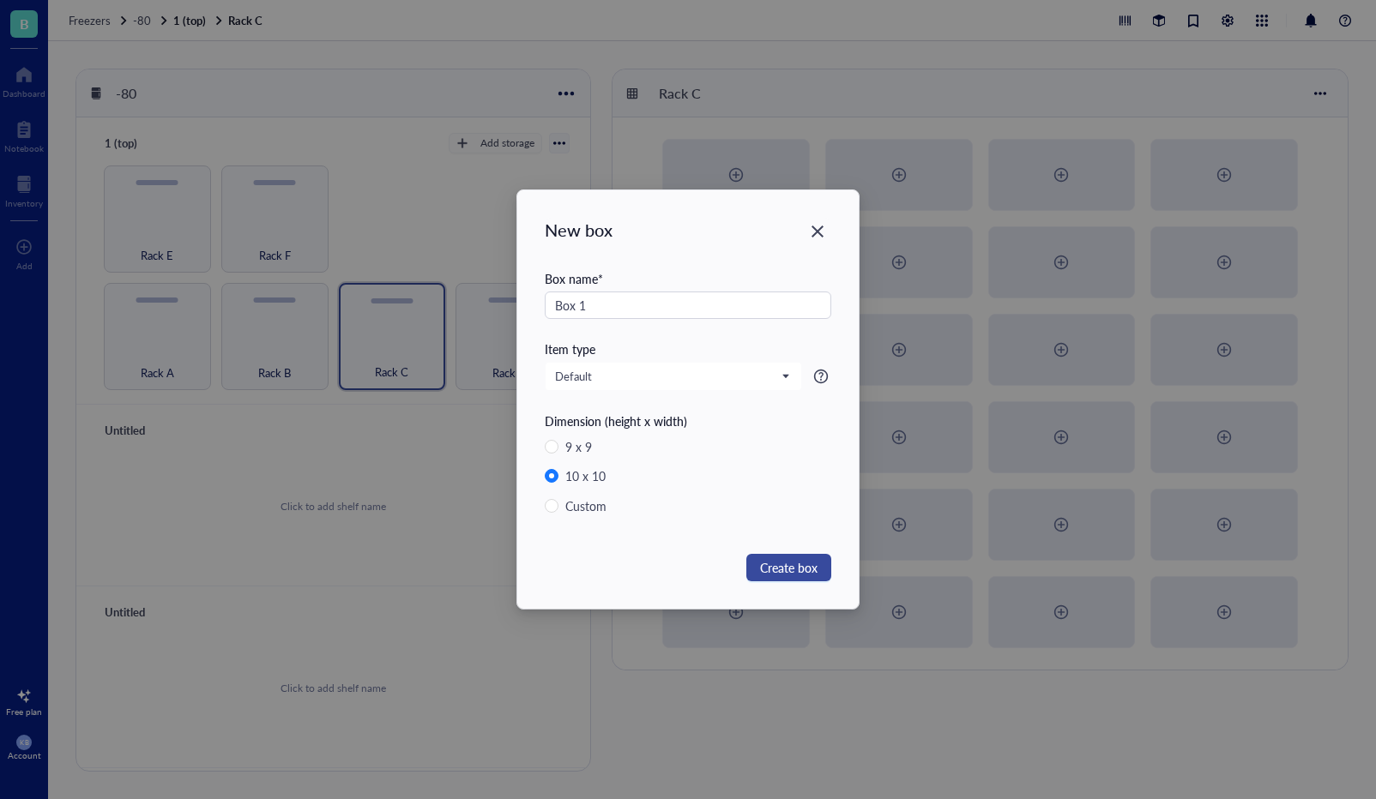
click at [803, 567] on span "Create box" at bounding box center [788, 567] width 57 height 19
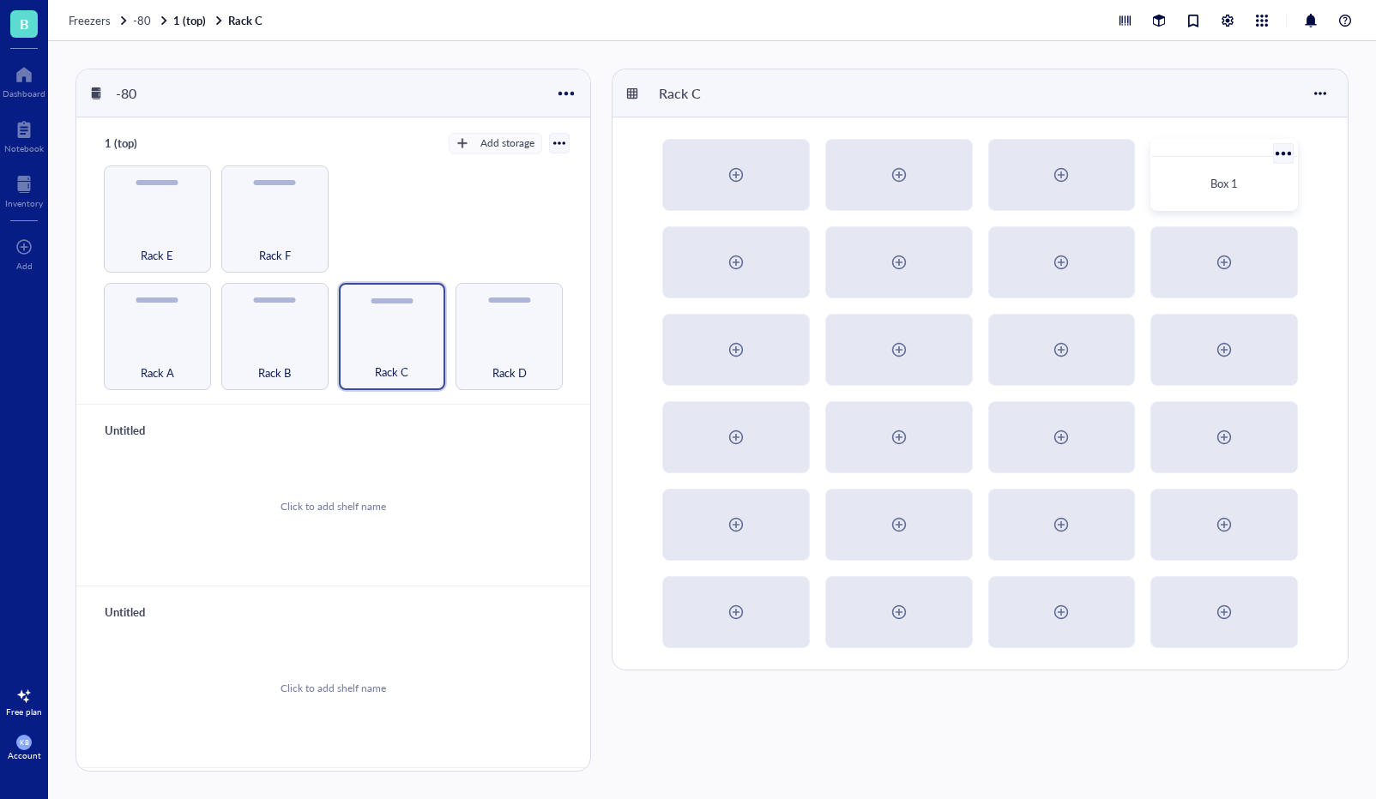
click at [1194, 203] on div "Box 1" at bounding box center [1224, 183] width 132 height 39
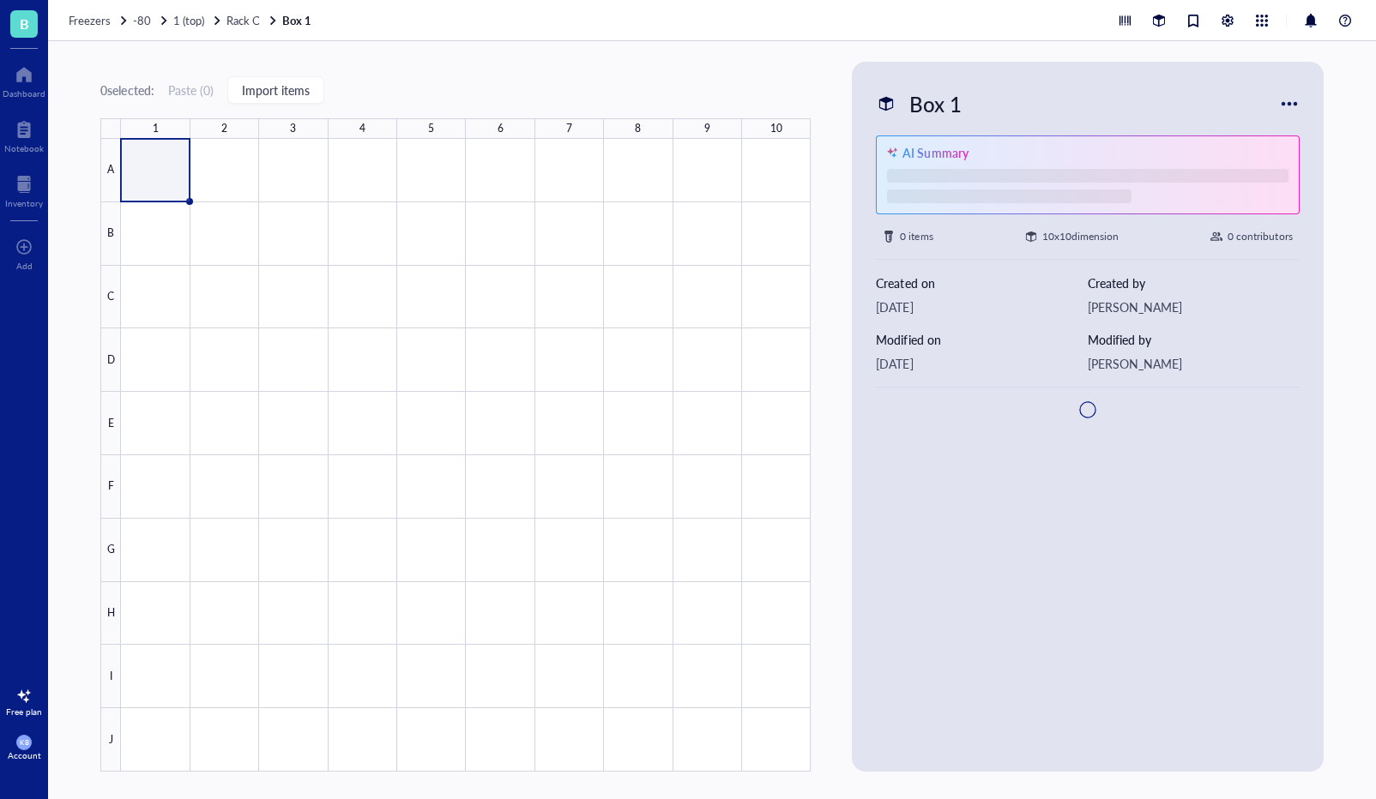
type textarea "Keep everyone on the same page…"
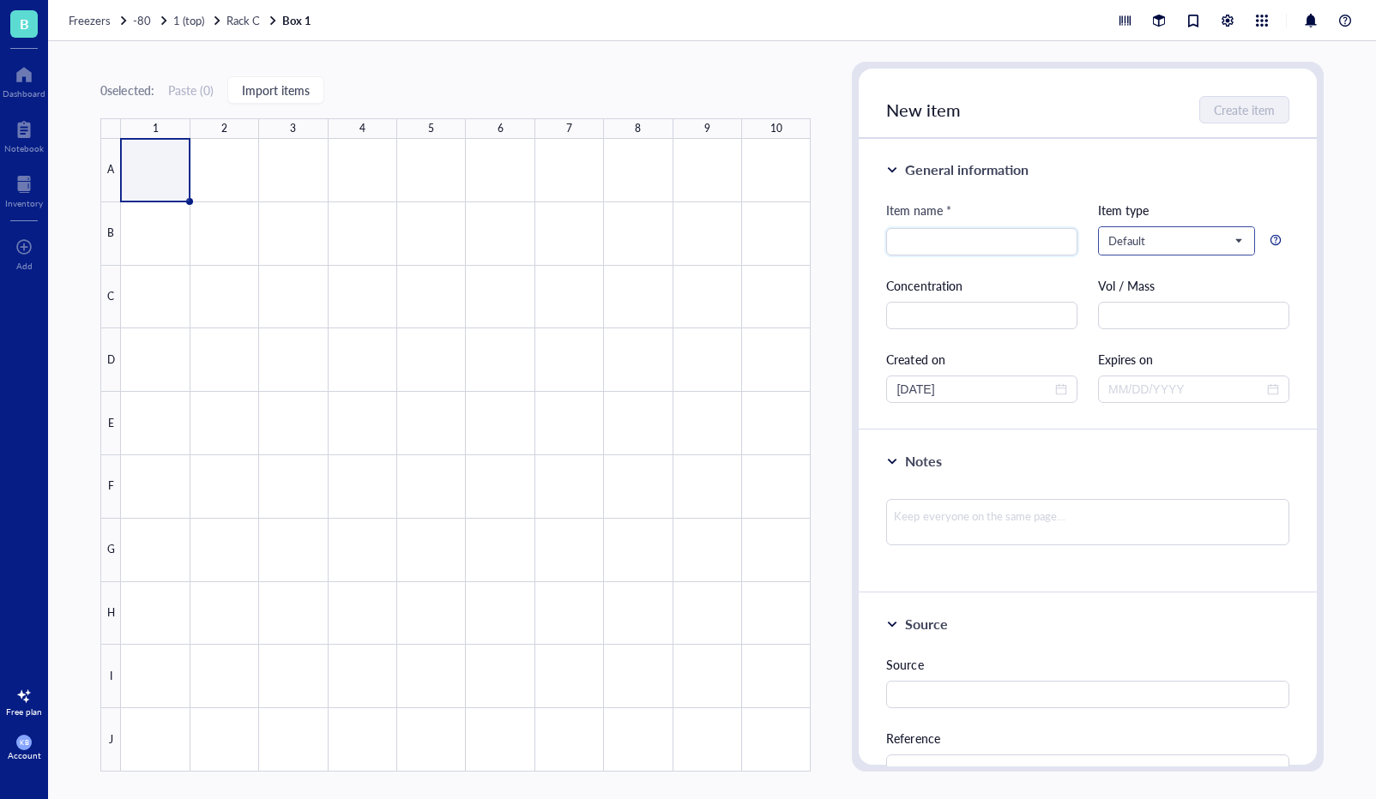
click at [1194, 238] on span "Default" at bounding box center [1174, 240] width 133 height 15
click at [1199, 173] on div "General information" at bounding box center [1087, 170] width 402 height 21
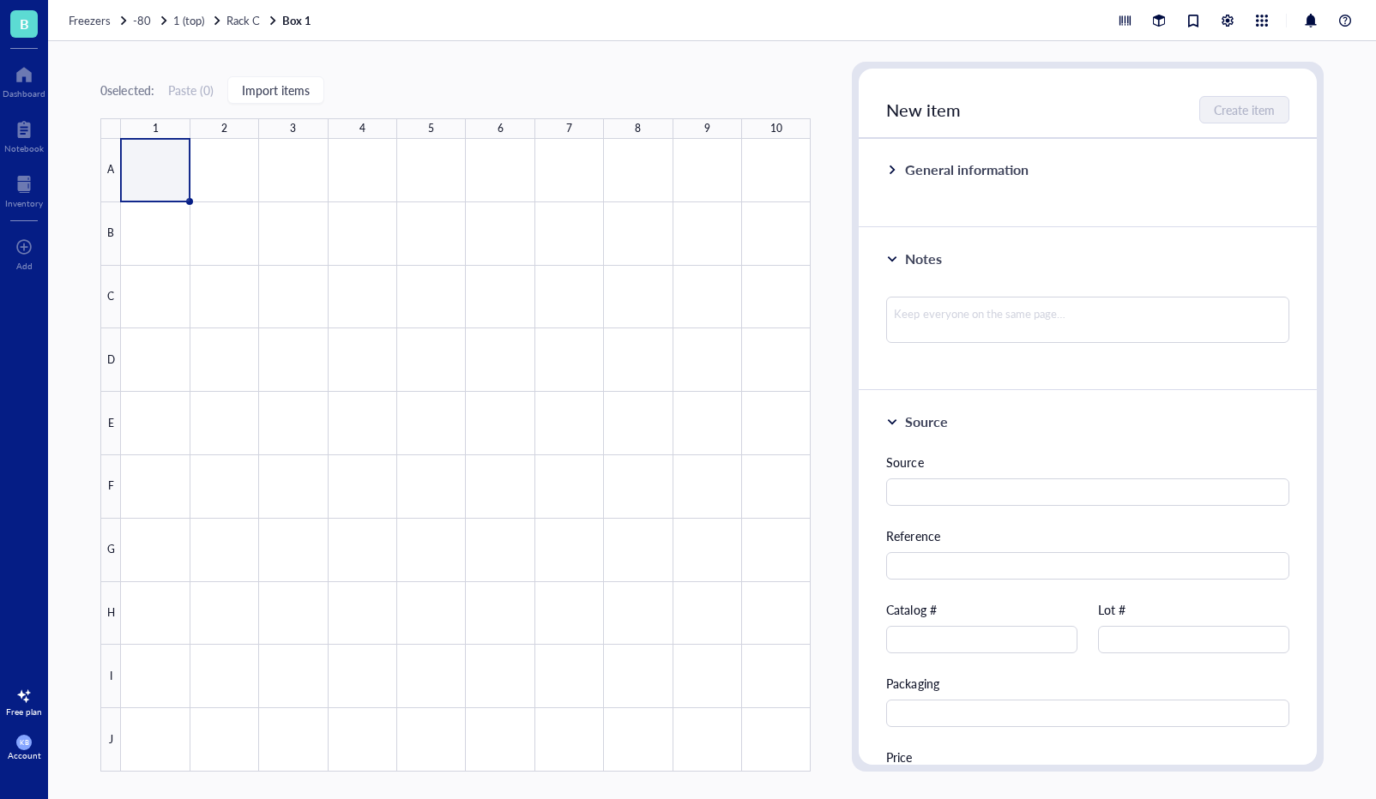
click at [895, 171] on div at bounding box center [892, 170] width 12 height 12
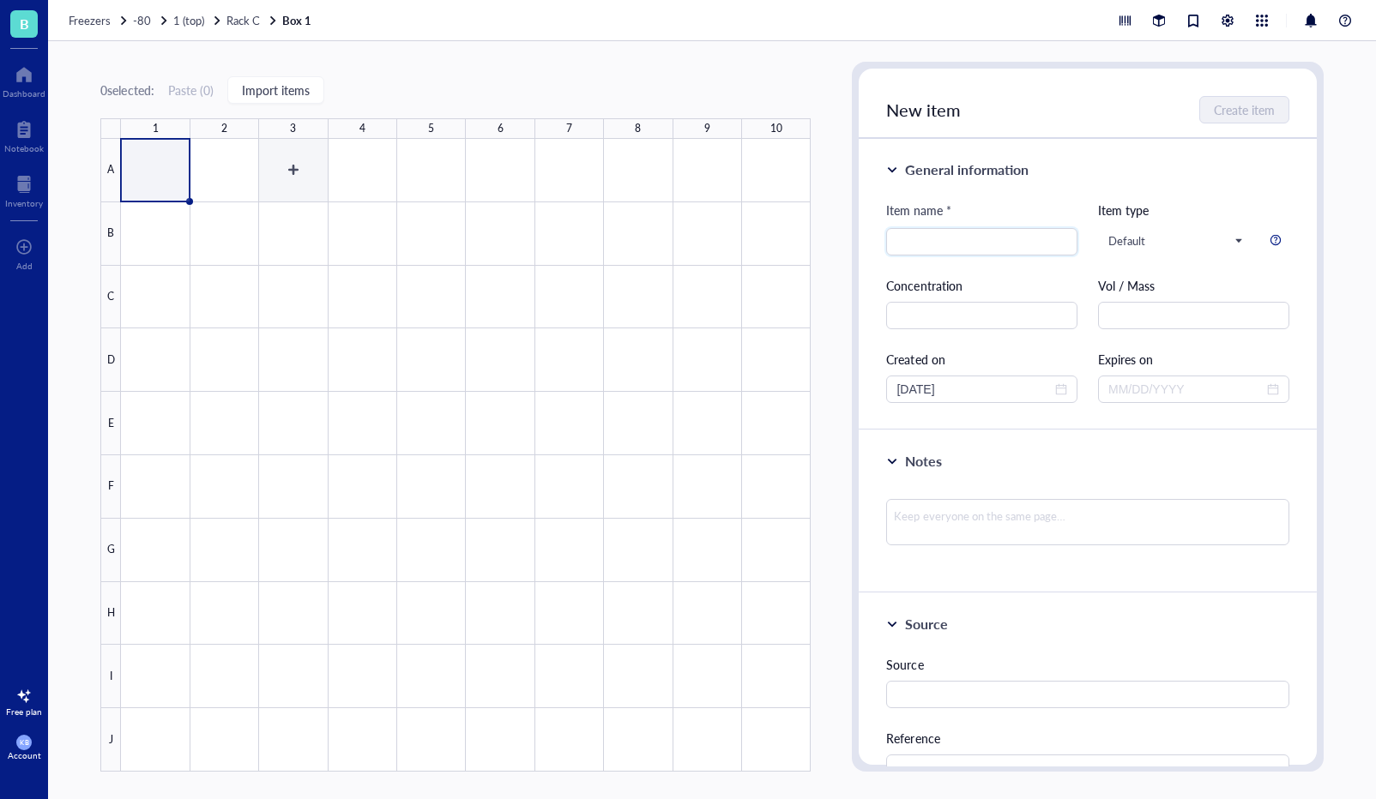
click at [277, 200] on div at bounding box center [466, 455] width 690 height 633
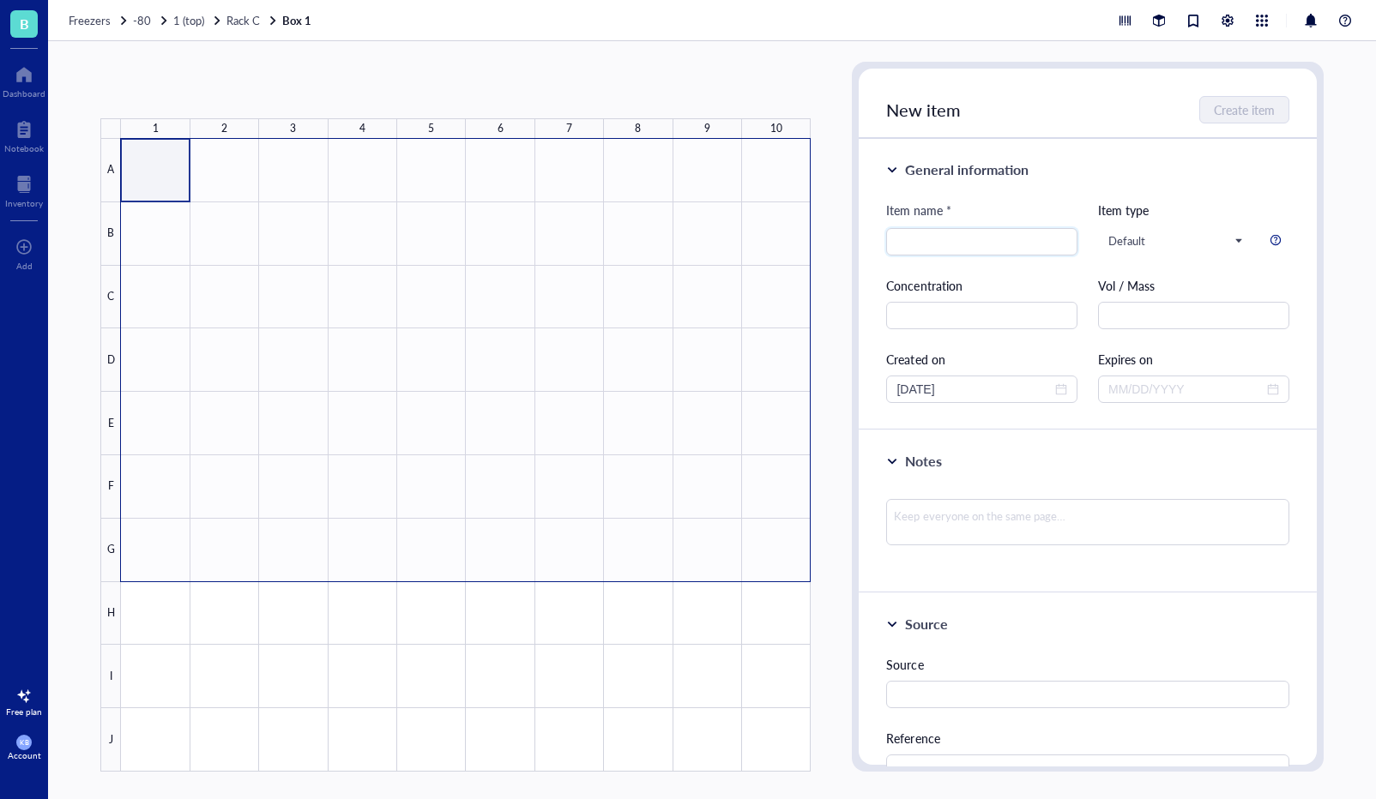
drag, startPoint x: 148, startPoint y: 182, endPoint x: 749, endPoint y: 546, distance: 703.1
click at [749, 546] on div at bounding box center [466, 455] width 690 height 633
click at [455, 66] on div "0 selected: Paste ( 0 ) Import items 1 2 3 4 5 6 7 8 9 10 A B C D E F G H I J" at bounding box center [455, 417] width 710 height 710
click at [23, 749] on span "KB" at bounding box center [23, 742] width 15 height 15
click at [121, 694] on link "Account settings" at bounding box center [114, 684] width 99 height 31
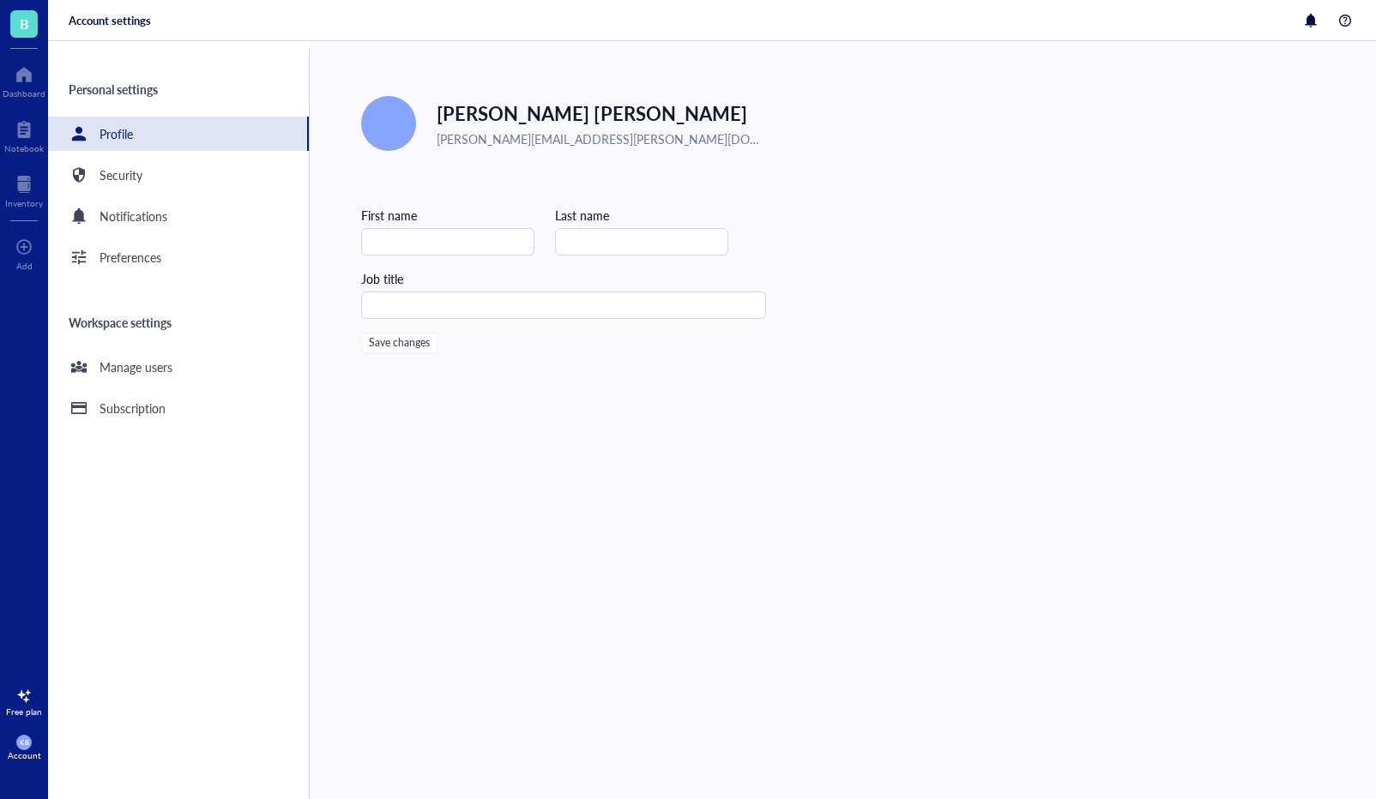
type input "[PERSON_NAME]"
click at [146, 406] on div "Subscription" at bounding box center [132, 408] width 66 height 19
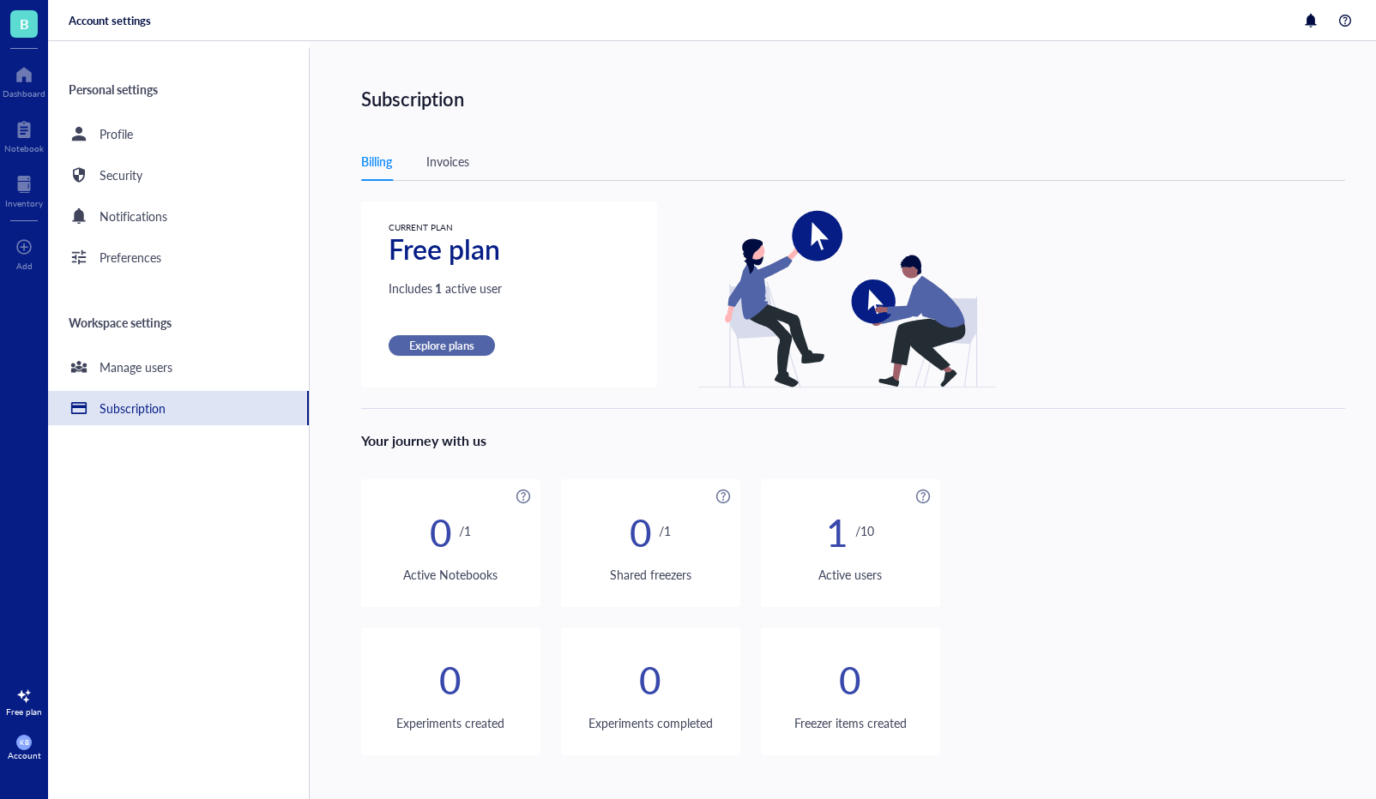
click at [449, 341] on span "Explore plans" at bounding box center [441, 345] width 65 height 15
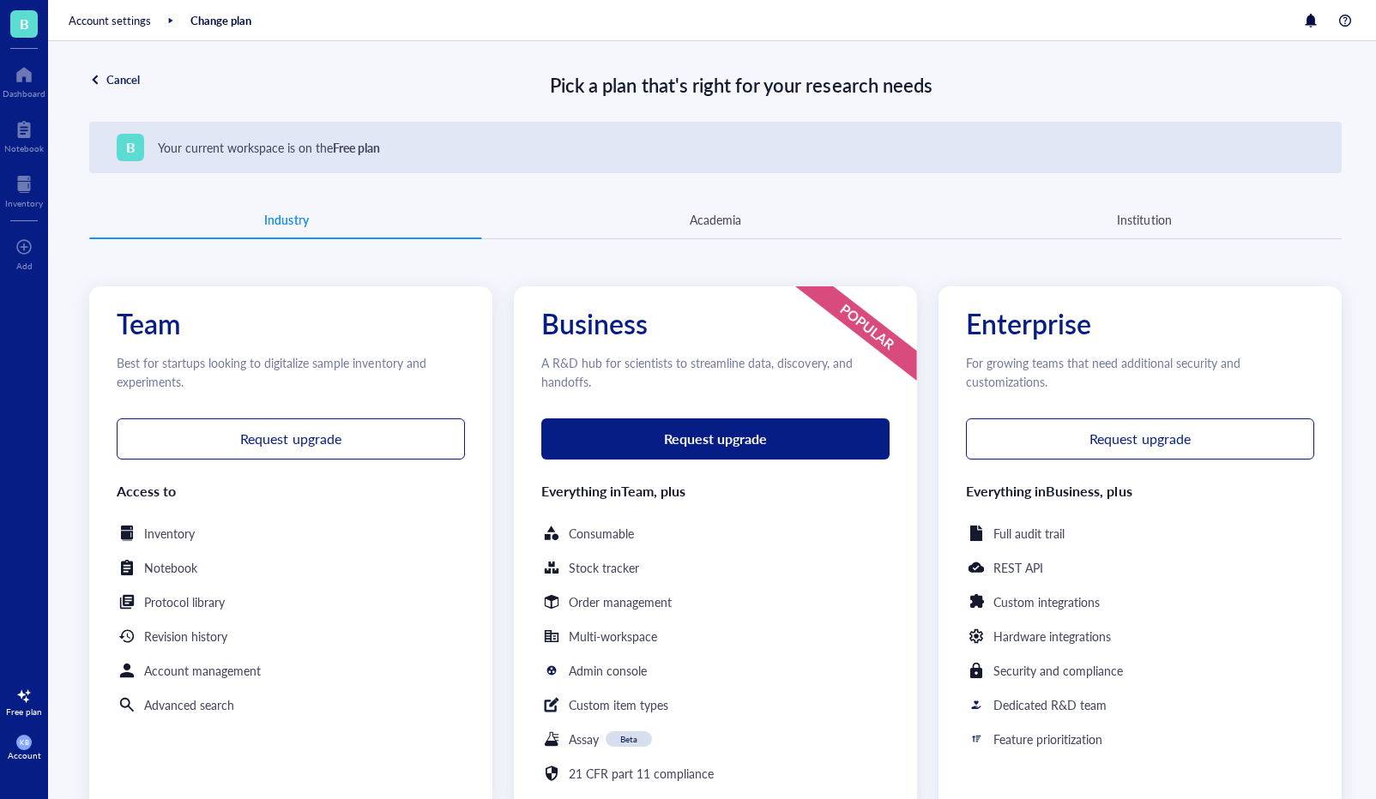
click at [744, 221] on div "Academia" at bounding box center [715, 219] width 395 height 15
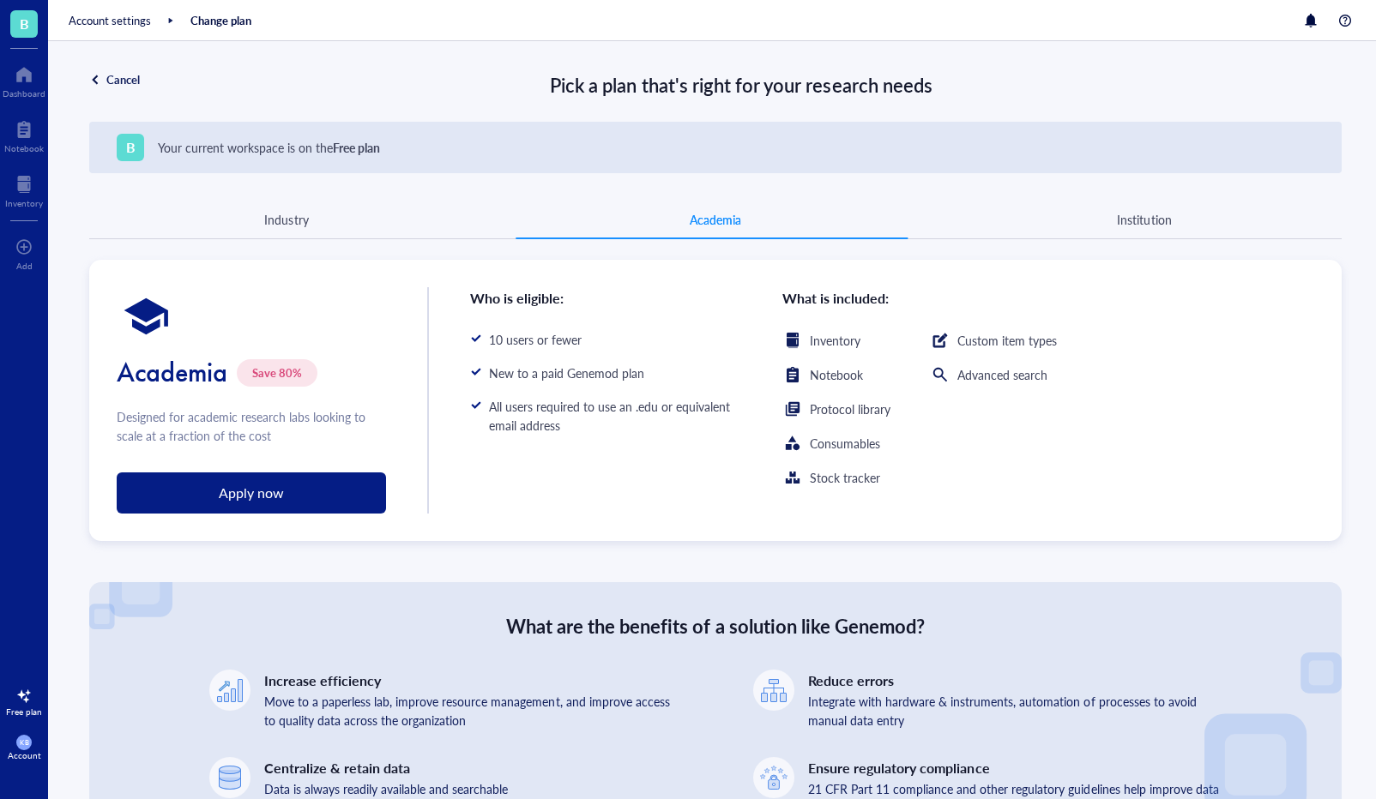
click at [1134, 223] on div "Institution" at bounding box center [1144, 219] width 54 height 19
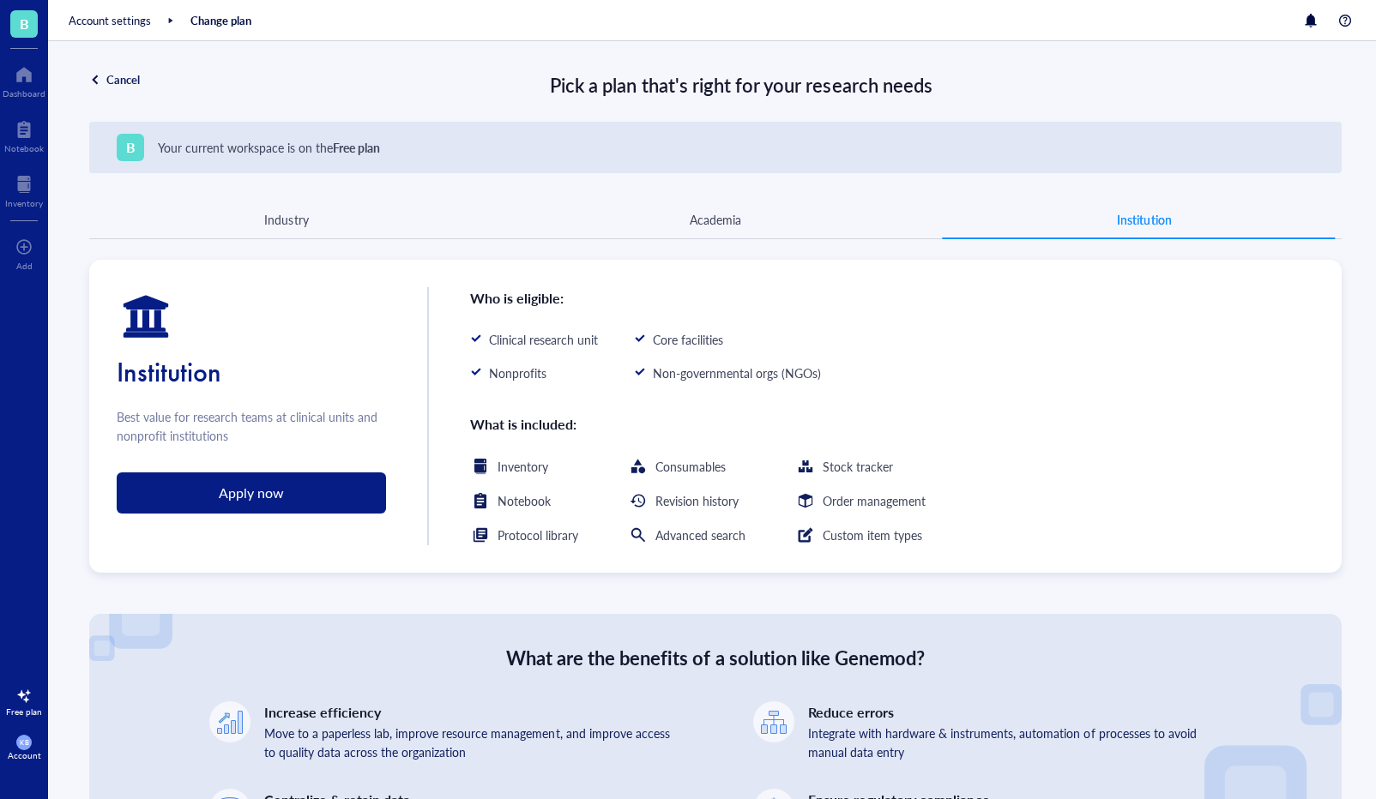
click at [284, 214] on div "Industry" at bounding box center [286, 219] width 44 height 19
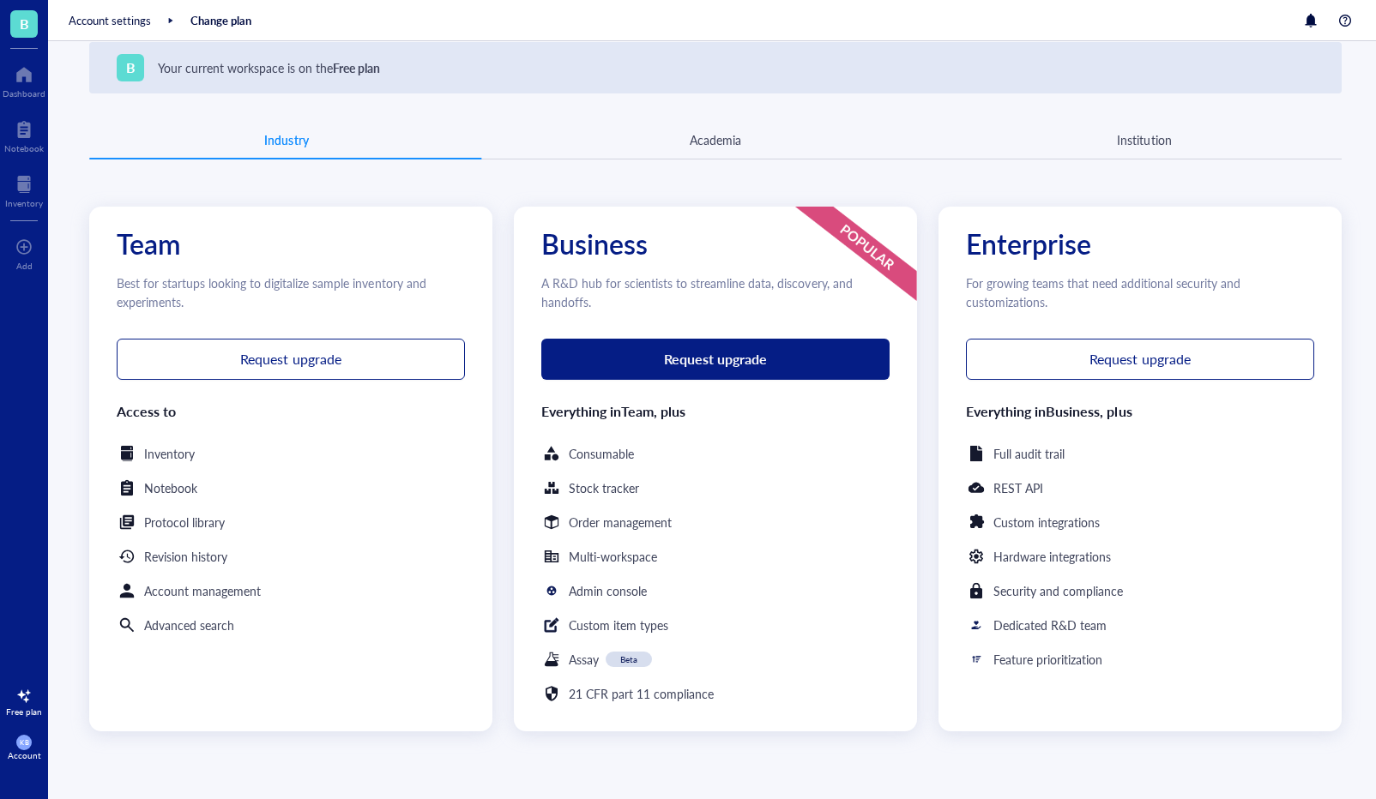
scroll to position [84, 0]
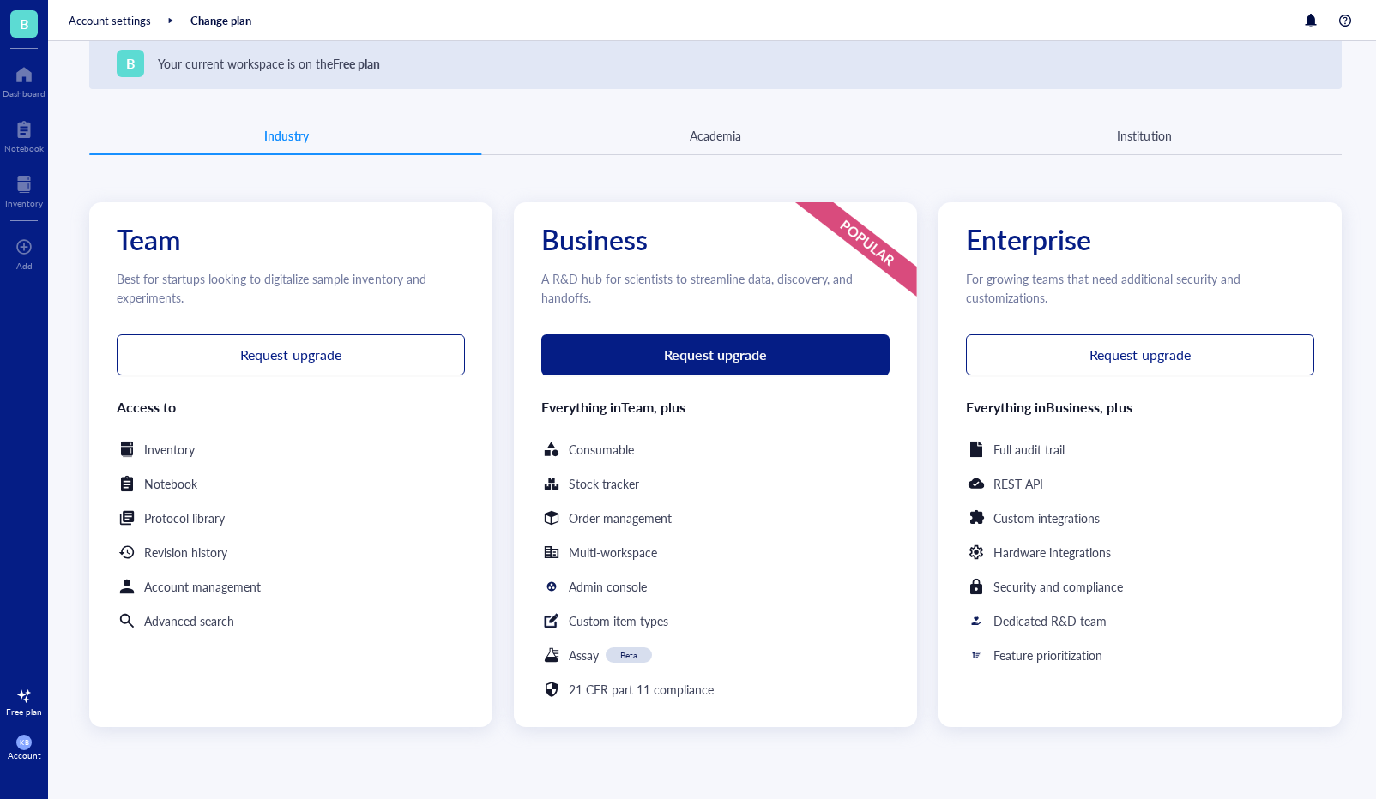
click at [731, 132] on div "Academia" at bounding box center [715, 135] width 51 height 19
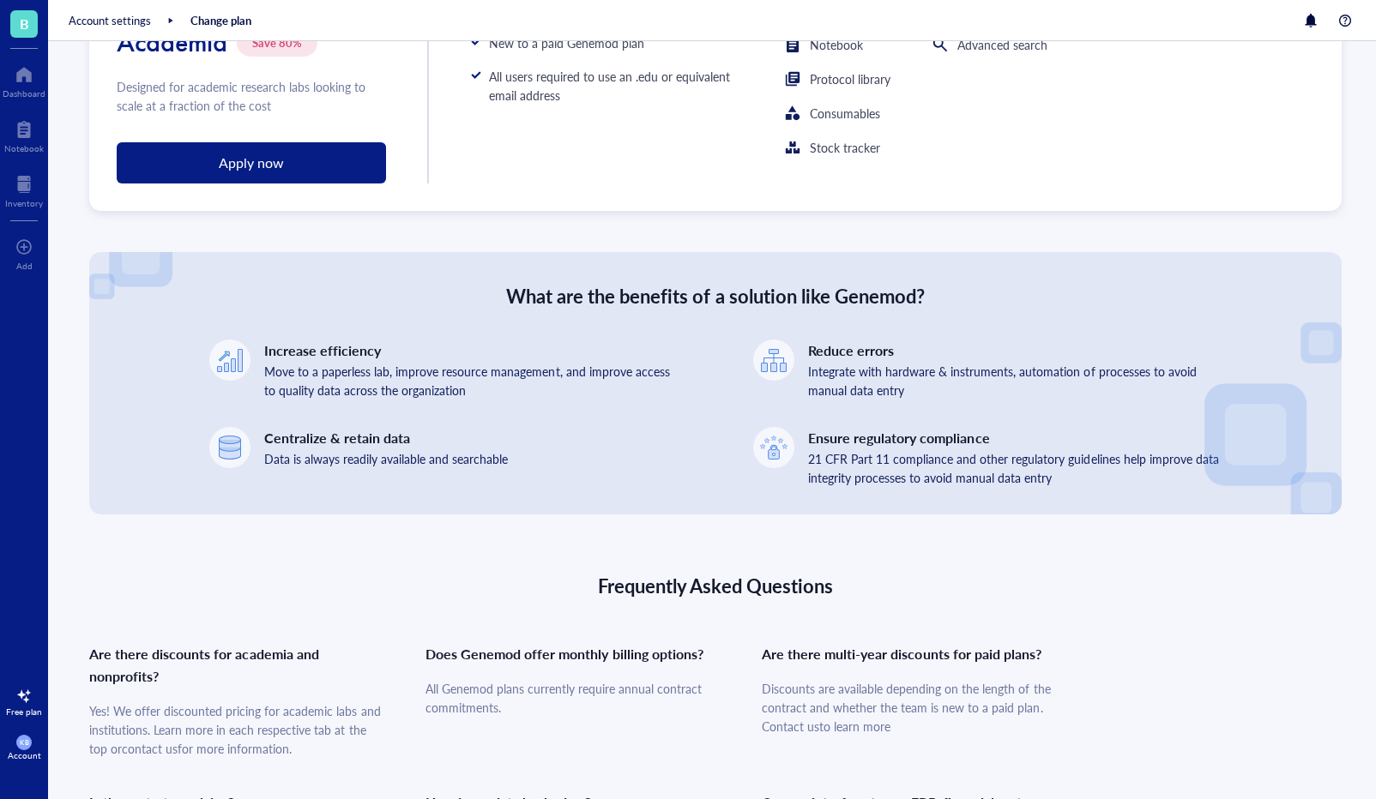
scroll to position [101, 0]
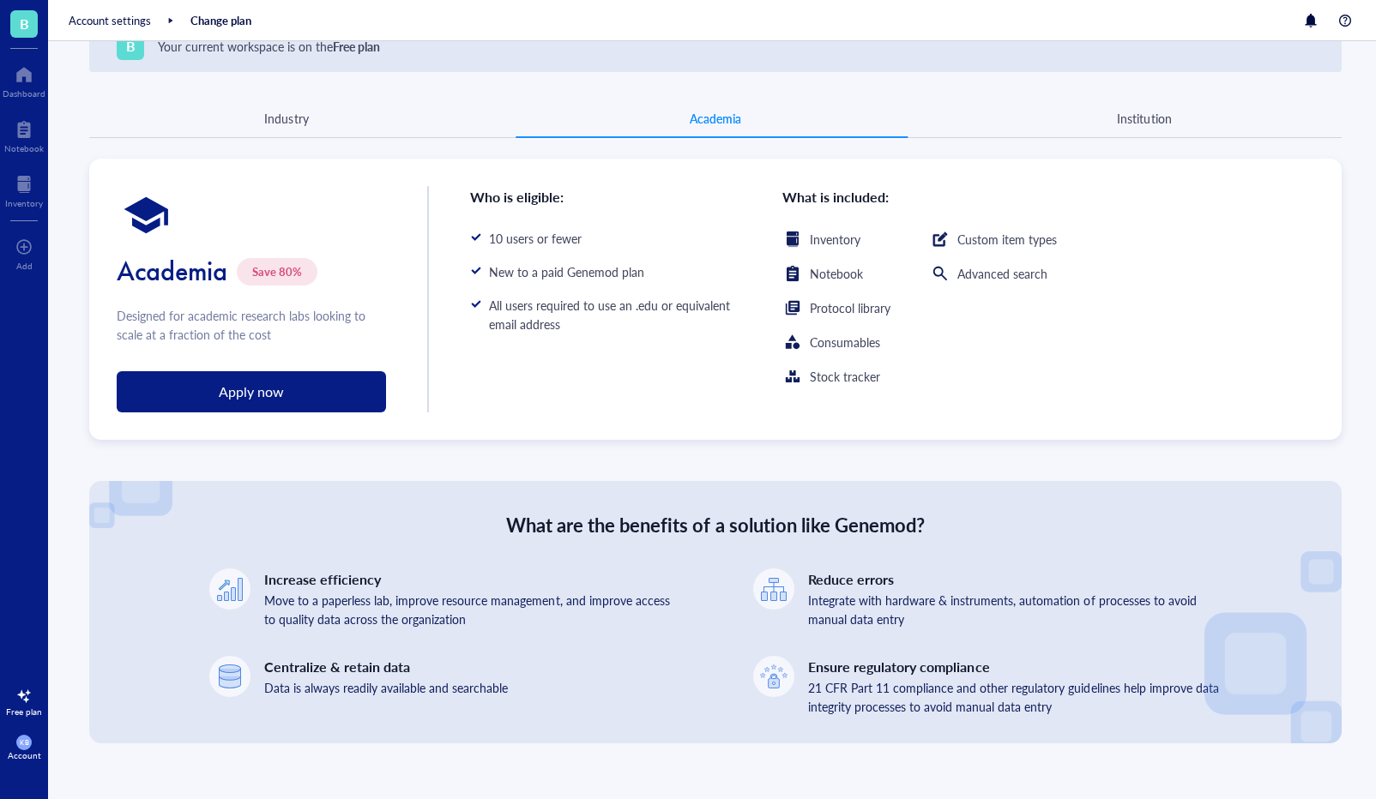
click at [250, 391] on div "Apply now" at bounding box center [251, 392] width 65 height 22
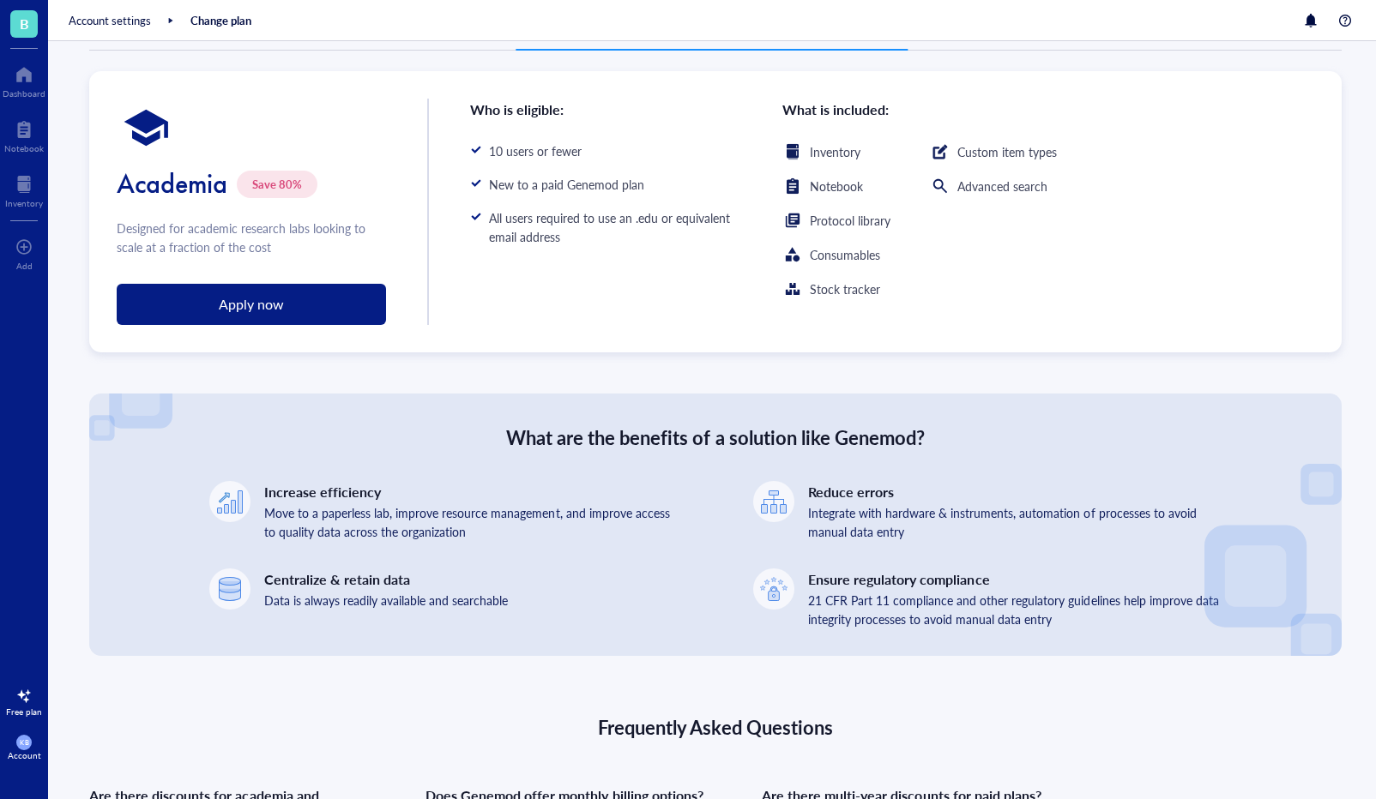
scroll to position [96, 0]
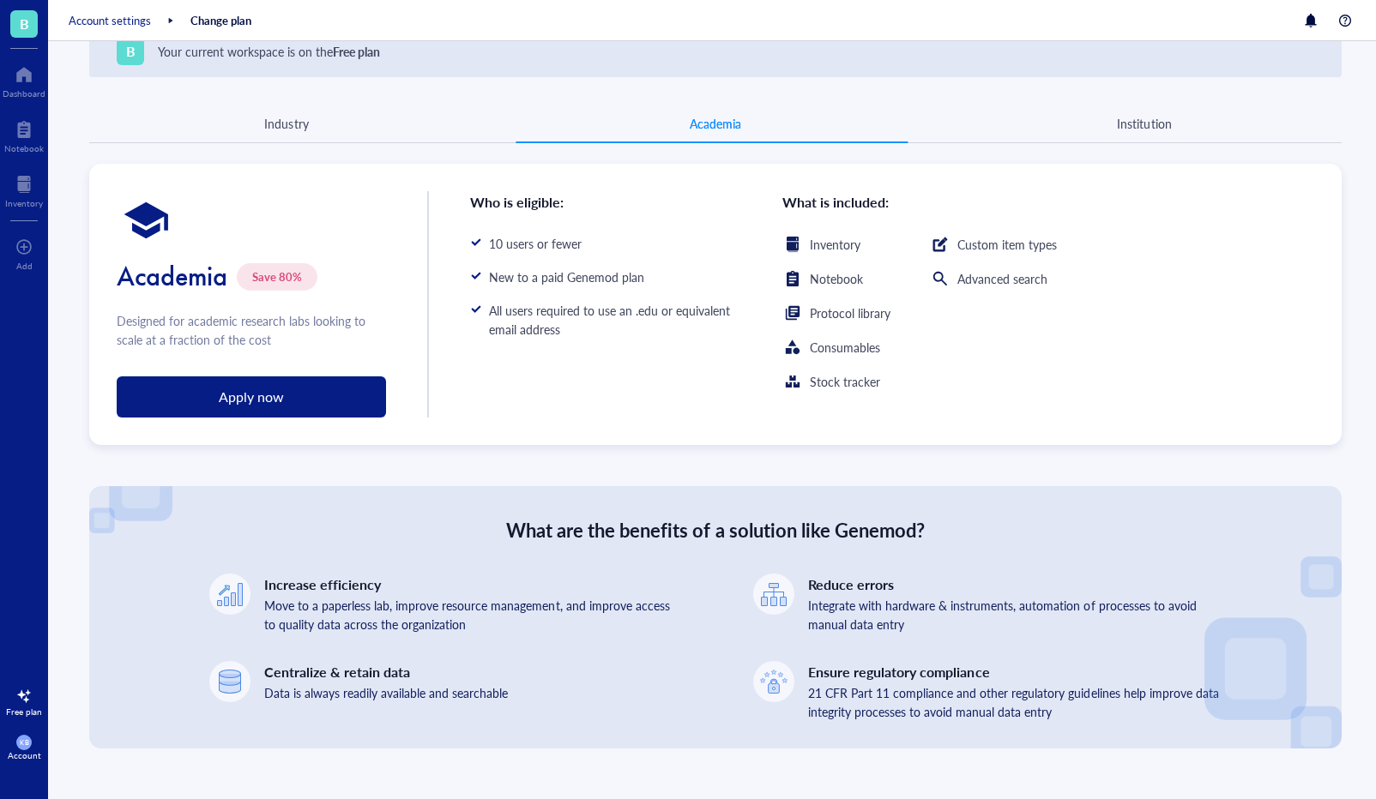
click at [96, 27] on div "Account settings" at bounding box center [110, 20] width 82 height 15
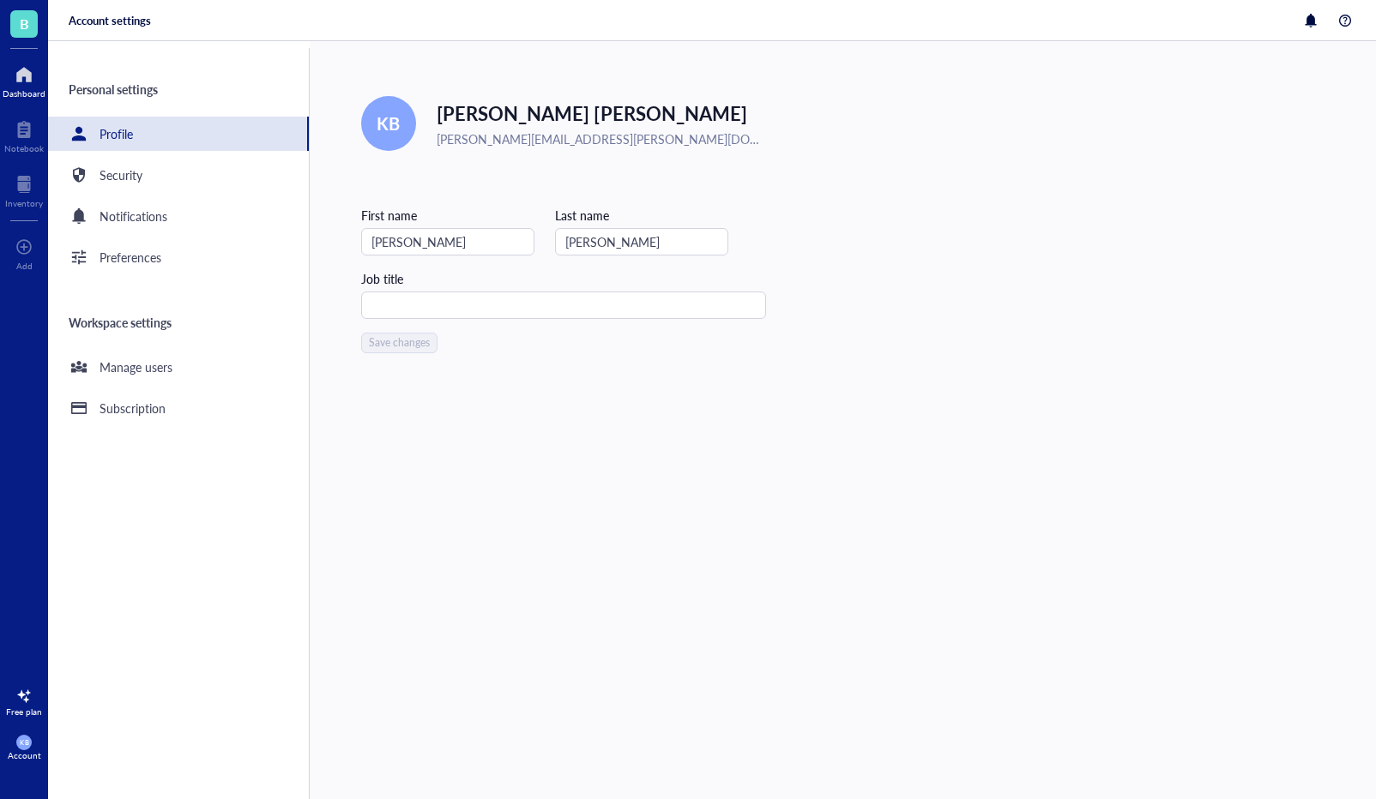
click at [25, 75] on div at bounding box center [24, 74] width 43 height 27
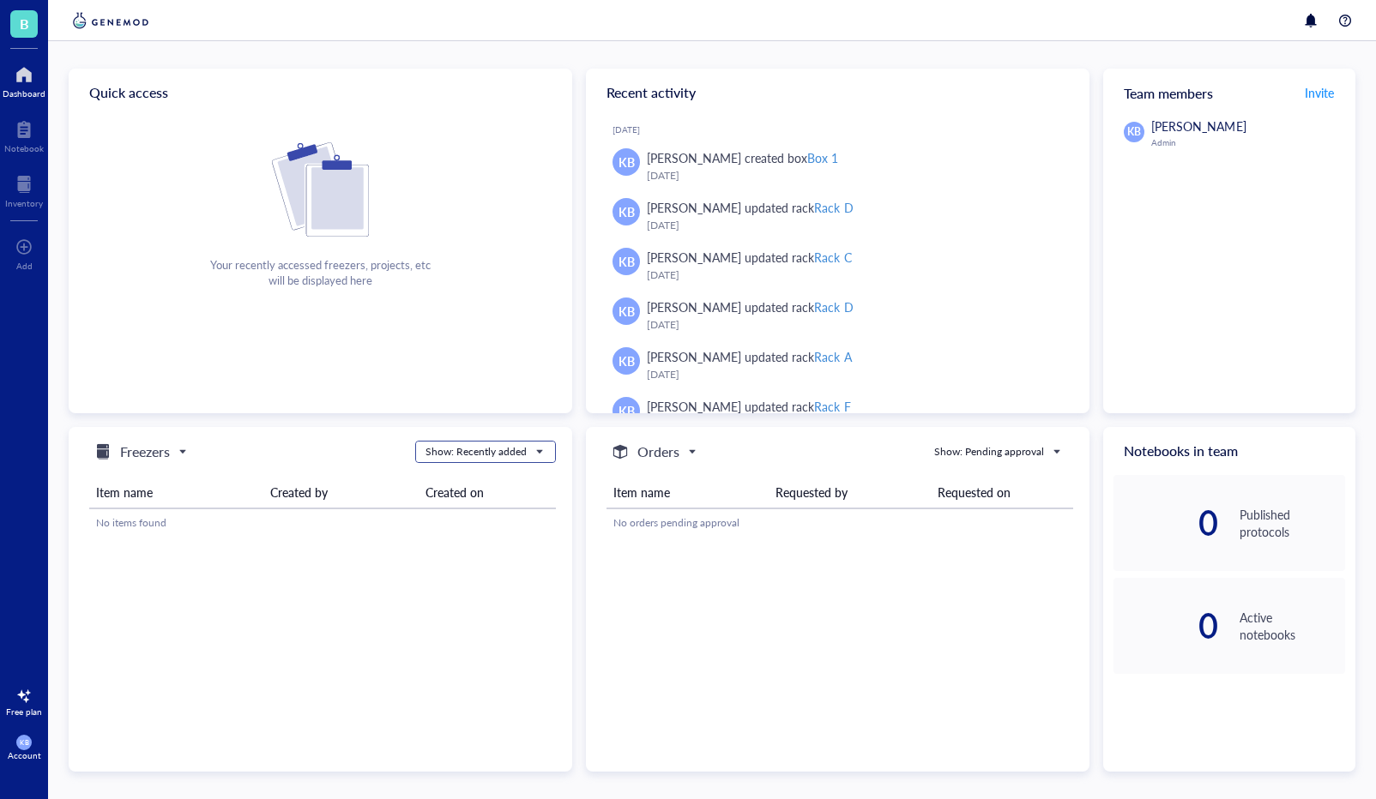
click at [496, 454] on div "Show: Recently added" at bounding box center [475, 451] width 101 height 15
click at [33, 190] on div at bounding box center [24, 184] width 38 height 27
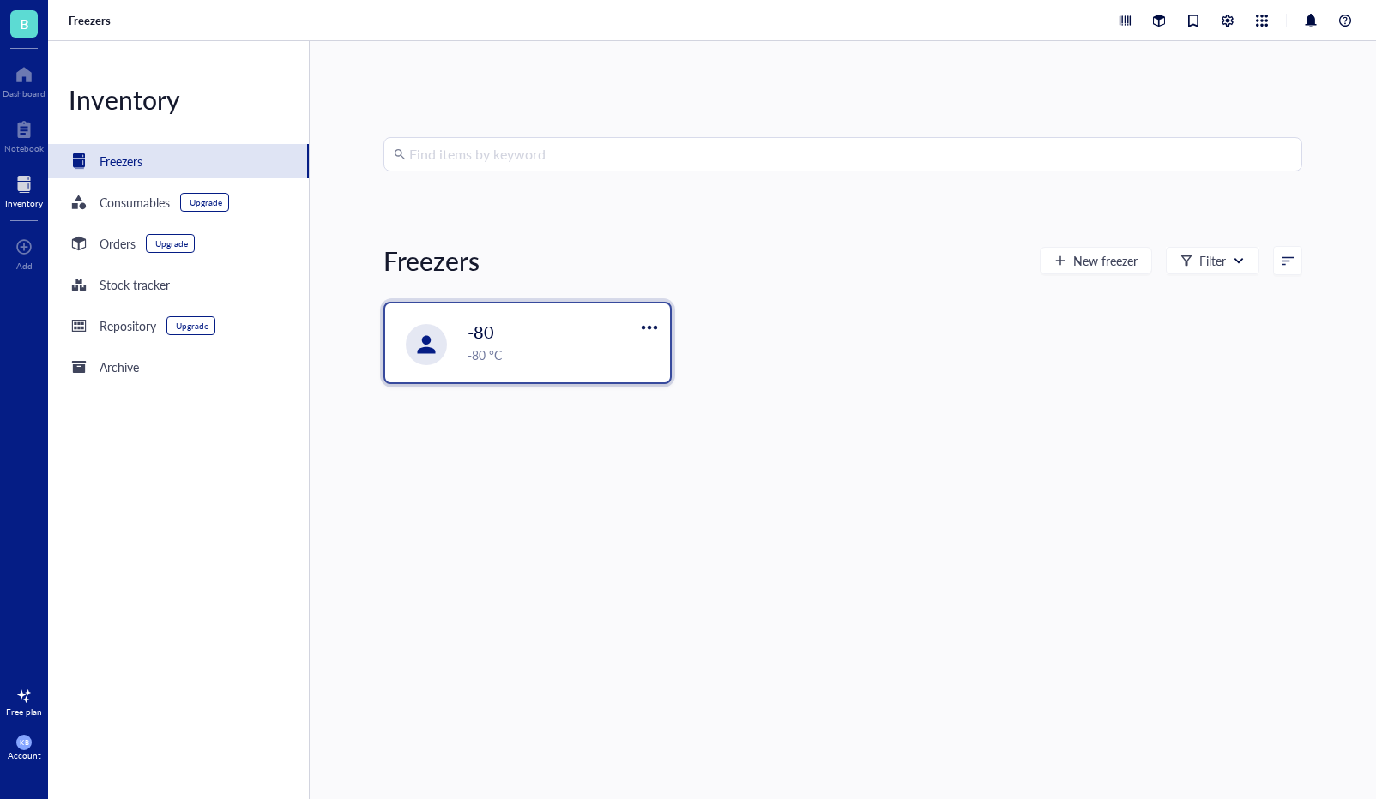
click at [494, 336] on div "-80" at bounding box center [549, 332] width 165 height 24
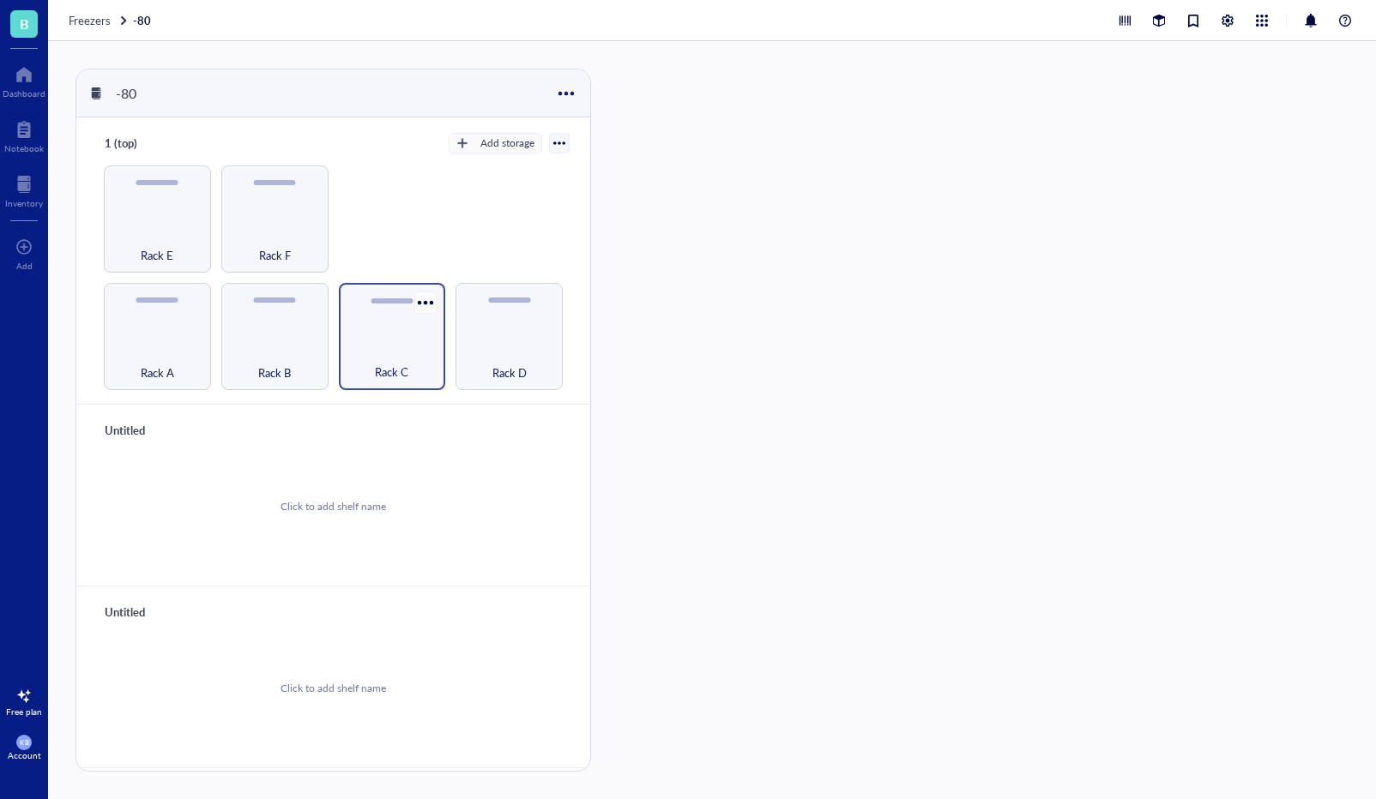
click at [394, 352] on div "Rack C" at bounding box center [392, 363] width 90 height 38
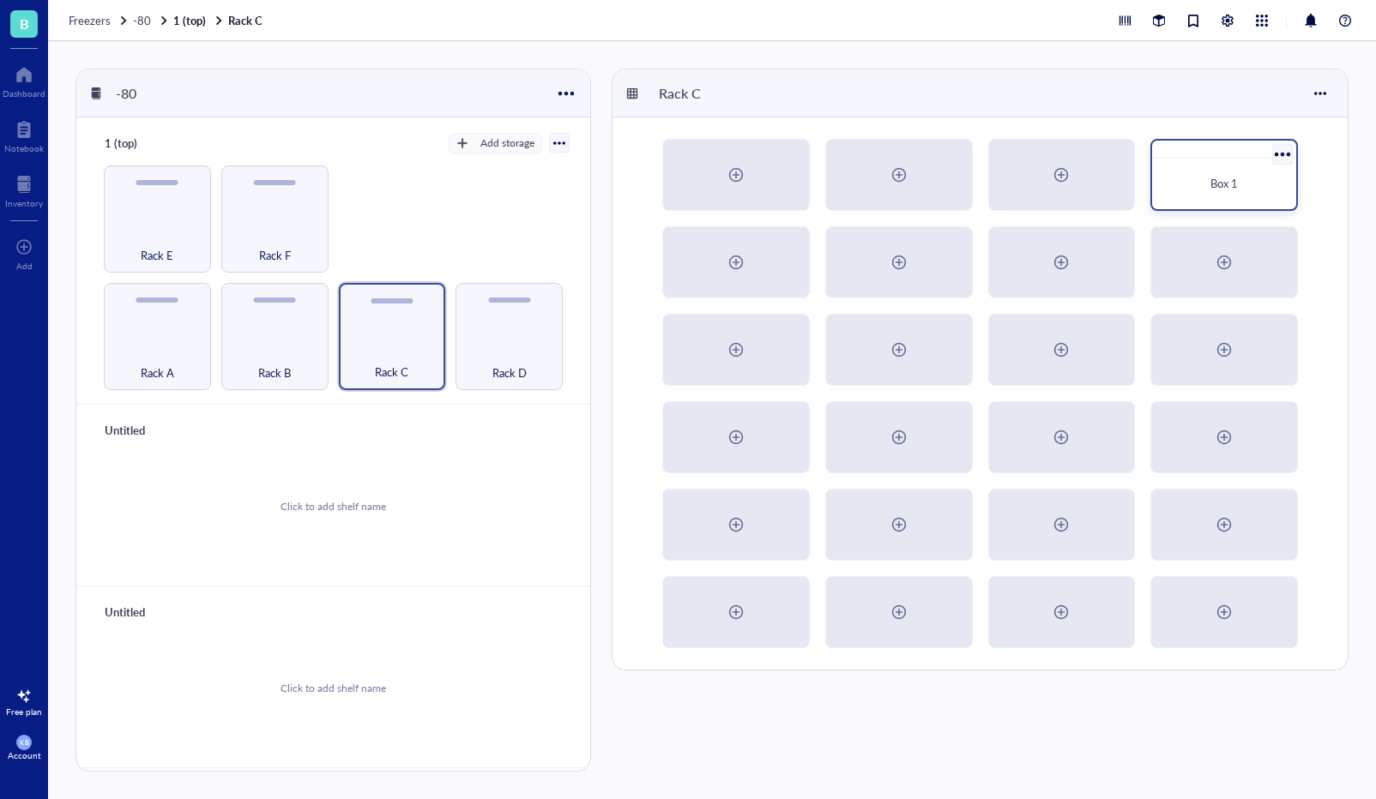
click at [1221, 184] on span "Box 1" at bounding box center [1223, 183] width 27 height 16
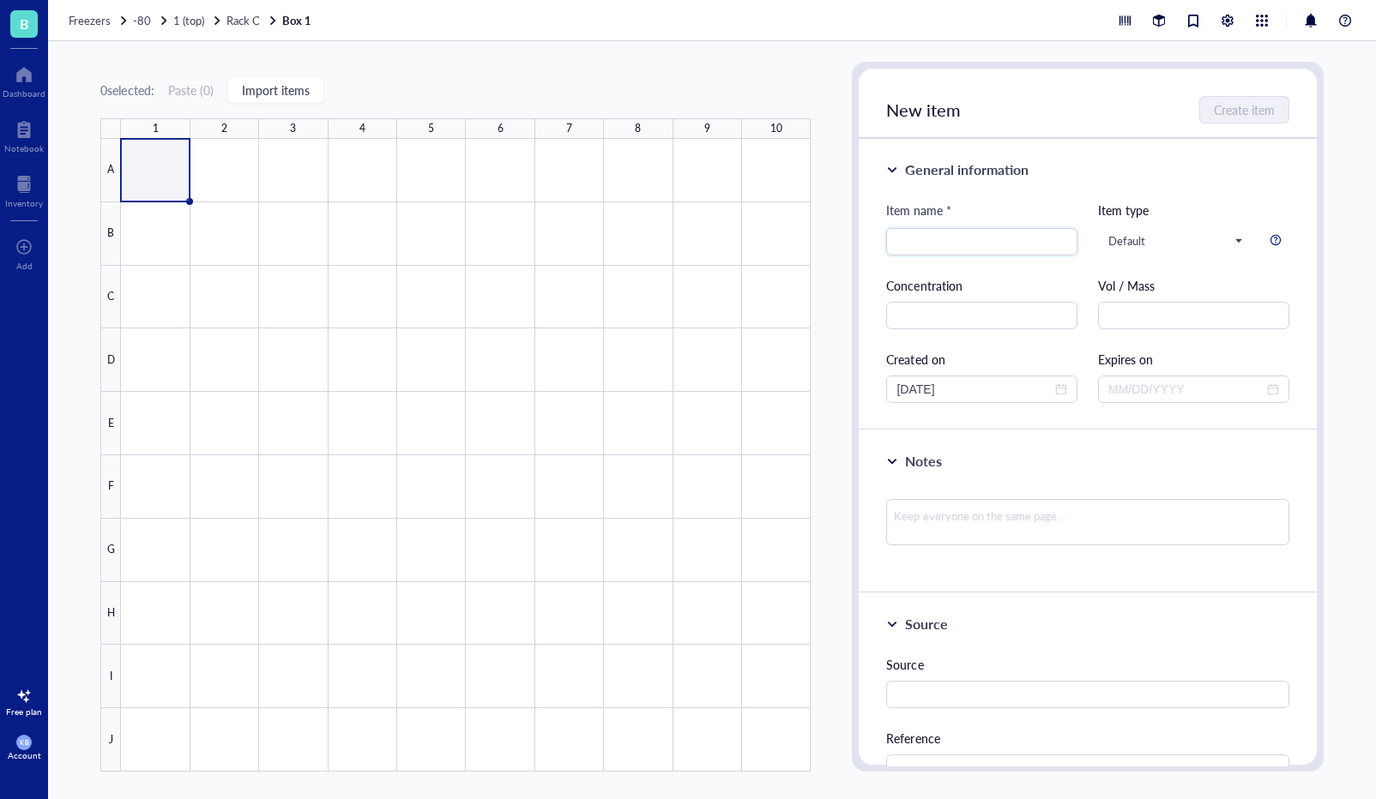
scroll to position [3, 0]
click at [995, 314] on input "text" at bounding box center [981, 312] width 191 height 27
click at [990, 284] on div "Concentration" at bounding box center [981, 283] width 191 height 19
click at [1269, 238] on div at bounding box center [1275, 240] width 12 height 12
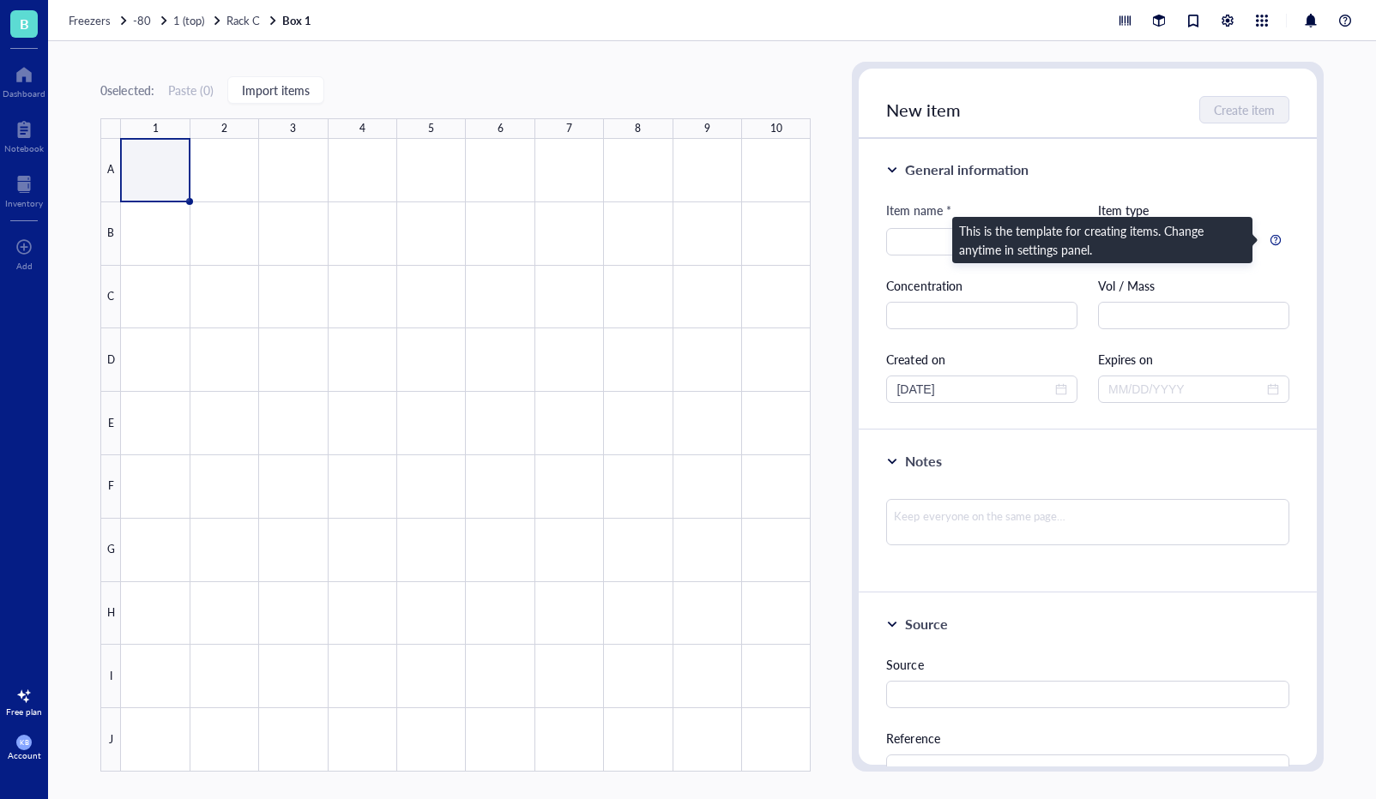
click at [1127, 238] on div "This is the template for creating items. Change anytime in settings panel." at bounding box center [1102, 240] width 286 height 38
click at [1239, 196] on div "General information Item name * Item type Default Concentration Vol / Mass Crea…" at bounding box center [1086, 285] width 457 height 292
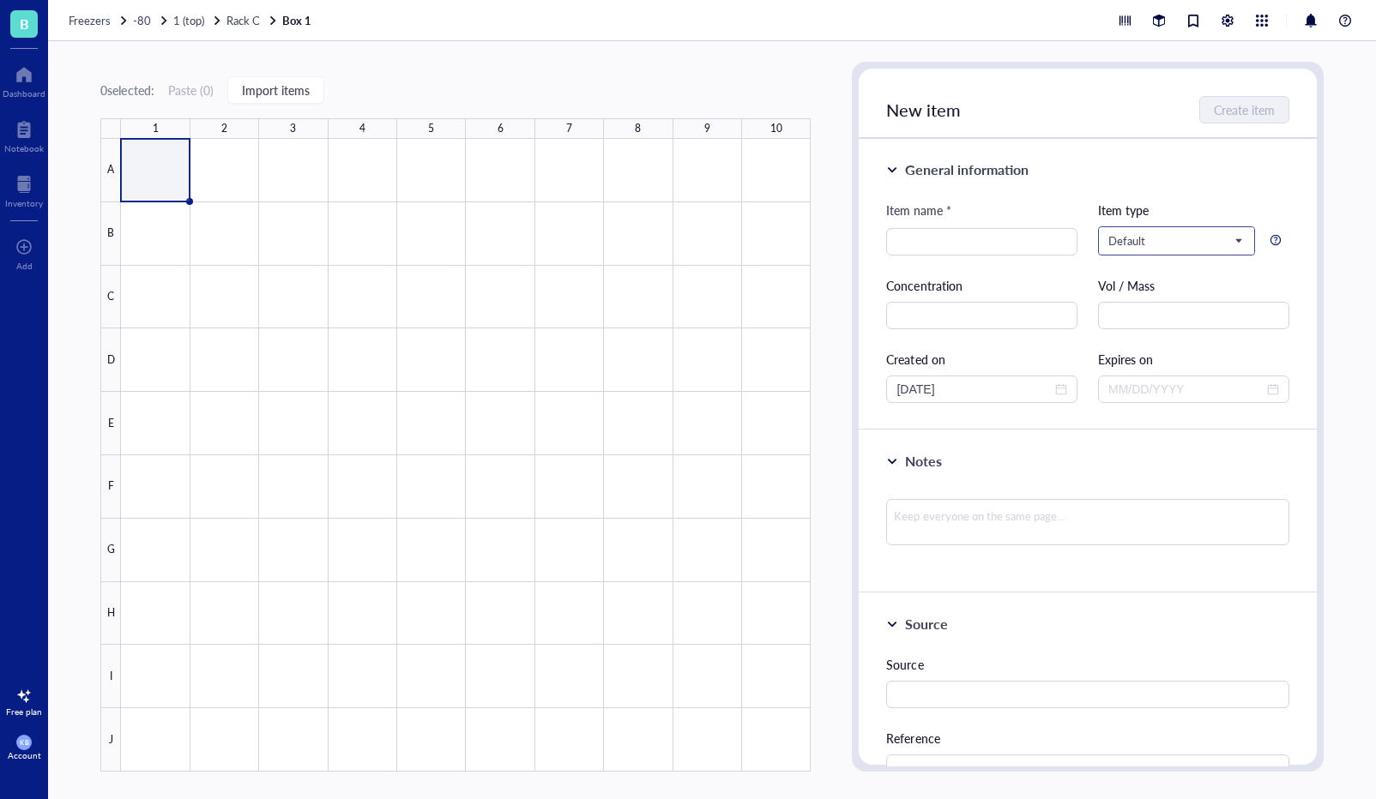
click at [1219, 244] on span "Default" at bounding box center [1174, 240] width 133 height 15
click at [1141, 300] on div "Primer" at bounding box center [1126, 299] width 34 height 19
click at [1167, 243] on span "Primer" at bounding box center [1174, 240] width 133 height 15
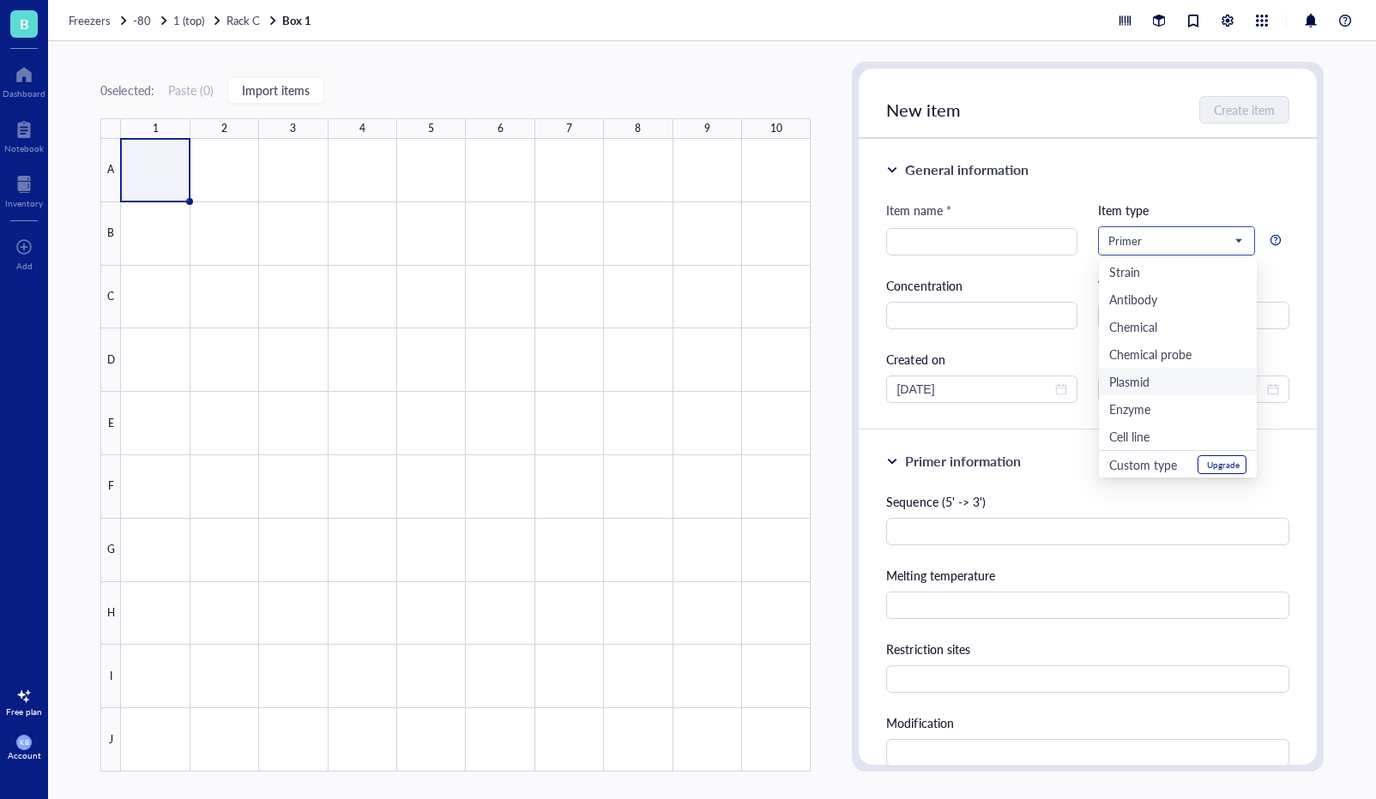
scroll to position [55, 0]
click at [1125, 441] on div "Cell line" at bounding box center [1129, 436] width 40 height 19
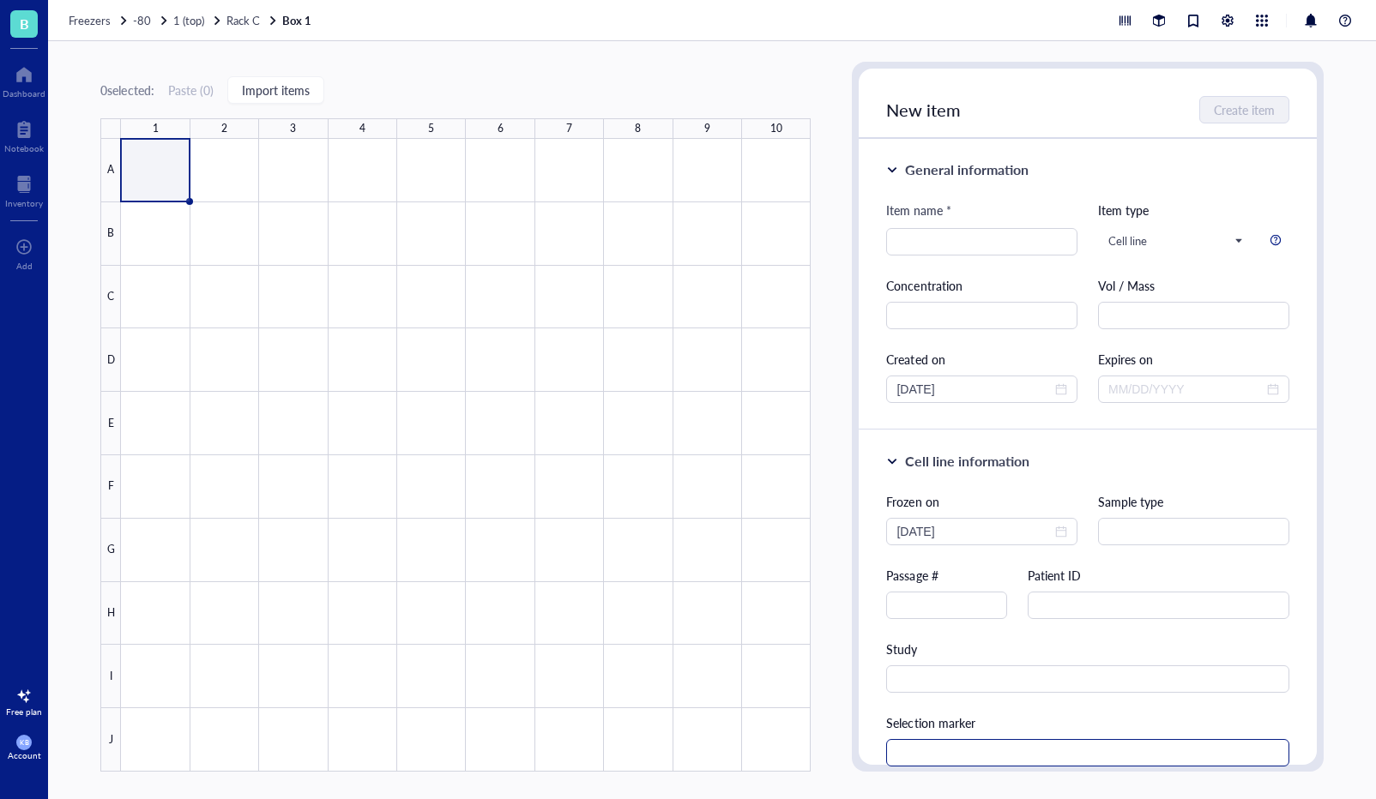
scroll to position [0, 0]
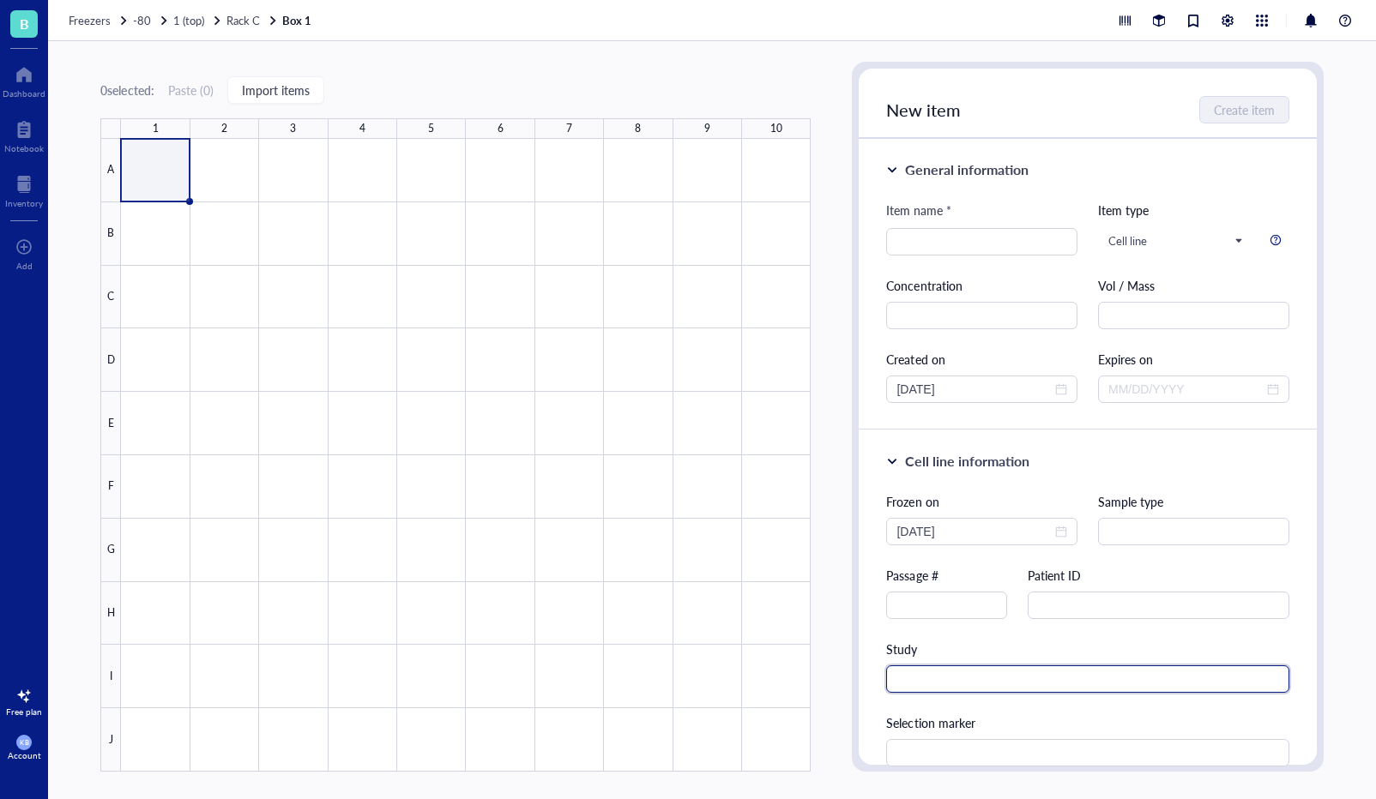
click at [937, 682] on input "text" at bounding box center [1087, 679] width 402 height 27
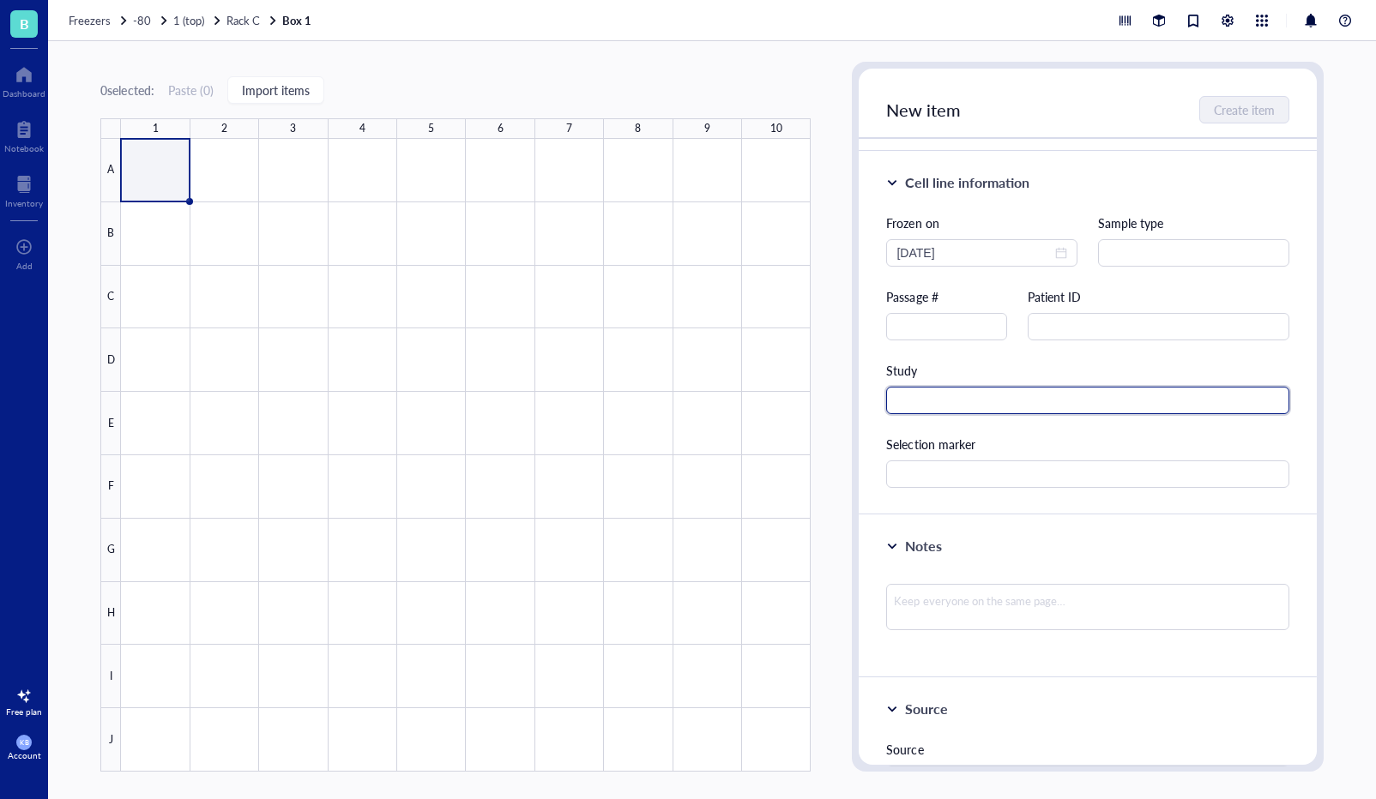
scroll to position [281, 0]
click at [28, 198] on div "Inventory" at bounding box center [24, 203] width 38 height 10
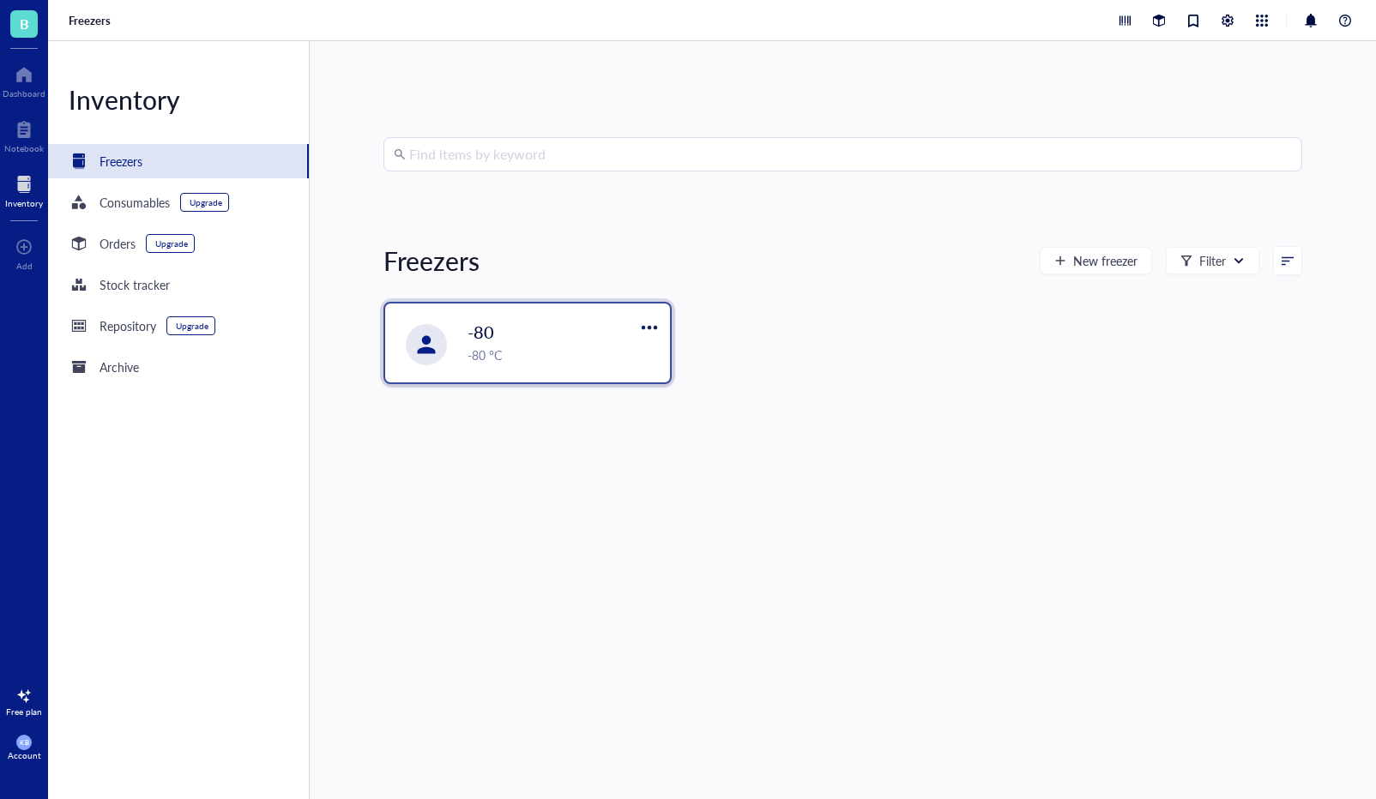
click at [575, 328] on div "-80" at bounding box center [549, 332] width 165 height 24
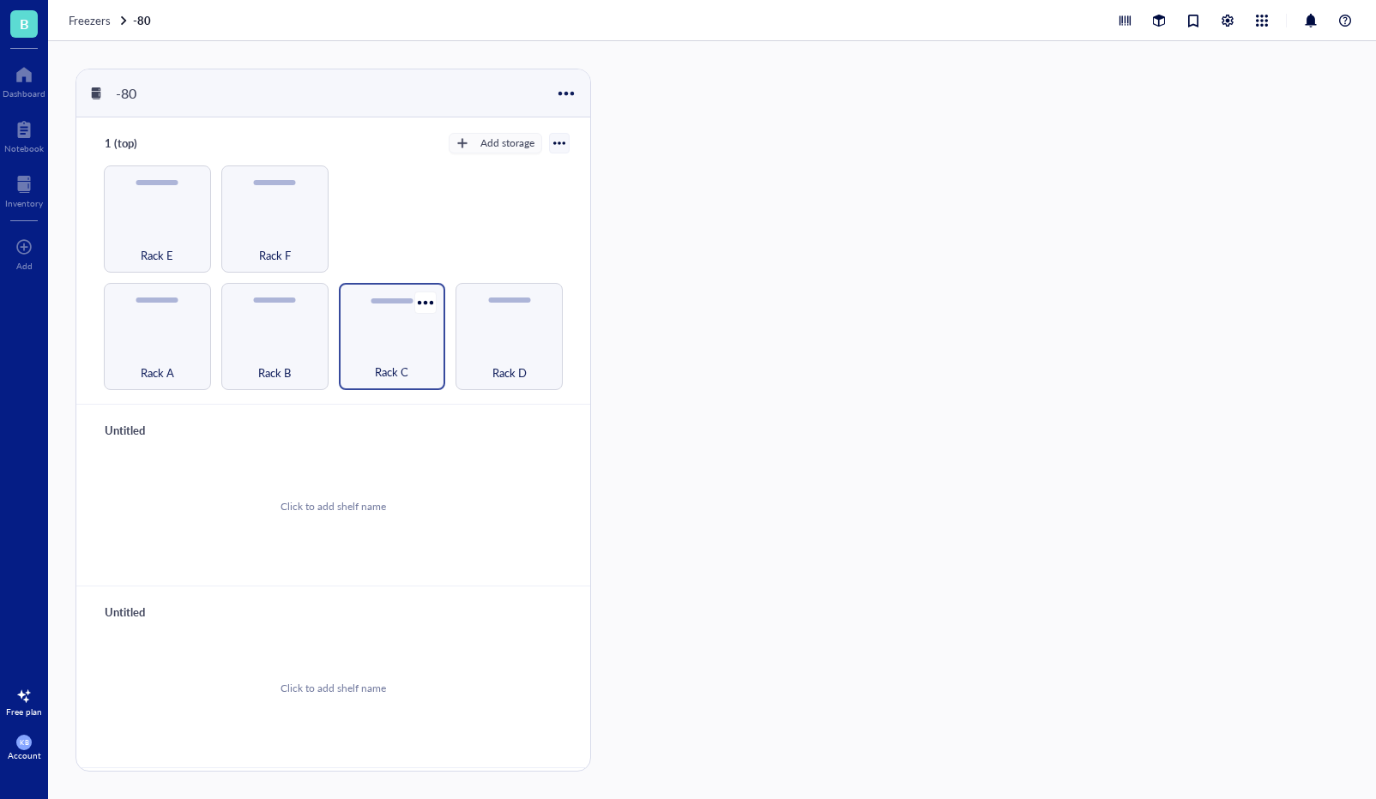
click at [361, 335] on div "Rack C" at bounding box center [392, 336] width 107 height 107
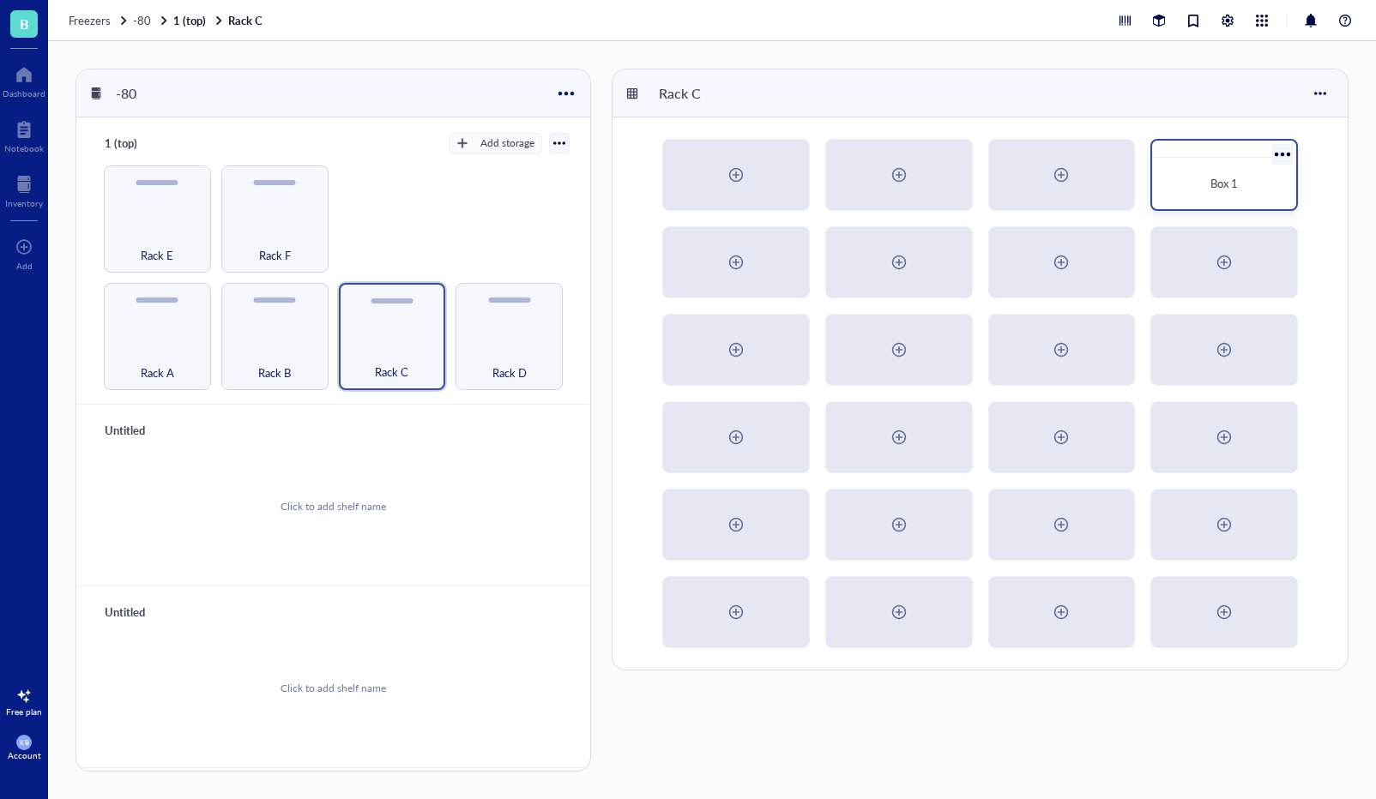
click at [1263, 188] on div "Box 1" at bounding box center [1224, 183] width 117 height 17
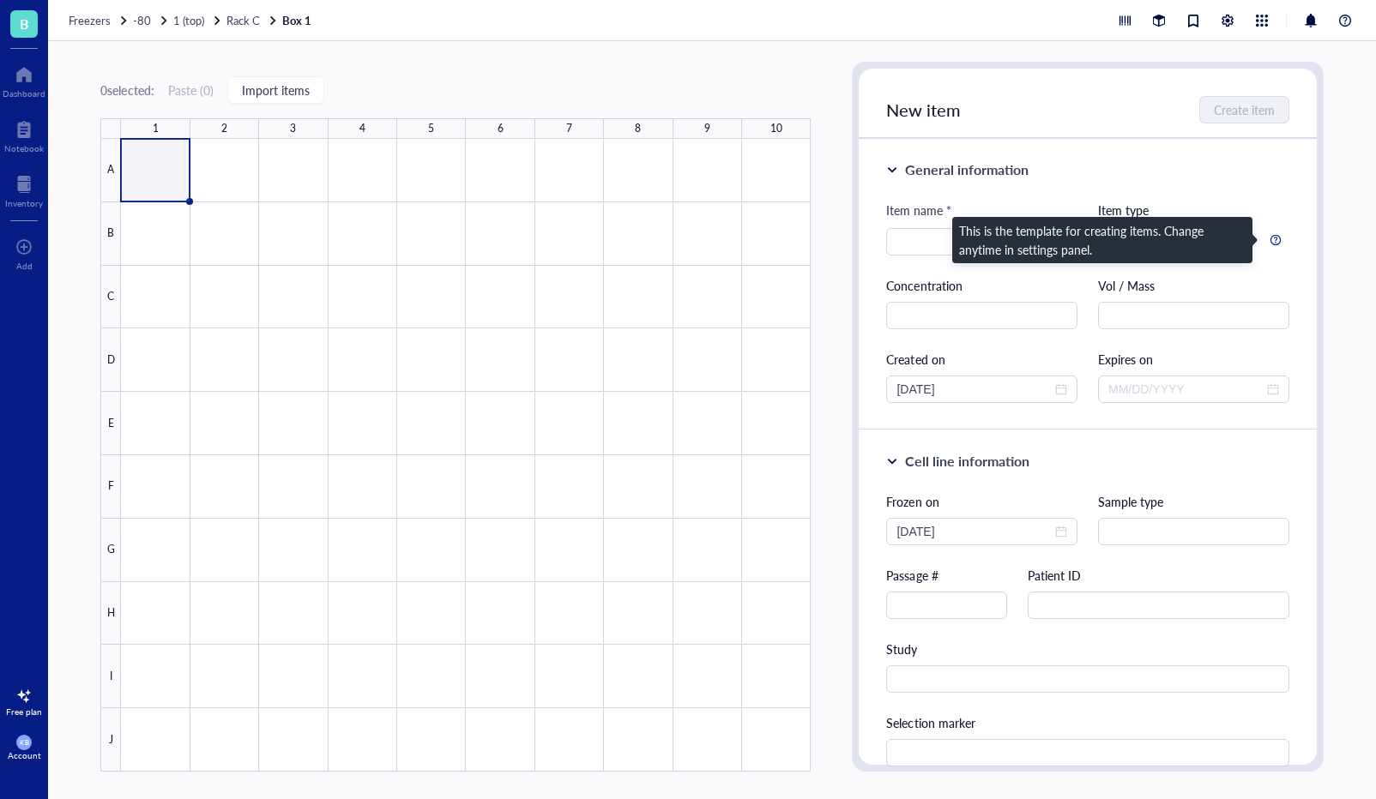
click at [1272, 239] on div at bounding box center [1275, 240] width 12 height 12
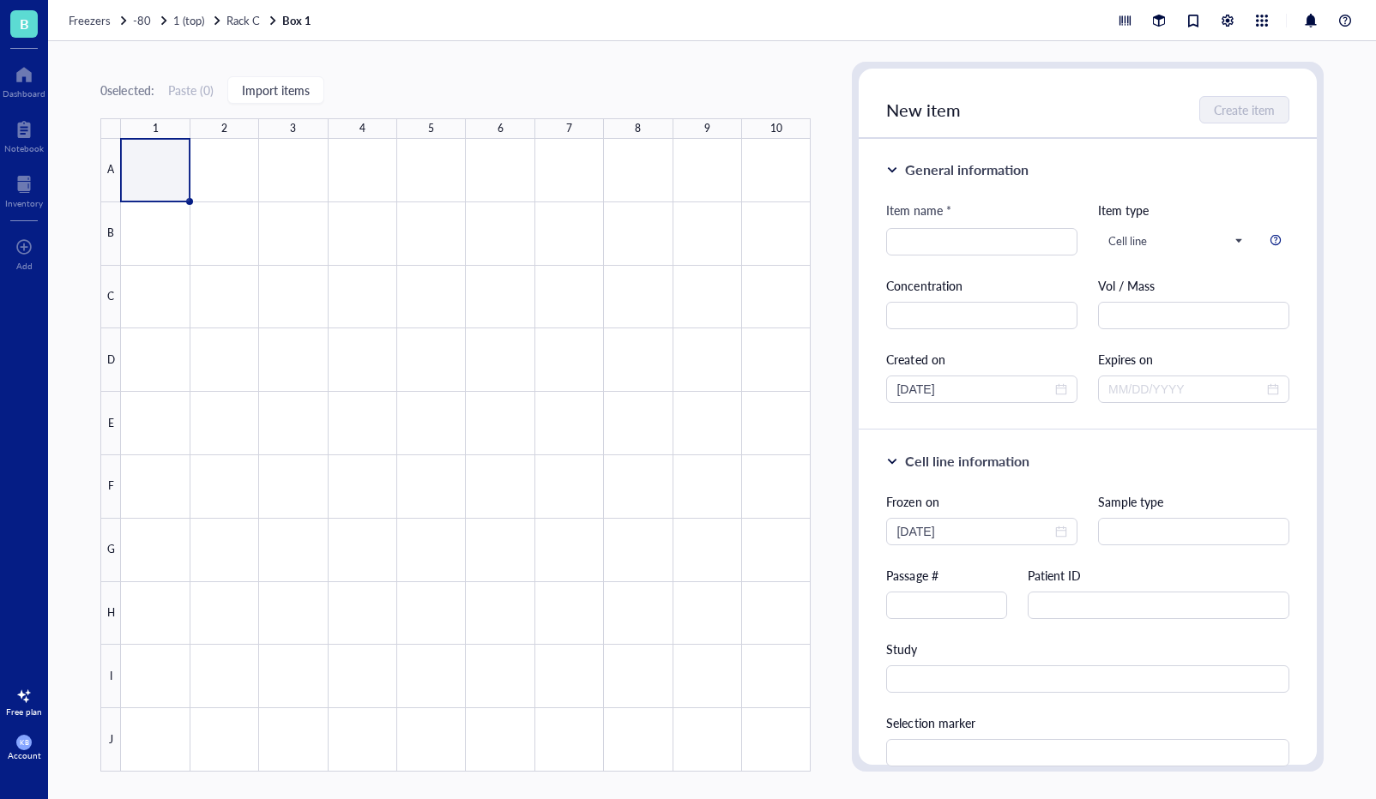
click at [1288, 196] on div "General information Item name * Item type Cell line Concentration Vol / Mass Cr…" at bounding box center [1086, 285] width 457 height 292
click at [1205, 244] on span "Cell line" at bounding box center [1174, 240] width 133 height 15
click at [1146, 333] on div "Antibody" at bounding box center [1133, 326] width 48 height 19
click at [1165, 232] on input "search" at bounding box center [1168, 241] width 121 height 26
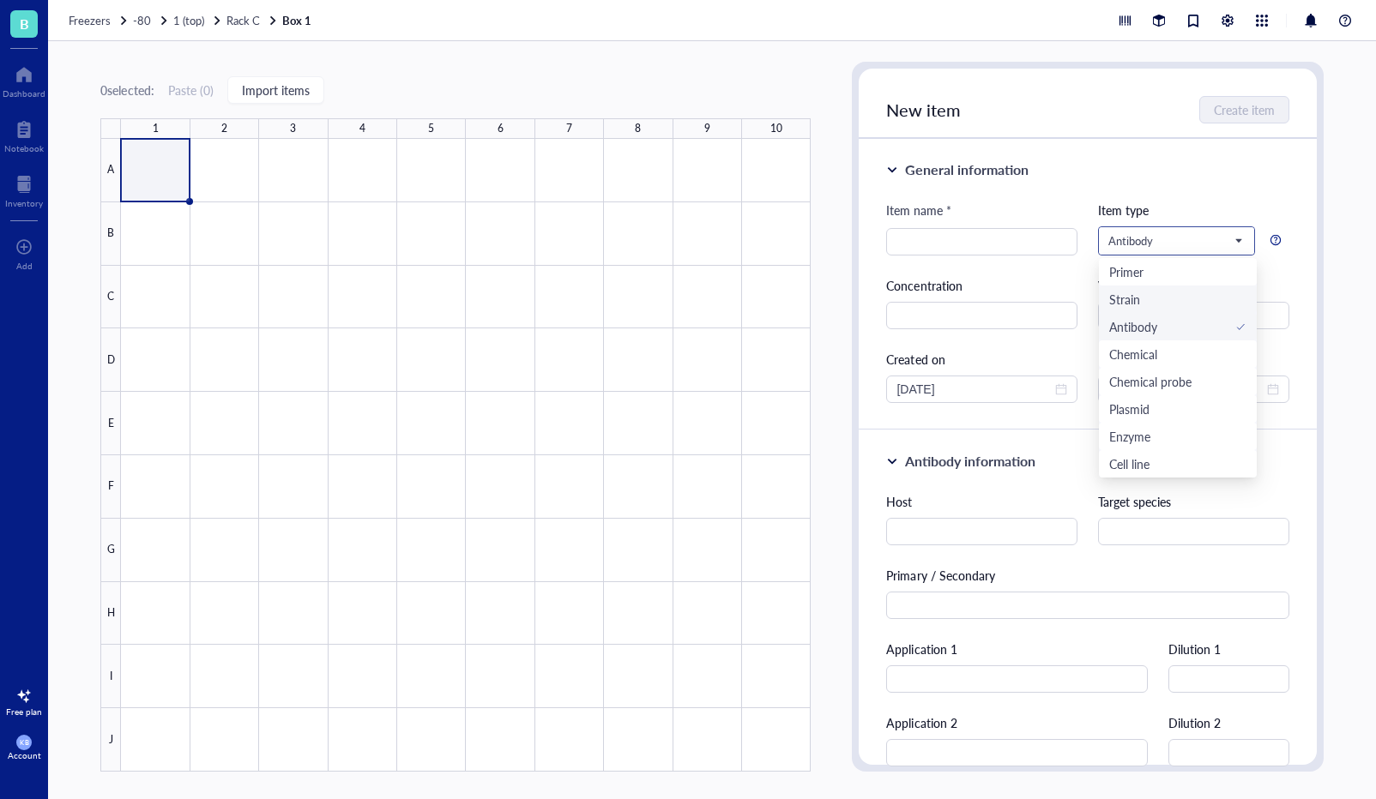
scroll to position [55, 0]
click at [1219, 468] on div "Upgrade" at bounding box center [1223, 465] width 33 height 10
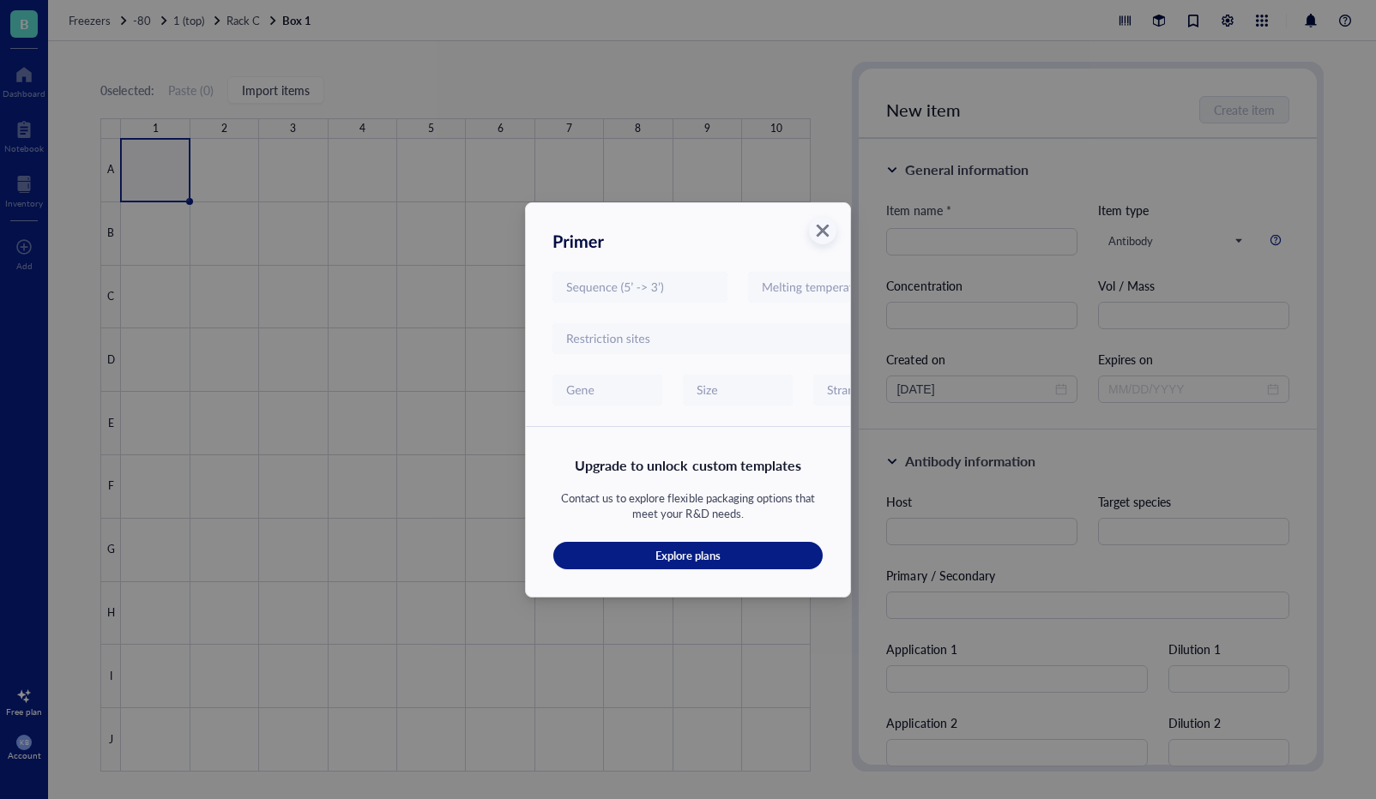
scroll to position [0, 0]
click at [822, 233] on icon "Close" at bounding box center [823, 230] width 16 height 16
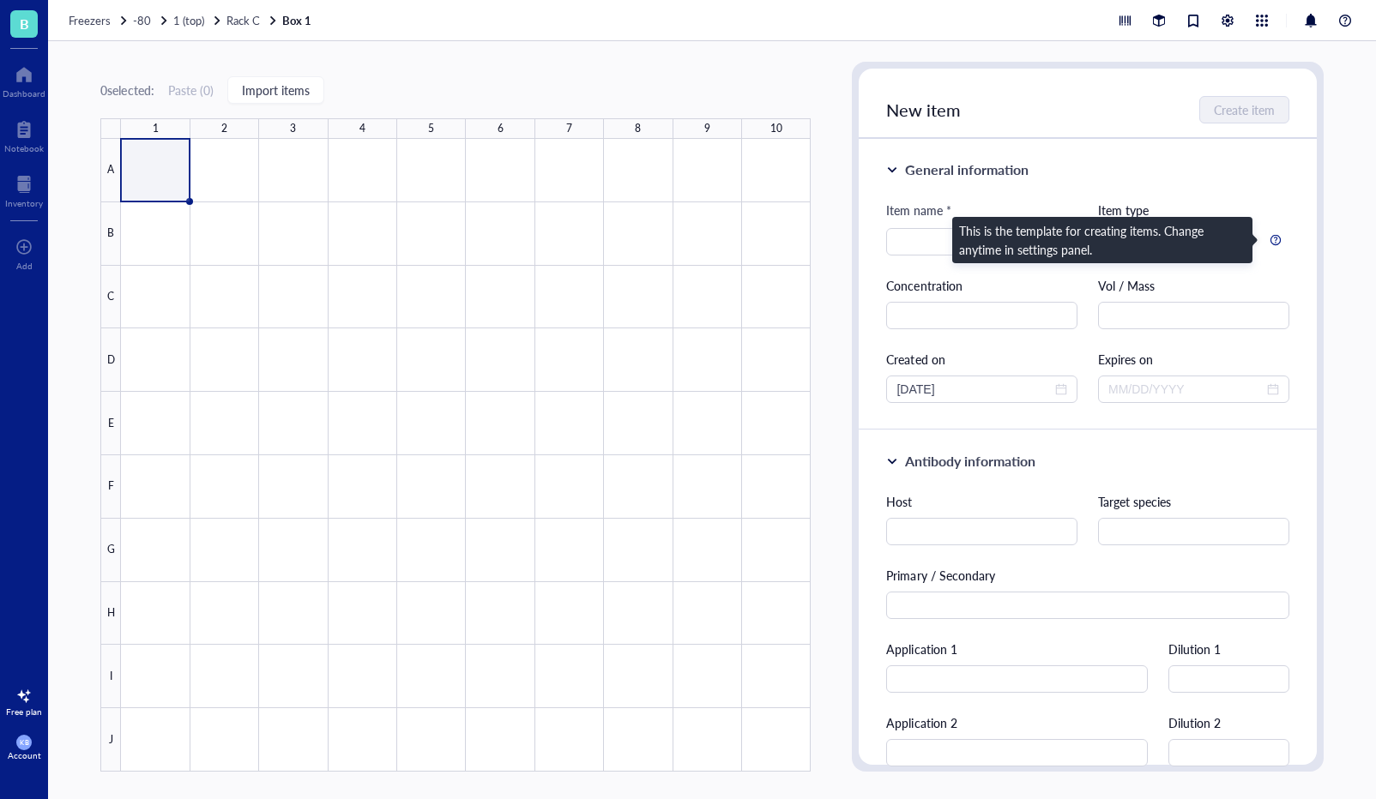
click at [1273, 241] on div at bounding box center [1275, 240] width 12 height 12
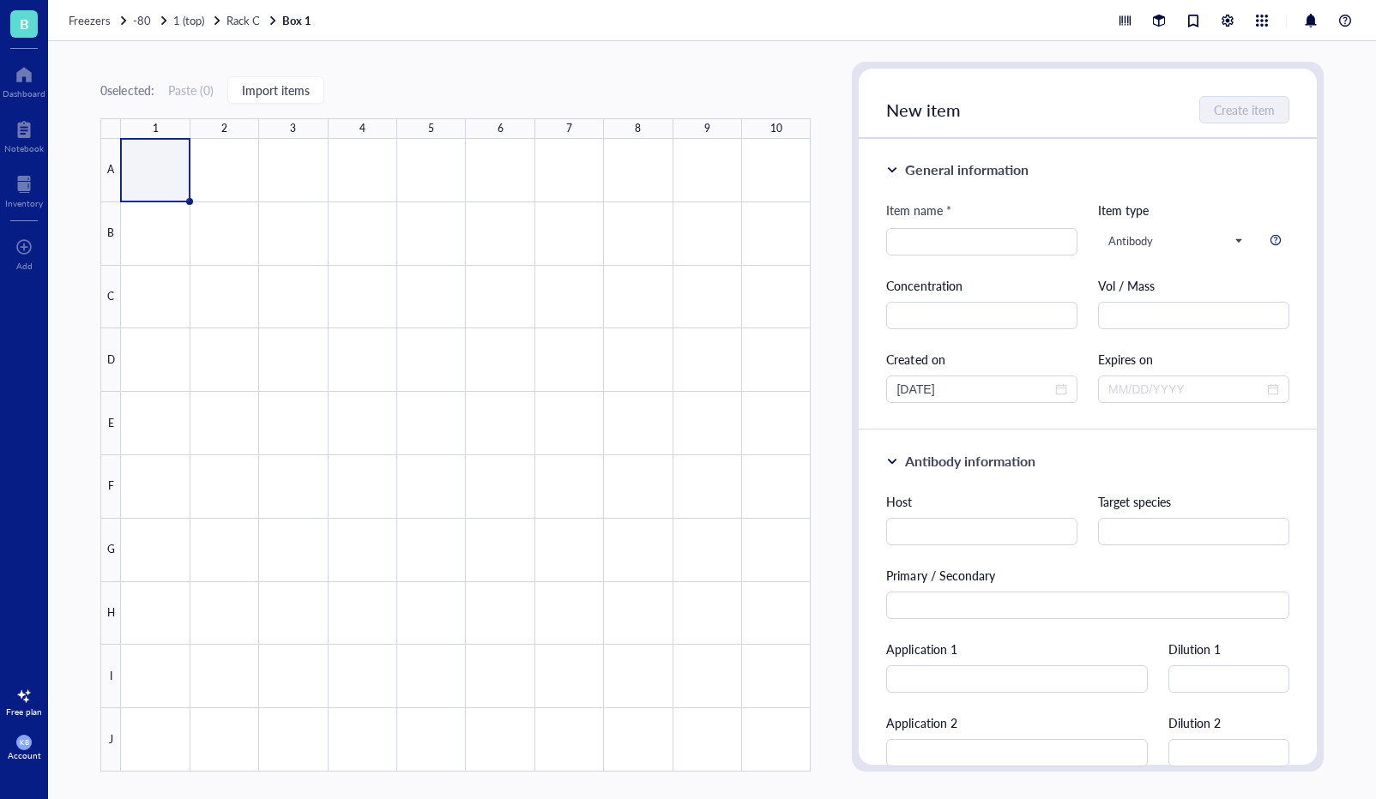
click at [1260, 188] on div "General information Item name * Item type Antibody Default Primer Strain Antibo…" at bounding box center [1086, 285] width 457 height 292
click at [26, 703] on div at bounding box center [23, 696] width 27 height 27
click at [166, 708] on span "See plans" at bounding box center [161, 709] width 45 height 15
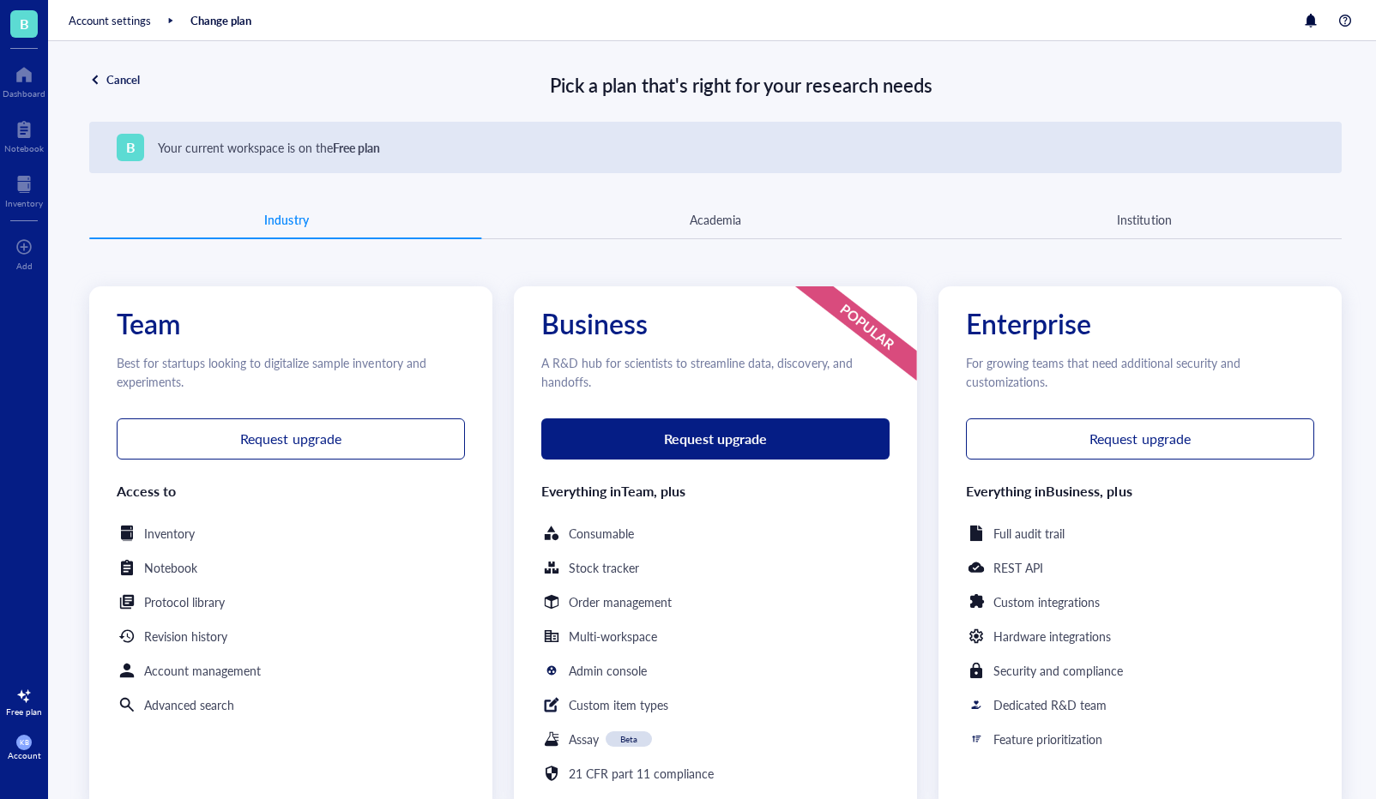
click at [695, 229] on div "Industry Academia Institution" at bounding box center [715, 220] width 1252 height 39
click at [702, 215] on div "Academia" at bounding box center [715, 219] width 51 height 19
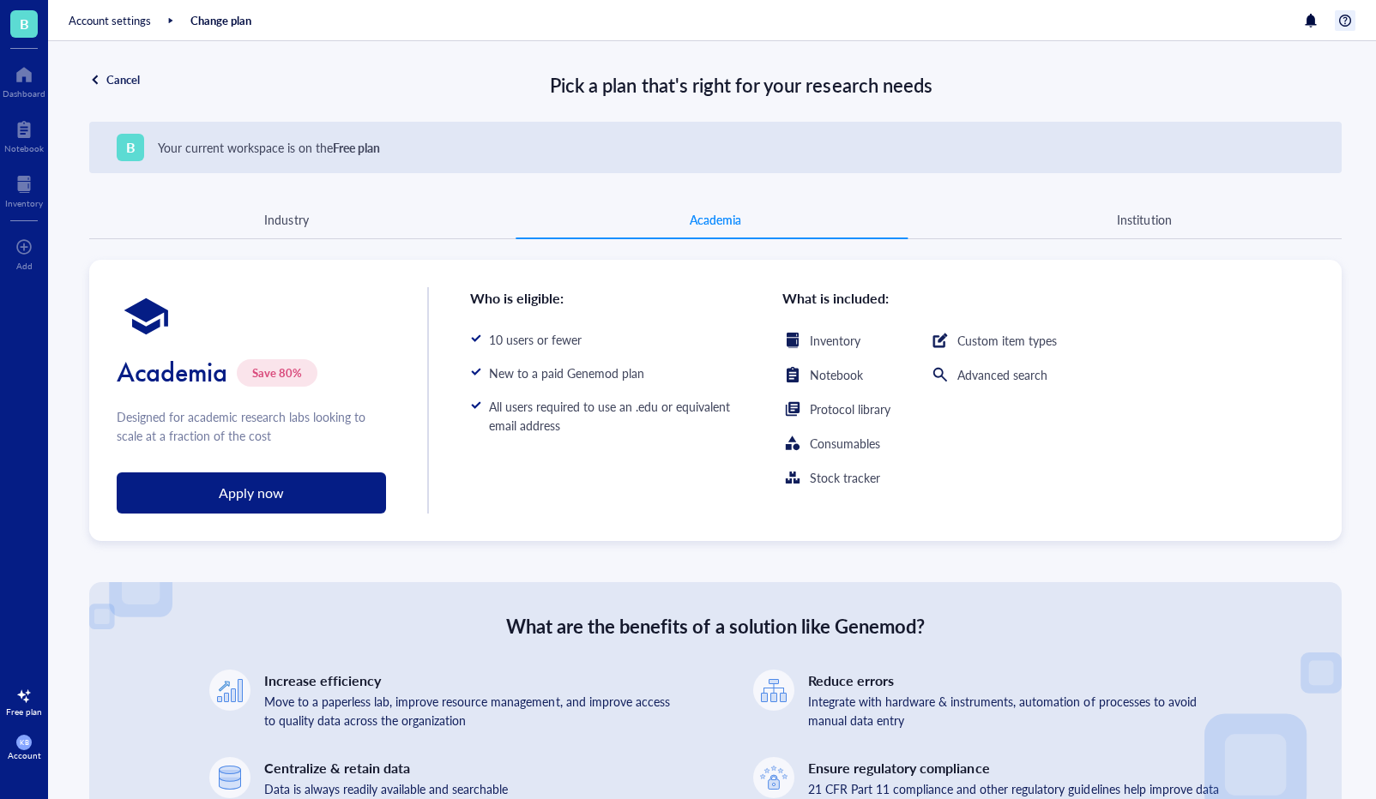
click at [1350, 21] on div at bounding box center [1344, 20] width 21 height 21
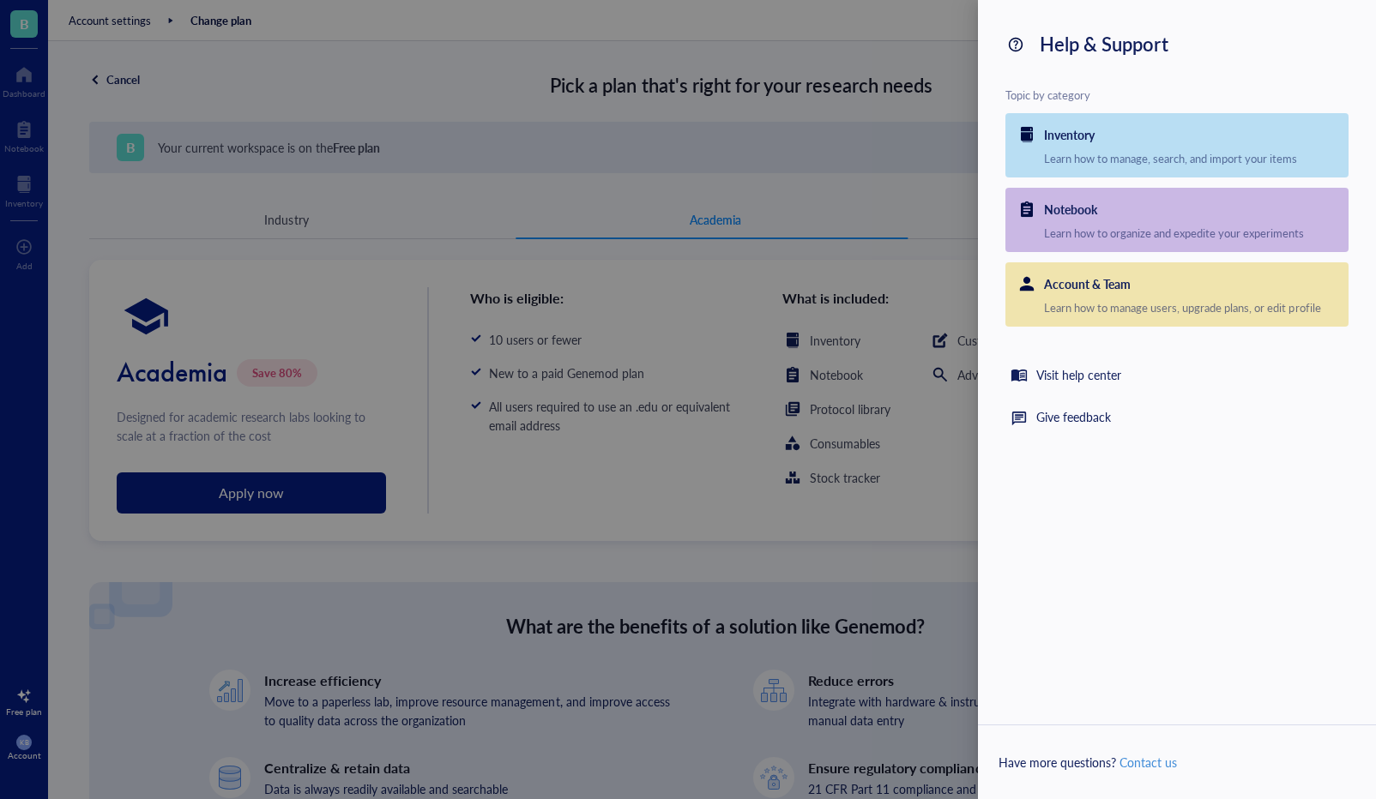
click at [263, 48] on div at bounding box center [688, 399] width 1376 height 799
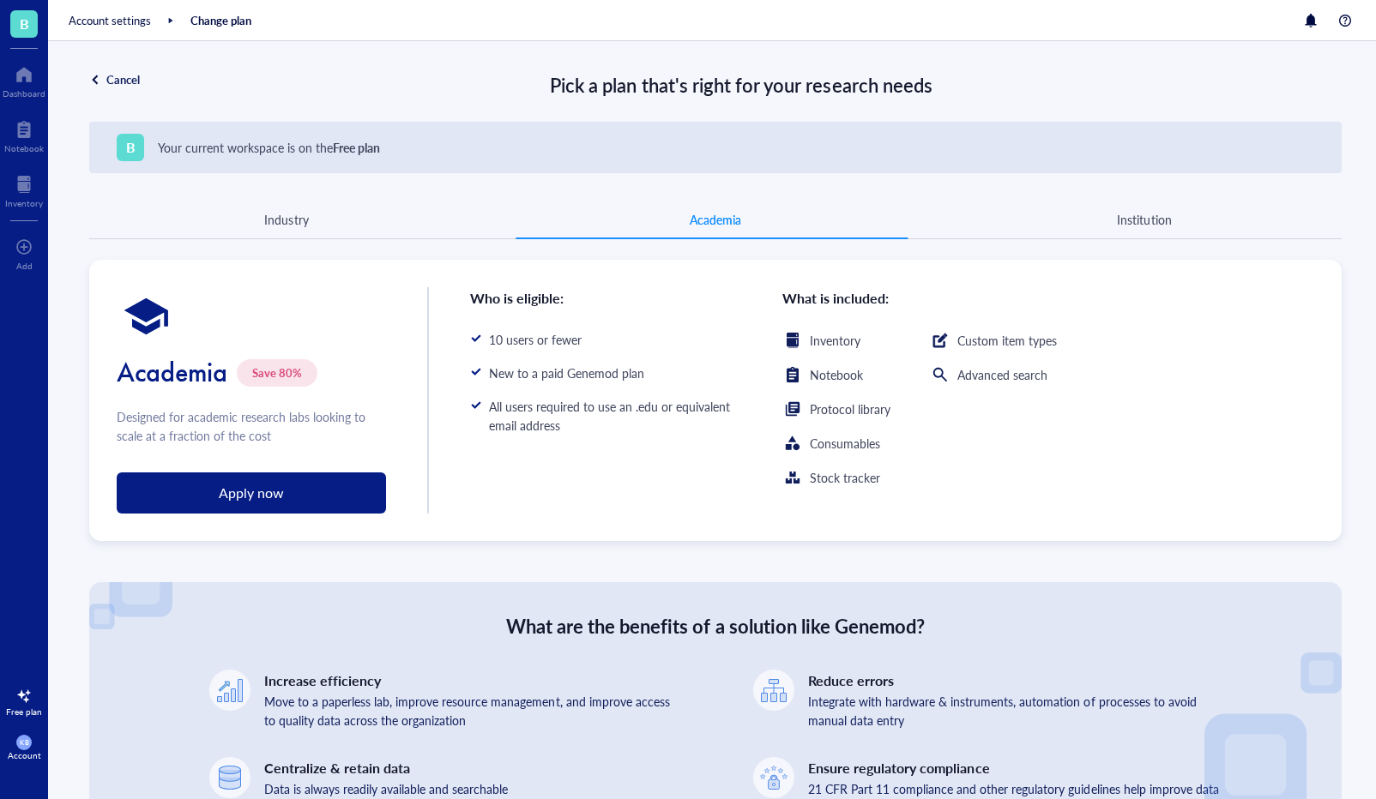
click at [21, 30] on span "B" at bounding box center [24, 23] width 9 height 21
